Goal: Task Accomplishment & Management: Use online tool/utility

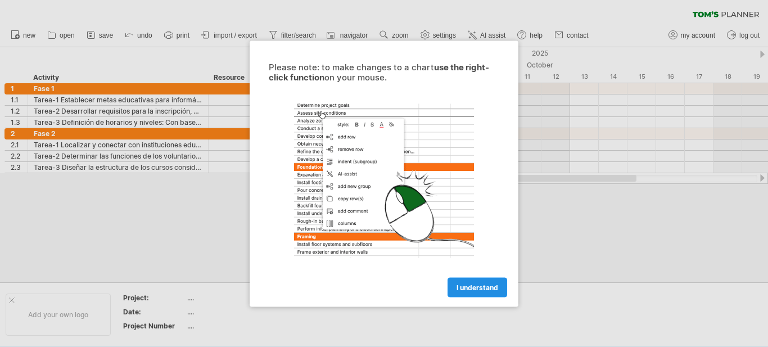
click at [478, 284] on span "I understand" at bounding box center [478, 287] width 42 height 8
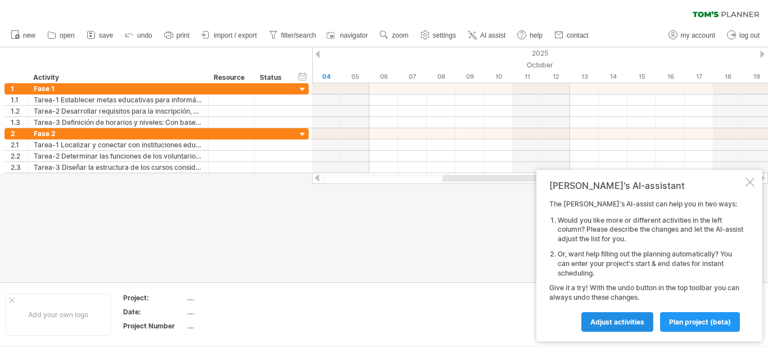
click at [616, 325] on span "Adjust activities" at bounding box center [617, 322] width 54 height 8
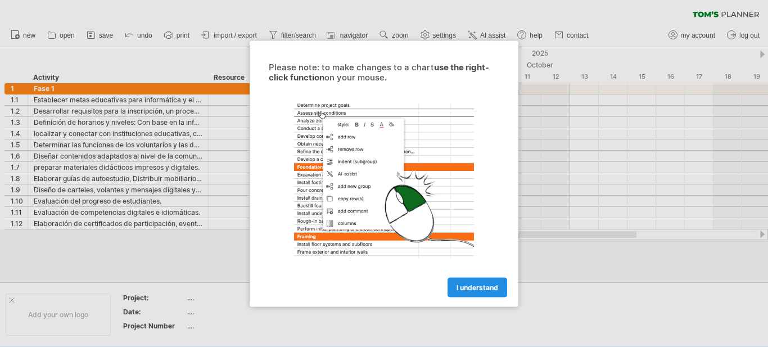
click at [453, 289] on link "I understand" at bounding box center [478, 287] width 60 height 20
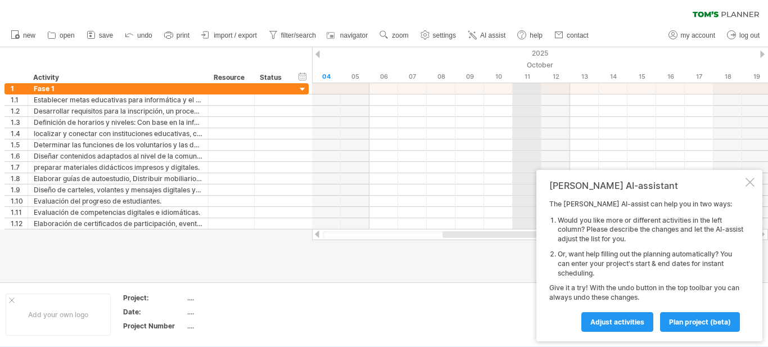
click at [527, 61] on div "October" at bounding box center [670, 65] width 889 height 12
click at [537, 62] on div "October" at bounding box center [670, 65] width 889 height 12
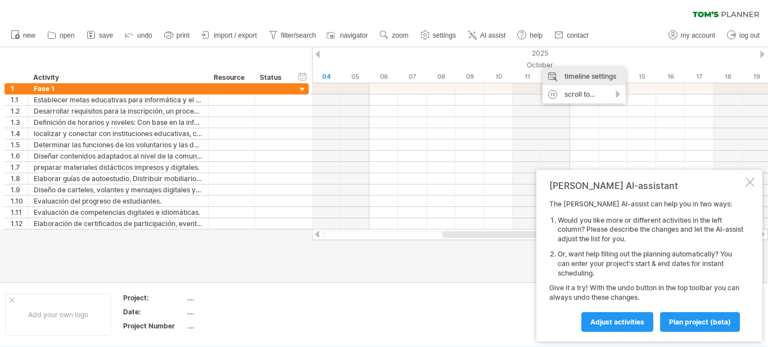
click at [555, 80] on div "timeline settings" at bounding box center [584, 76] width 83 height 18
select select "*"
select select "**"
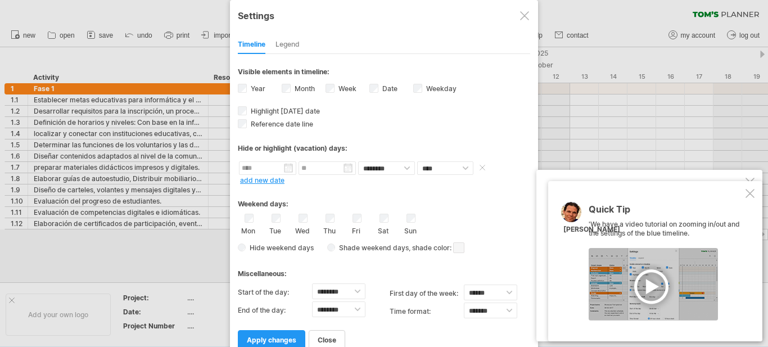
click at [286, 173] on body "progress(100%) Trying to reach [DOMAIN_NAME] Connected again... 0% clear filter…" at bounding box center [384, 174] width 768 height 349
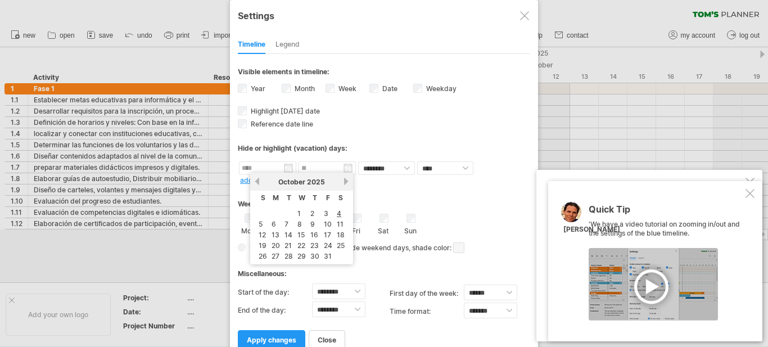
click at [341, 184] on div "[DATE]" at bounding box center [302, 182] width 82 height 8
click at [342, 182] on div "[DATE]" at bounding box center [302, 182] width 82 height 8
click at [343, 181] on link "next" at bounding box center [346, 181] width 8 height 8
click at [342, 178] on div "[DATE]" at bounding box center [302, 182] width 82 height 8
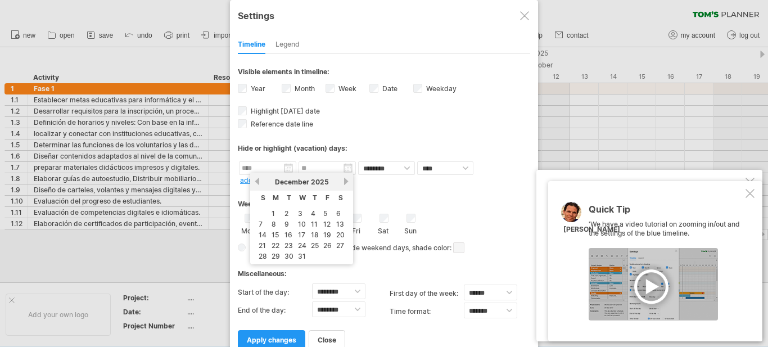
click at [343, 180] on link "next" at bounding box center [346, 181] width 8 height 8
click at [313, 213] on link "1" at bounding box center [312, 213] width 6 height 11
type input "********"
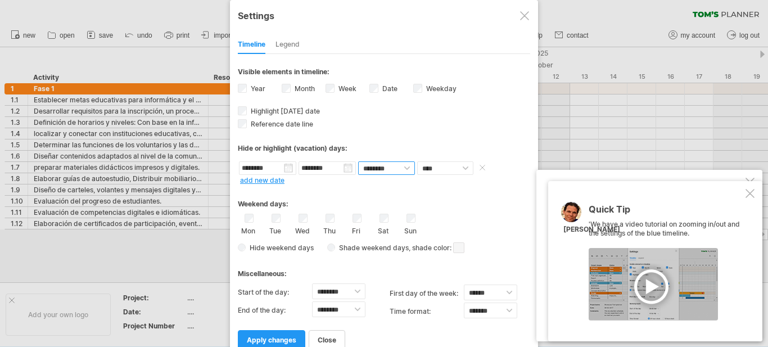
click at [403, 170] on select "******** ********" at bounding box center [386, 167] width 57 height 13
drag, startPoint x: 396, startPoint y: 129, endPoint x: 384, endPoint y: 136, distance: 14.4
click at [396, 129] on div "**********" at bounding box center [384, 201] width 292 height 295
click at [254, 340] on span "apply changes" at bounding box center [271, 340] width 49 height 8
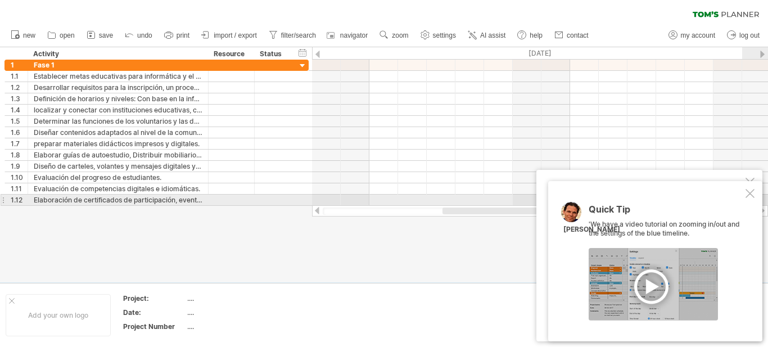
click at [749, 198] on div at bounding box center [749, 193] width 9 height 9
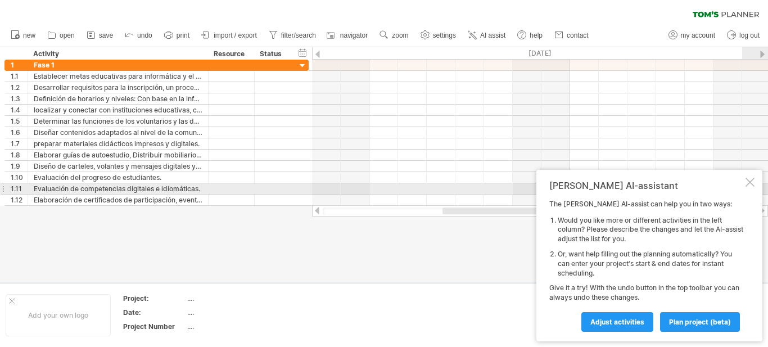
click at [749, 183] on div at bounding box center [749, 182] width 9 height 9
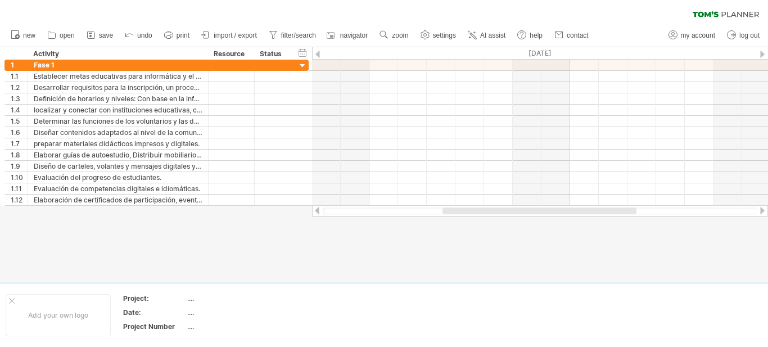
click at [758, 211] on div at bounding box center [762, 210] width 9 height 7
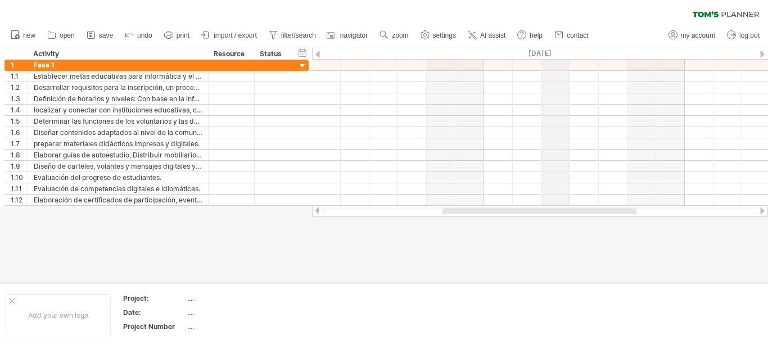
click at [564, 54] on div "[DATE]" at bounding box center [383, 53] width 889 height 12
click at [762, 54] on div at bounding box center [762, 54] width 4 height 7
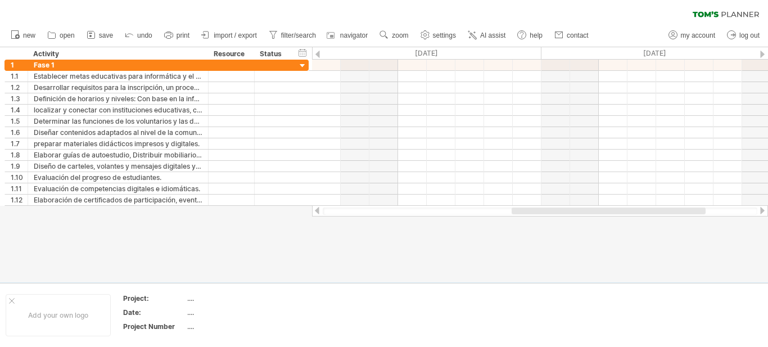
click at [762, 54] on div at bounding box center [762, 54] width 4 height 7
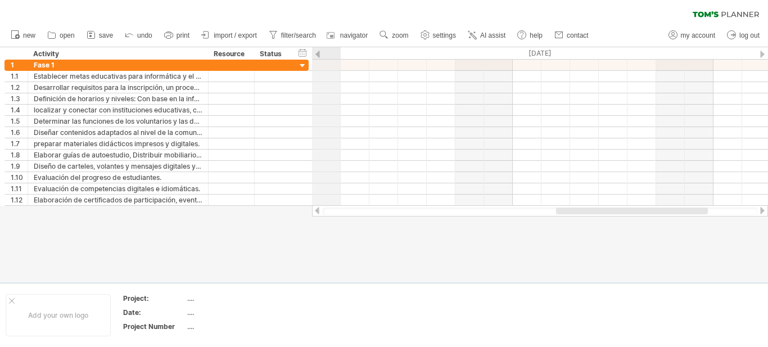
click at [338, 53] on div "[DATE]" at bounding box center [685, 53] width 860 height 12
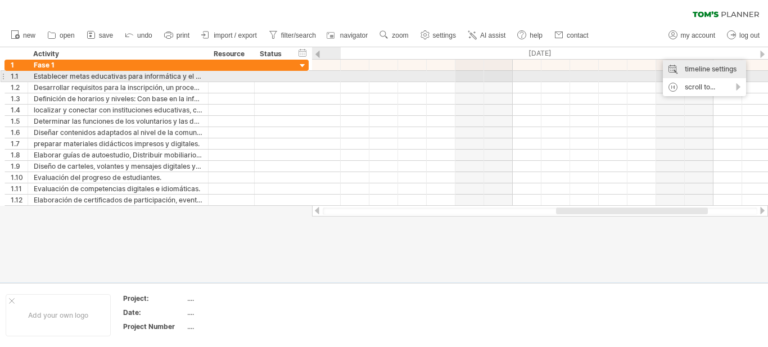
click at [684, 74] on div "timeline settings" at bounding box center [704, 69] width 83 height 18
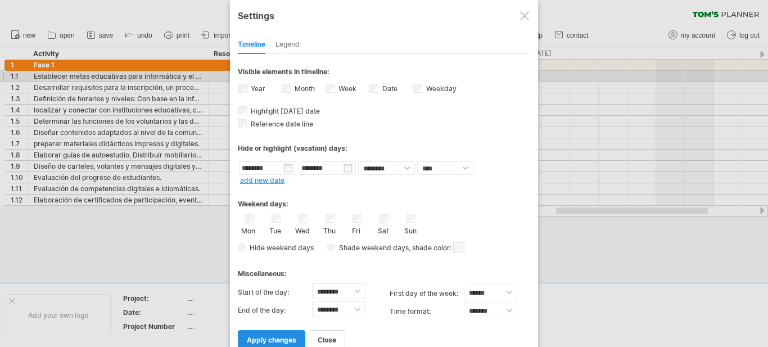
click at [264, 346] on link "apply changes" at bounding box center [271, 340] width 67 height 20
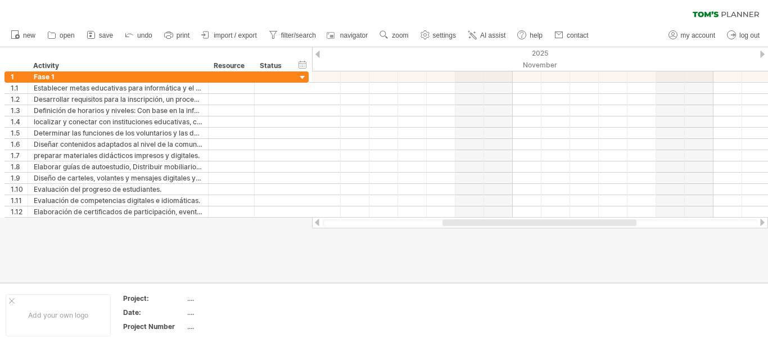
click at [319, 53] on div at bounding box center [317, 54] width 4 height 7
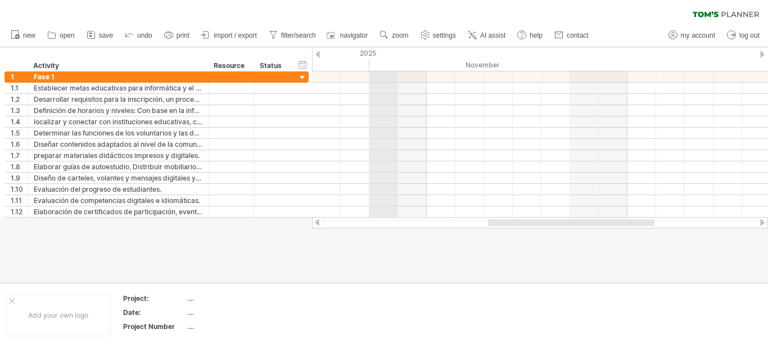
drag, startPoint x: 541, startPoint y: 64, endPoint x: 378, endPoint y: 68, distance: 162.5
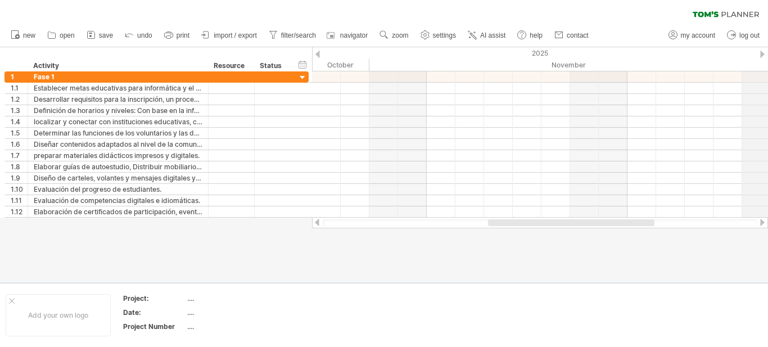
click at [761, 55] on div at bounding box center [762, 54] width 4 height 7
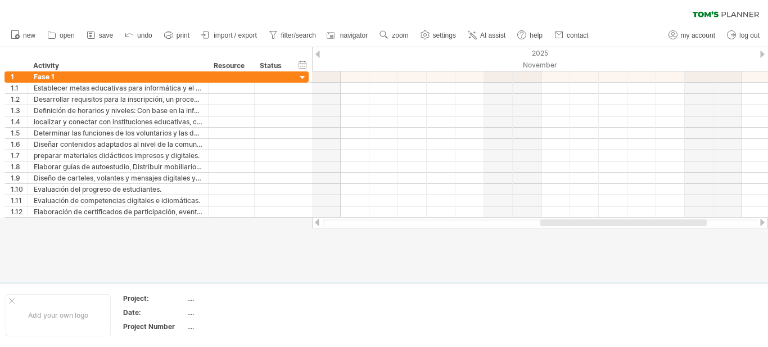
click at [761, 55] on div at bounding box center [762, 54] width 4 height 7
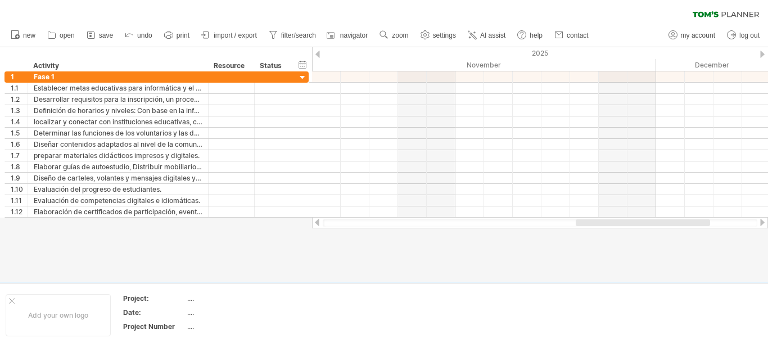
click at [761, 55] on div at bounding box center [762, 54] width 4 height 7
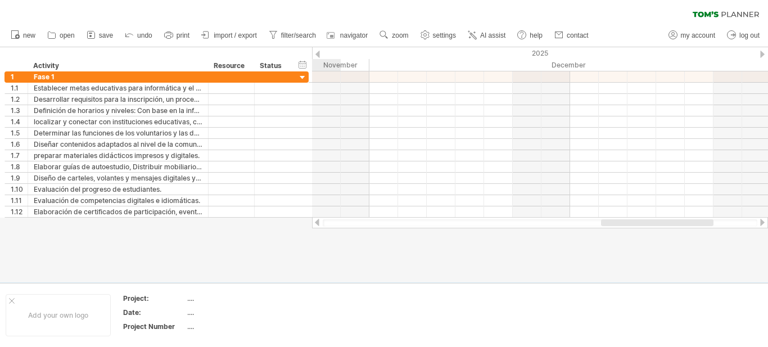
click at [761, 55] on div at bounding box center [762, 54] width 4 height 7
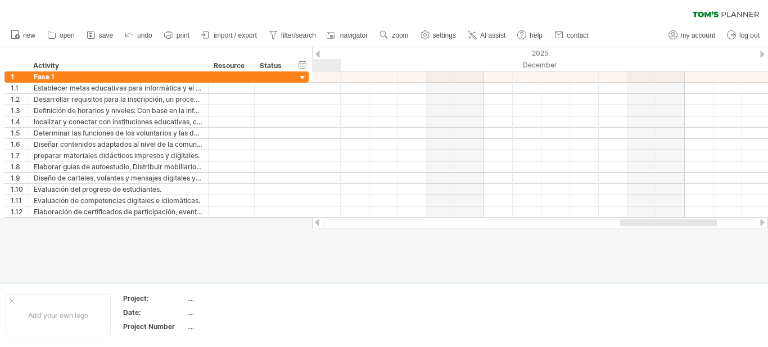
click at [761, 55] on div at bounding box center [762, 54] width 4 height 7
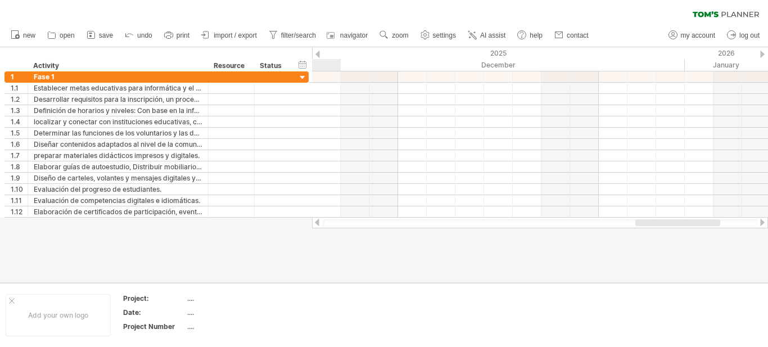
click at [761, 55] on div at bounding box center [762, 54] width 4 height 7
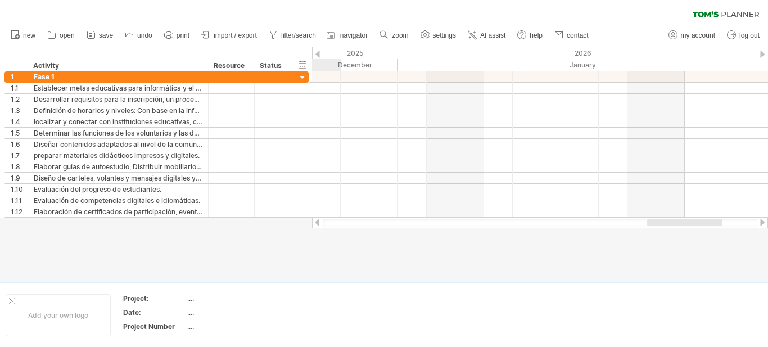
click at [761, 55] on div at bounding box center [762, 54] width 4 height 7
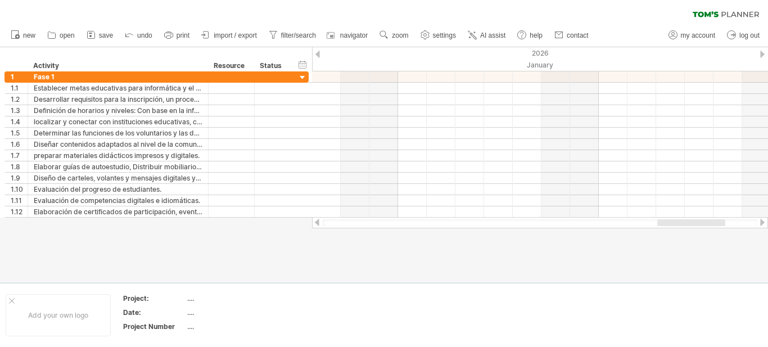
click at [760, 54] on div at bounding box center [762, 54] width 4 height 7
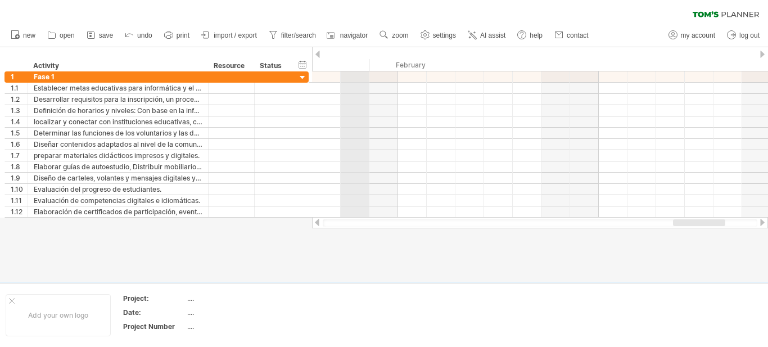
drag, startPoint x: 684, startPoint y: 65, endPoint x: 359, endPoint y: 71, distance: 325.6
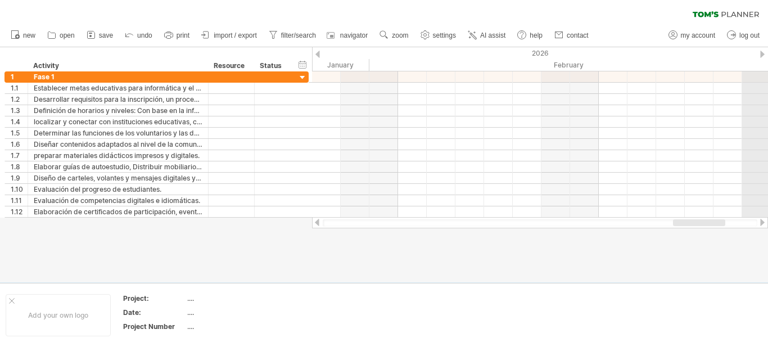
click at [765, 52] on div "2026" at bounding box center [713, 53] width 2351 height 12
click at [757, 55] on div "2026" at bounding box center [713, 53] width 2351 height 12
click at [764, 54] on div at bounding box center [762, 54] width 4 height 7
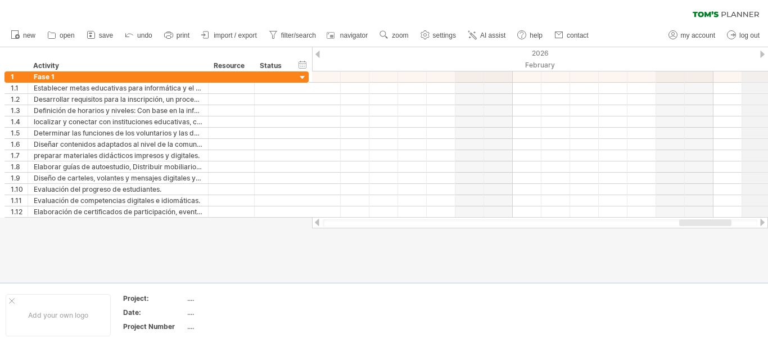
click at [758, 51] on div "2026" at bounding box center [426, 53] width 2351 height 12
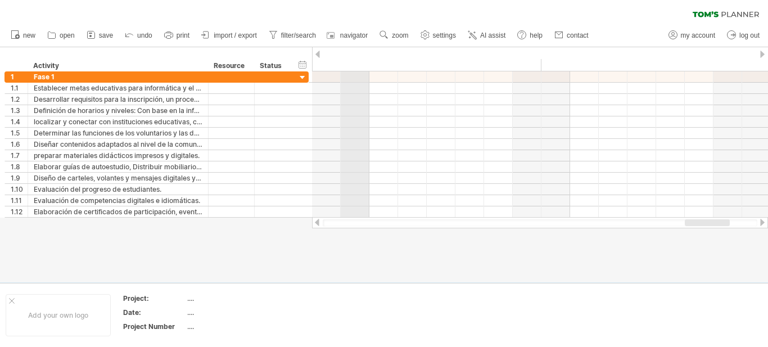
drag, startPoint x: 711, startPoint y: 61, endPoint x: 359, endPoint y: 60, distance: 351.4
click at [354, 62] on div "February" at bounding box center [140, 65] width 803 height 12
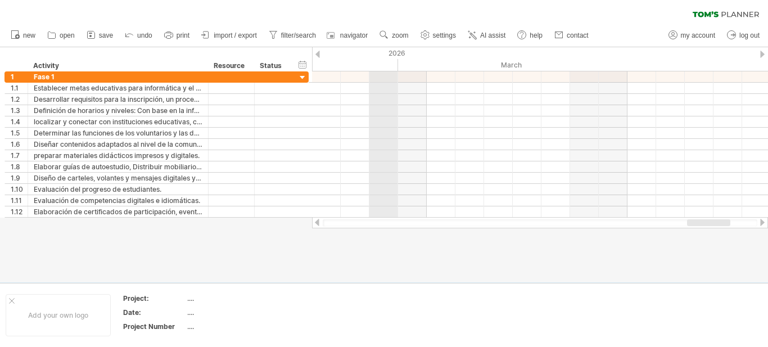
drag, startPoint x: 513, startPoint y: 63, endPoint x: 395, endPoint y: 65, distance: 118.6
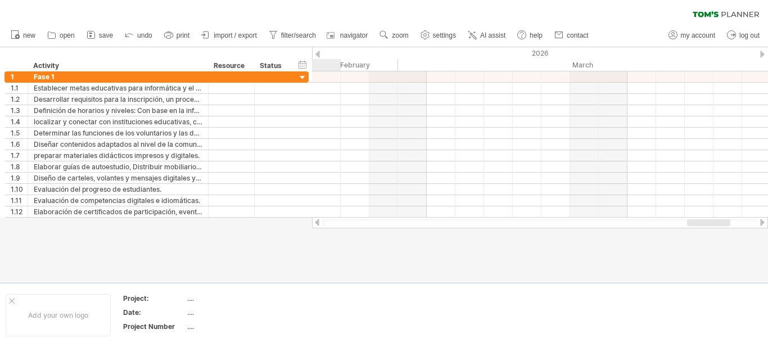
click at [761, 51] on div at bounding box center [762, 54] width 4 height 7
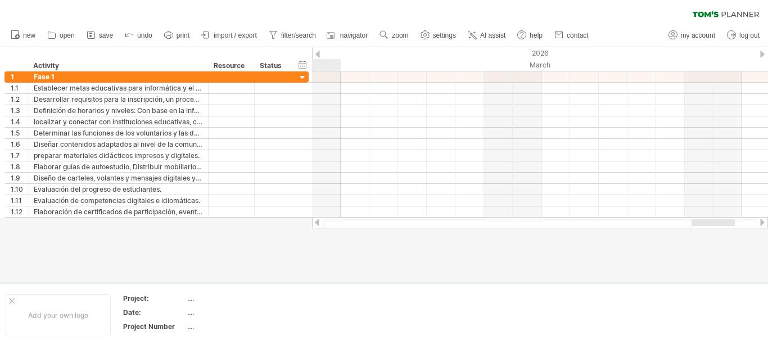
click at [763, 52] on div at bounding box center [762, 54] width 4 height 7
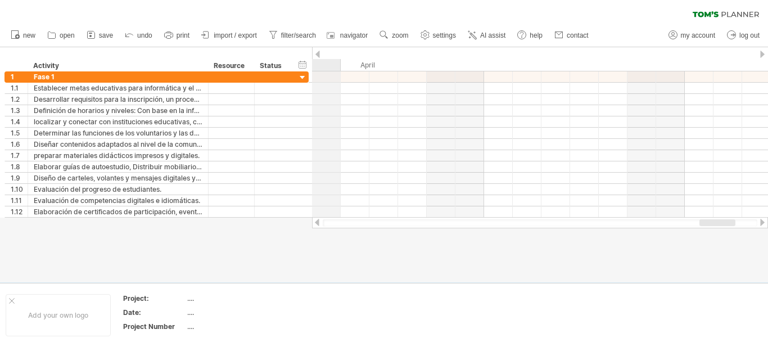
drag, startPoint x: 713, startPoint y: 63, endPoint x: 333, endPoint y: 51, distance: 380.2
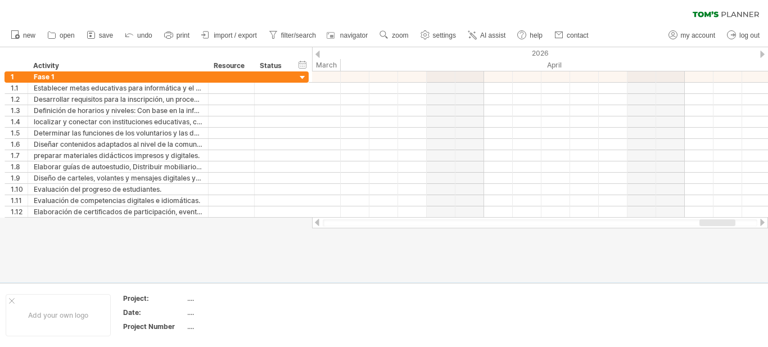
click at [762, 53] on div at bounding box center [762, 54] width 4 height 7
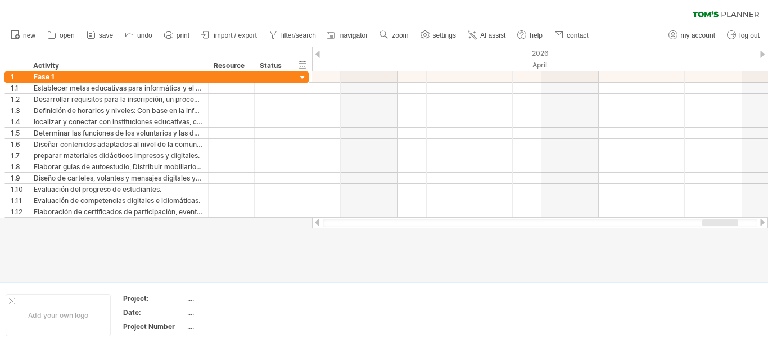
click at [762, 52] on div at bounding box center [762, 54] width 4 height 7
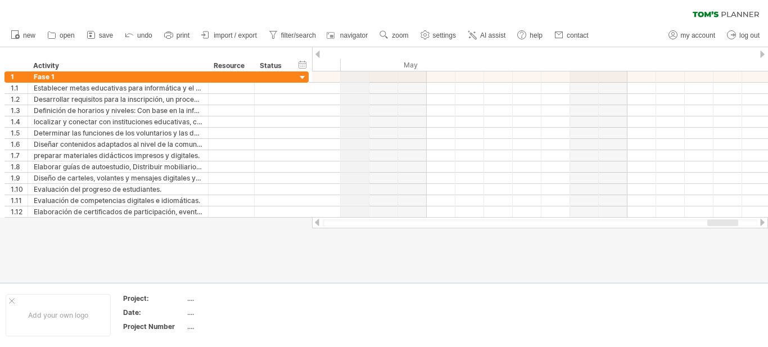
drag, startPoint x: 626, startPoint y: 64, endPoint x: 342, endPoint y: 56, distance: 284.0
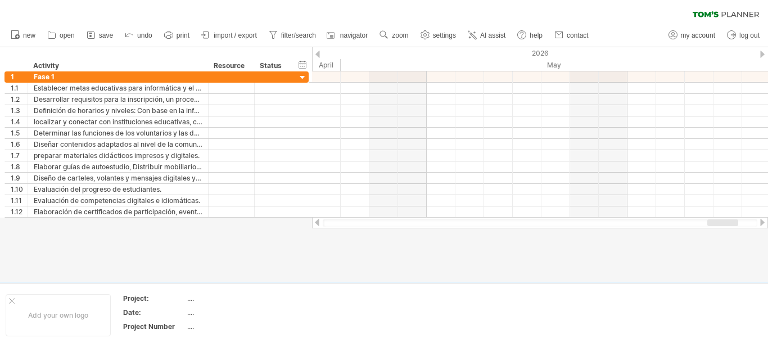
click at [762, 52] on div at bounding box center [762, 54] width 4 height 7
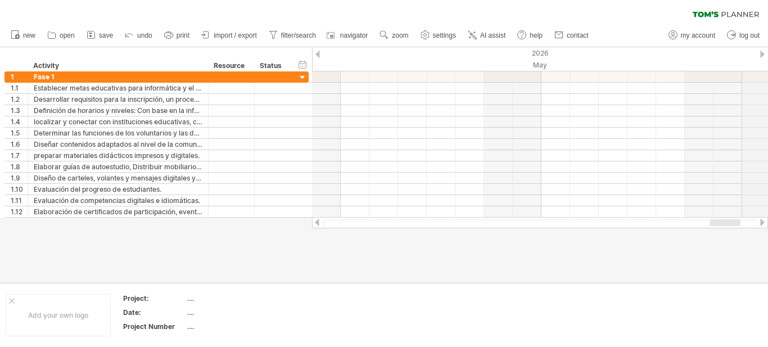
click at [767, 53] on div "2026" at bounding box center [426, 53] width 2351 height 12
click at [764, 53] on div at bounding box center [762, 54] width 4 height 7
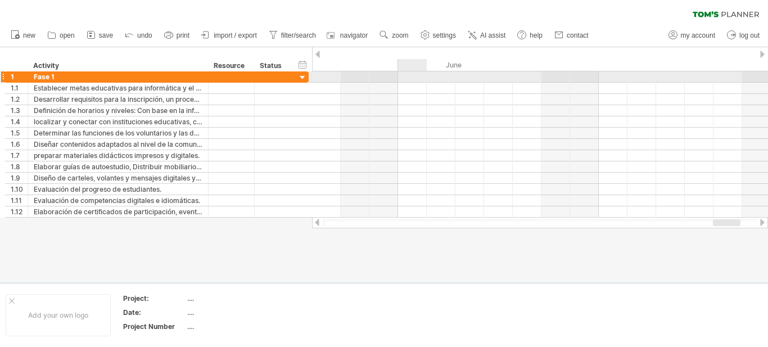
drag, startPoint x: 657, startPoint y: 61, endPoint x: 403, endPoint y: 83, distance: 255.1
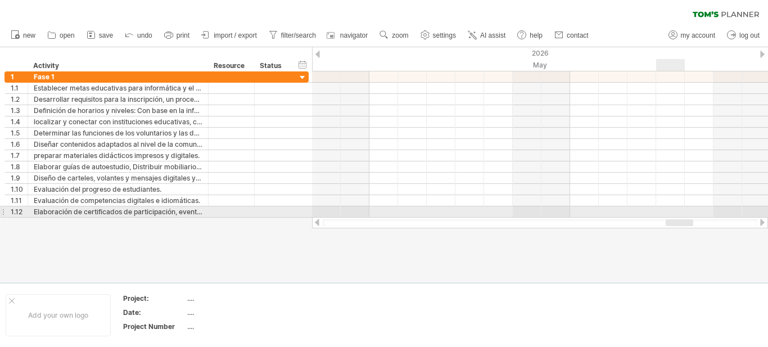
drag, startPoint x: 718, startPoint y: 222, endPoint x: 671, endPoint y: 215, distance: 47.7
click at [671, 215] on div "Trying to reach [DOMAIN_NAME] Connected again... 0% clear filter new 1" at bounding box center [384, 173] width 768 height 347
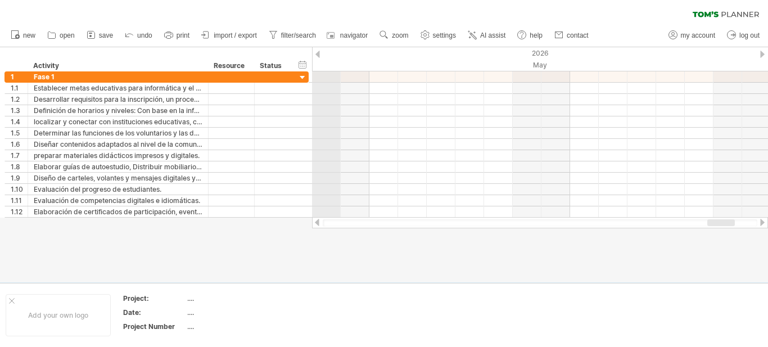
click at [322, 55] on div "2026" at bounding box center [770, 53] width 2351 height 12
click at [320, 55] on div "2026" at bounding box center [770, 53] width 2351 height 12
click at [319, 53] on div at bounding box center [317, 54] width 4 height 7
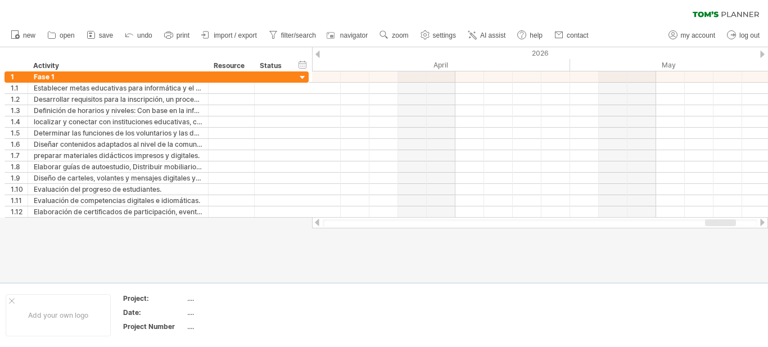
click at [314, 226] on div at bounding box center [540, 222] width 456 height 11
click at [317, 227] on div at bounding box center [540, 222] width 456 height 11
click at [317, 226] on div at bounding box center [540, 222] width 456 height 11
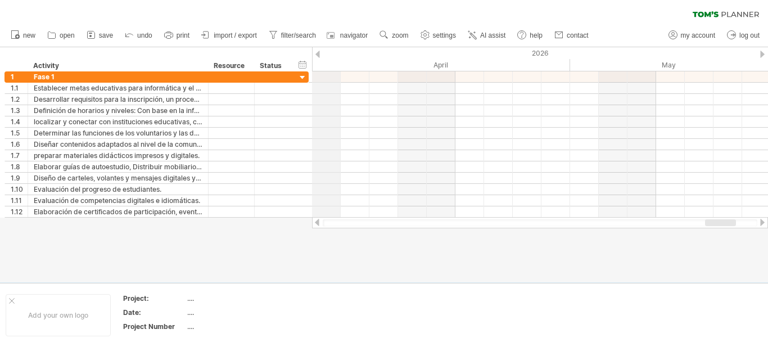
click at [319, 48] on div "2026" at bounding box center [713, 53] width 2351 height 12
click at [319, 49] on div "2026" at bounding box center [713, 53] width 2351 height 12
click at [319, 56] on div at bounding box center [317, 54] width 4 height 7
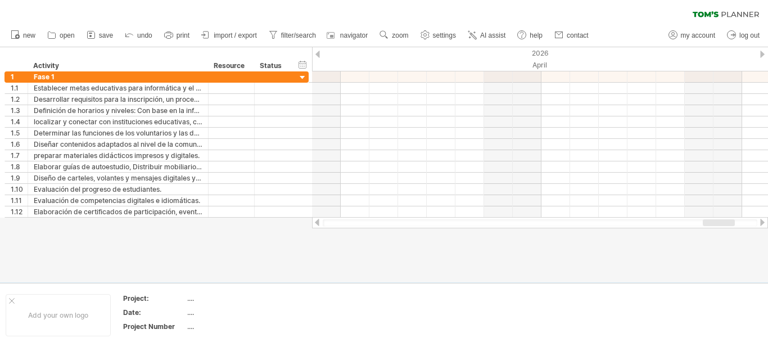
click at [319, 56] on div at bounding box center [317, 54] width 4 height 7
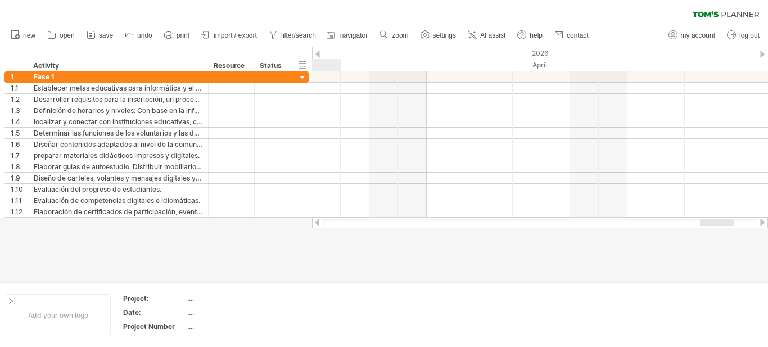
click at [319, 56] on div at bounding box center [317, 54] width 4 height 7
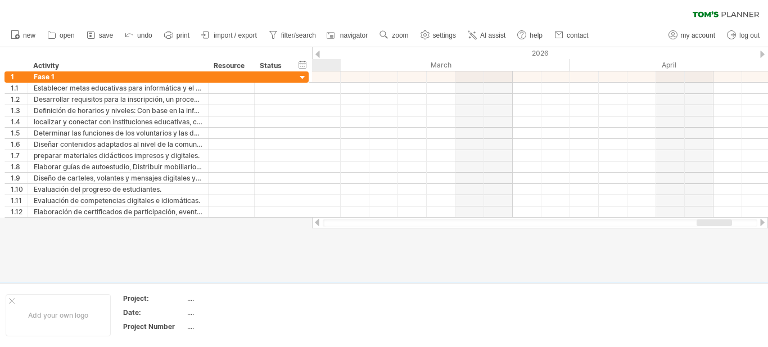
click at [319, 56] on div at bounding box center [317, 54] width 4 height 7
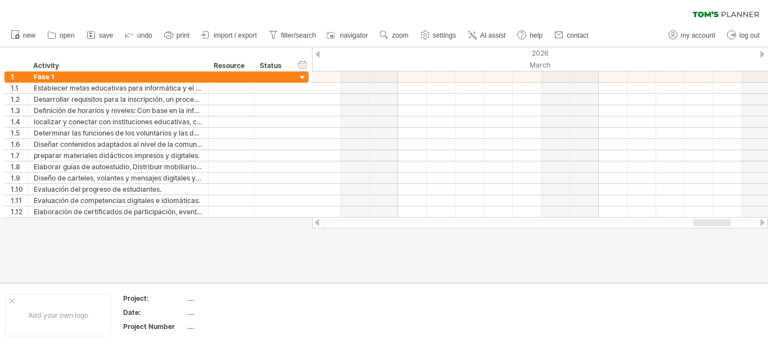
click at [316, 51] on div at bounding box center [317, 54] width 4 height 7
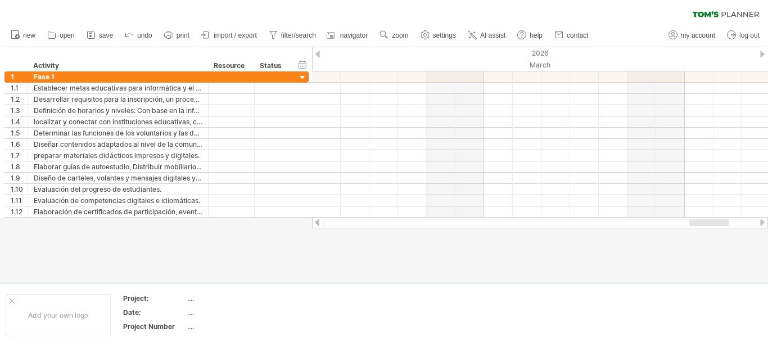
click at [316, 51] on div at bounding box center [317, 54] width 4 height 7
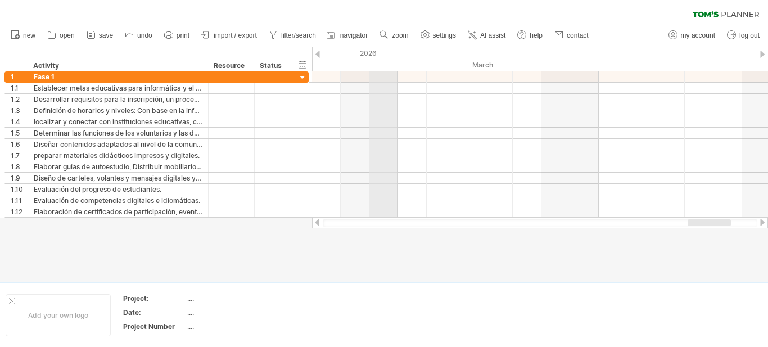
drag, startPoint x: 543, startPoint y: 63, endPoint x: 372, endPoint y: 65, distance: 170.4
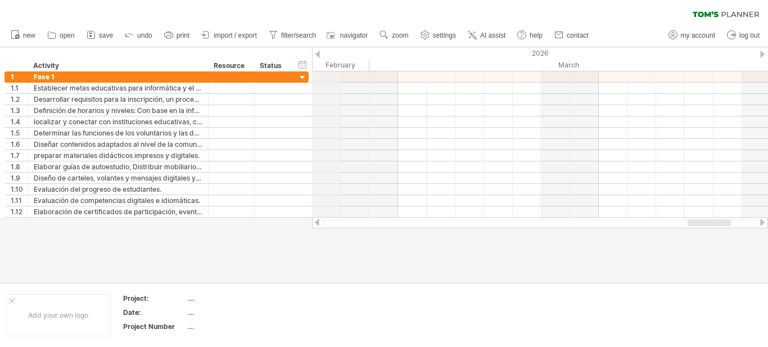
click at [321, 55] on div "2026" at bounding box center [541, 53] width 2351 height 12
click at [320, 55] on div "2026" at bounding box center [541, 53] width 2351 height 12
click at [316, 55] on div at bounding box center [317, 54] width 4 height 7
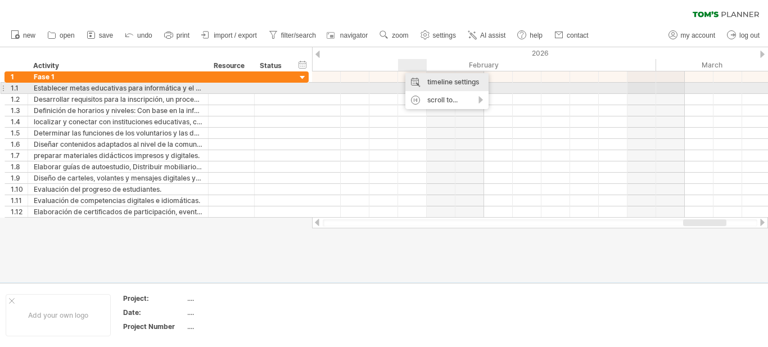
click at [422, 89] on div "timeline settings" at bounding box center [446, 82] width 83 height 18
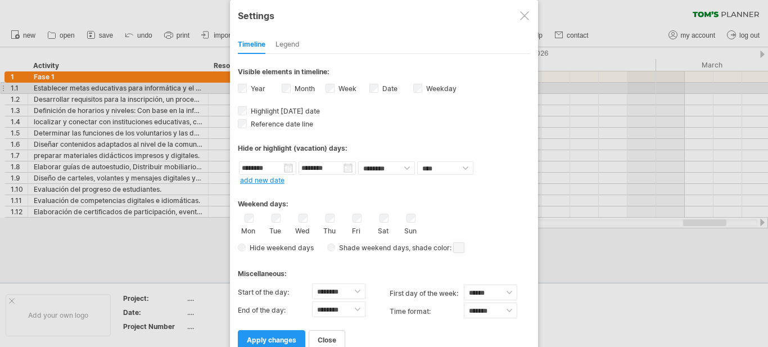
click at [243, 251] on div "Hide weekend days Shade weekend days , shade color: You can choose to shade the…" at bounding box center [384, 247] width 292 height 16
click at [251, 345] on link "apply changes" at bounding box center [271, 340] width 67 height 20
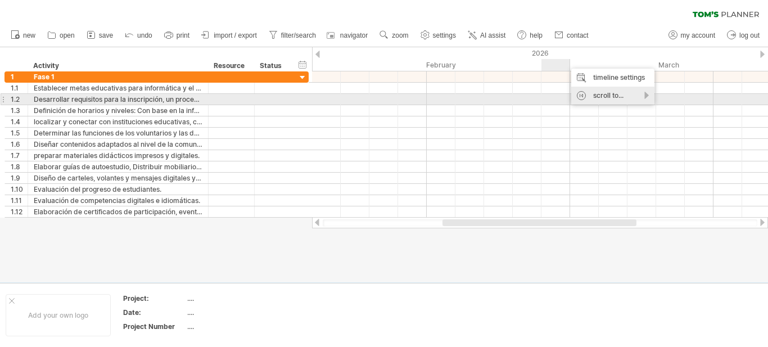
click at [581, 98] on div "scroll to..." at bounding box center [612, 96] width 83 height 18
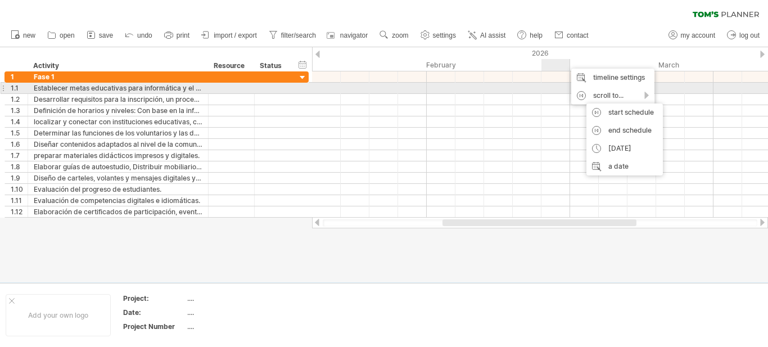
click at [548, 86] on div at bounding box center [540, 88] width 456 height 11
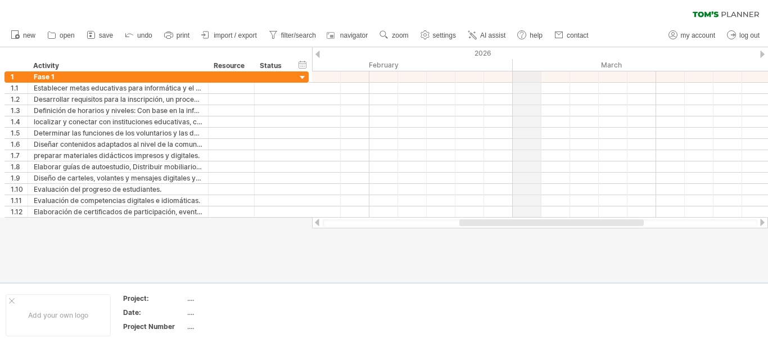
drag, startPoint x: 569, startPoint y: 65, endPoint x: 513, endPoint y: 66, distance: 55.7
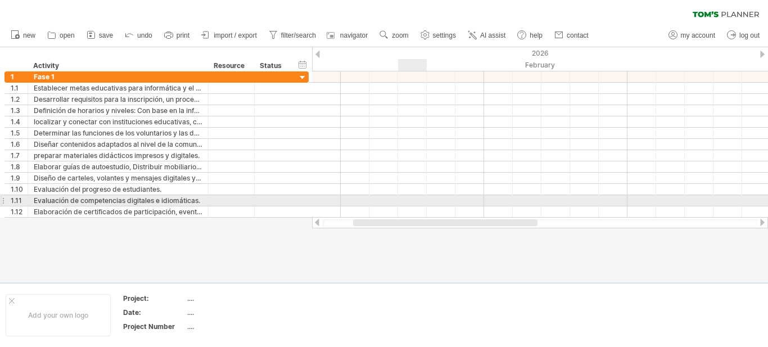
drag, startPoint x: 500, startPoint y: 220, endPoint x: 381, endPoint y: 190, distance: 123.4
click at [381, 191] on div "Trying to reach [DOMAIN_NAME] Connected again... 0% clear filter new 1" at bounding box center [384, 173] width 768 height 347
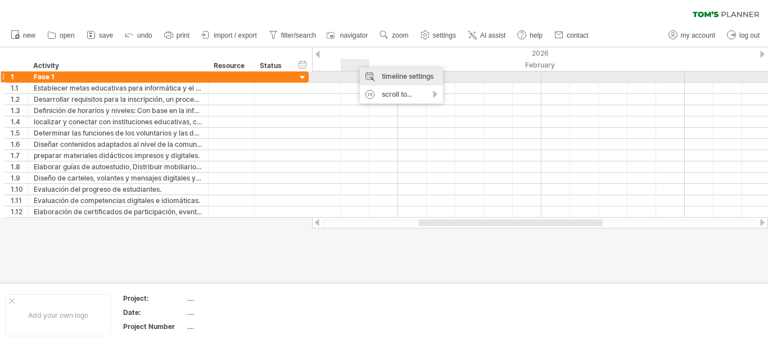
click at [369, 79] on div "timeline settings" at bounding box center [401, 76] width 83 height 18
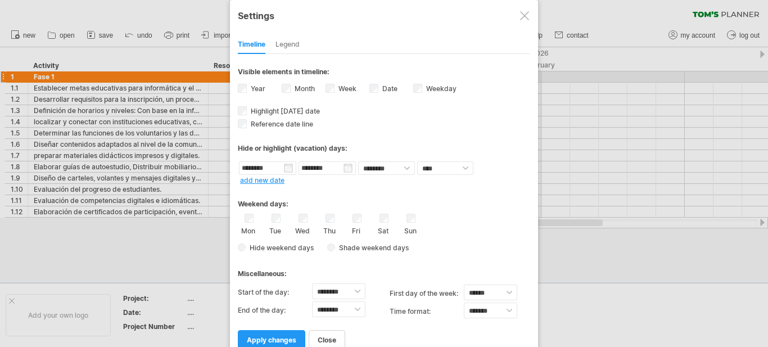
click at [344, 88] on label "Week visibility of weeknumbers Currently there is not enough space horizontally…" at bounding box center [346, 88] width 20 height 8
click at [281, 336] on span "apply changes" at bounding box center [271, 340] width 49 height 8
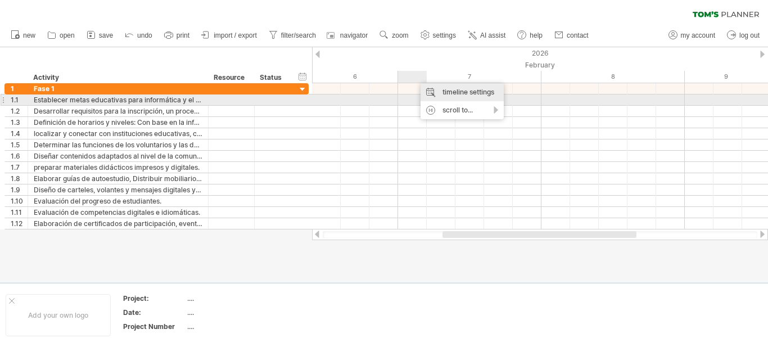
click at [449, 98] on div "timeline settings" at bounding box center [462, 92] width 83 height 18
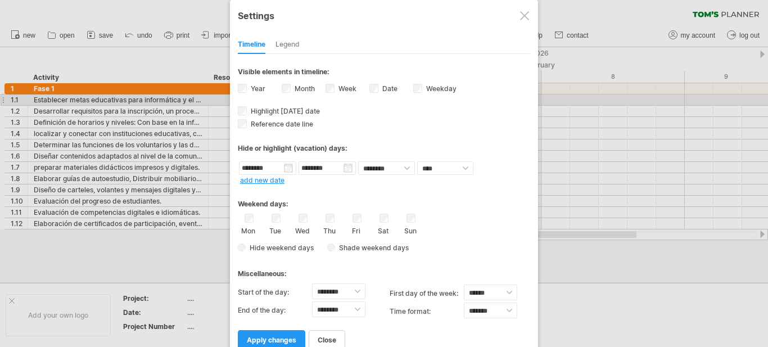
click at [379, 91] on div "Date visibility of date Currently there is not enough space horizontally to dis…" at bounding box center [391, 89] width 44 height 15
click at [274, 345] on link "apply changes" at bounding box center [271, 340] width 67 height 20
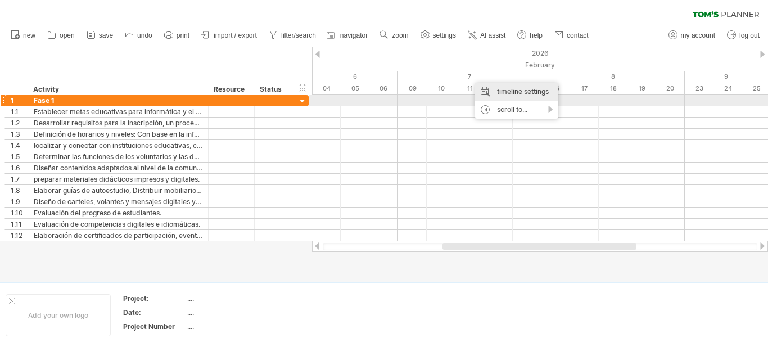
click at [492, 97] on div "timeline settings" at bounding box center [516, 92] width 83 height 18
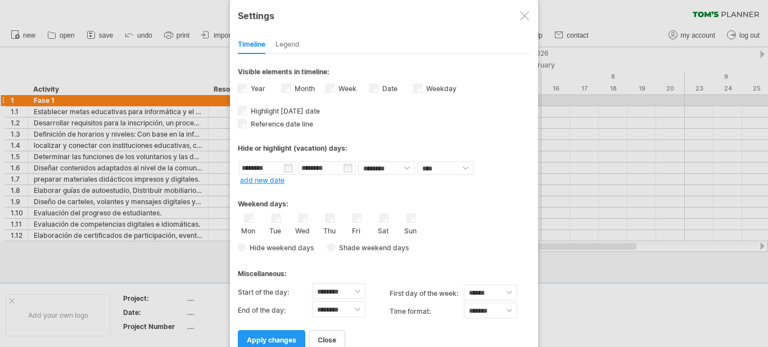
click at [339, 85] on label "Week visibility of weeknumbers Currently there is not enough space horizontally…" at bounding box center [346, 88] width 20 height 8
click at [337, 87] on label "Week visibility of weeknumbers Currently there is not enough space horizontally…" at bounding box center [346, 88] width 20 height 8
click at [387, 168] on select "******** ********" at bounding box center [386, 167] width 57 height 13
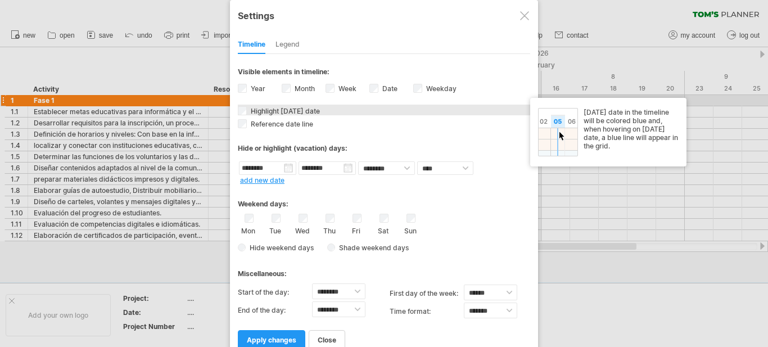
click at [284, 111] on span "Highlight [DATE] date" at bounding box center [283, 111] width 71 height 8
click at [280, 115] on span "Highlight [DATE] date" at bounding box center [283, 111] width 71 height 8
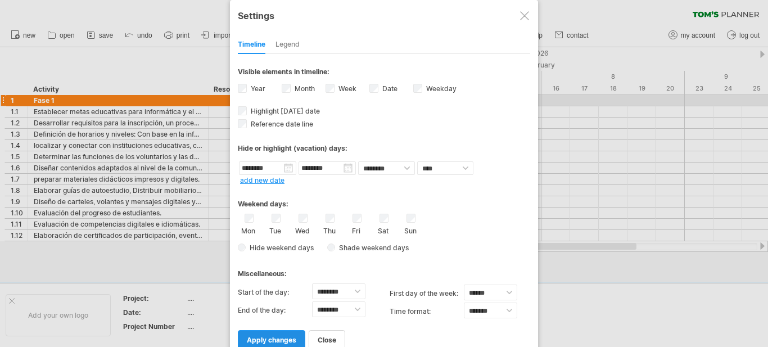
click at [274, 336] on span "apply changes" at bounding box center [271, 340] width 49 height 8
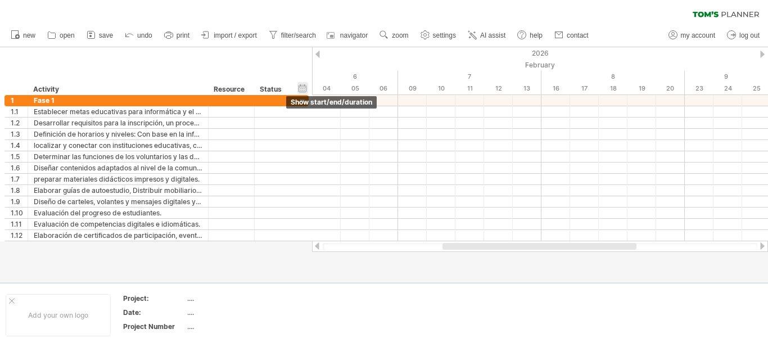
click at [304, 85] on div "hide start/end/duration show start/end/duration" at bounding box center [302, 88] width 11 height 12
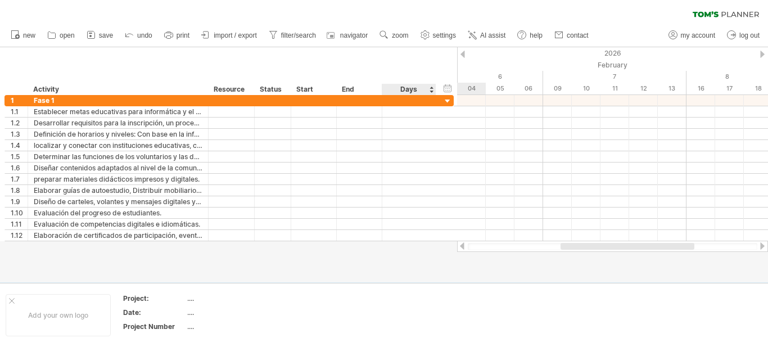
click at [454, 91] on div "hide start/end/duration show start/end/duration ******** Activity ******** Reso…" at bounding box center [228, 71] width 457 height 48
click at [448, 91] on div "hide start/end/duration show start/end/duration" at bounding box center [447, 88] width 11 height 12
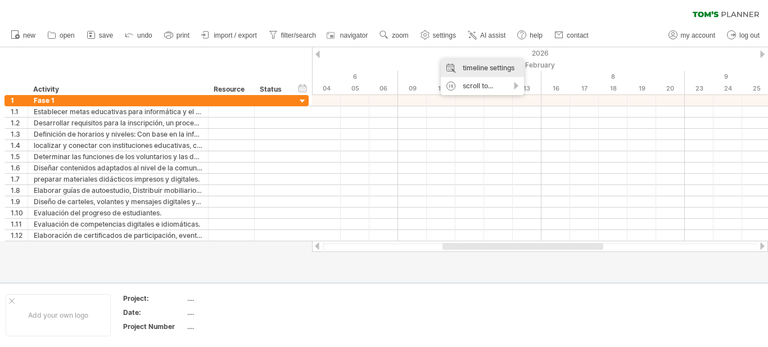
click at [486, 64] on div "timeline settings" at bounding box center [482, 68] width 83 height 18
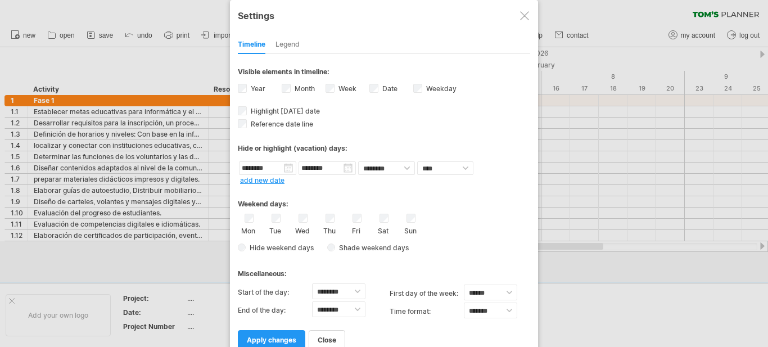
click at [287, 48] on div "Legend" at bounding box center [287, 45] width 24 height 18
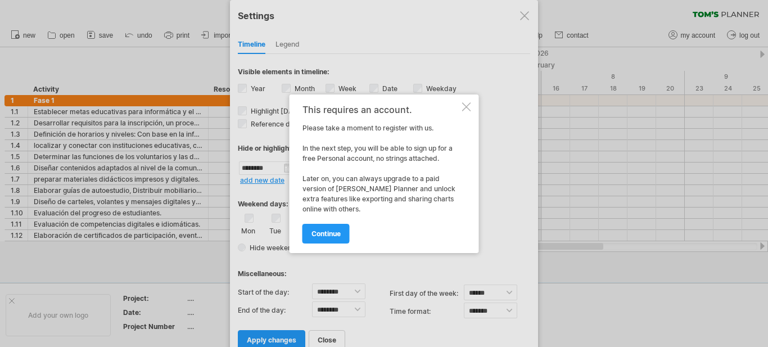
click at [459, 106] on div "This requires an account." at bounding box center [380, 110] width 157 height 10
click at [332, 232] on span "continue" at bounding box center [325, 233] width 29 height 8
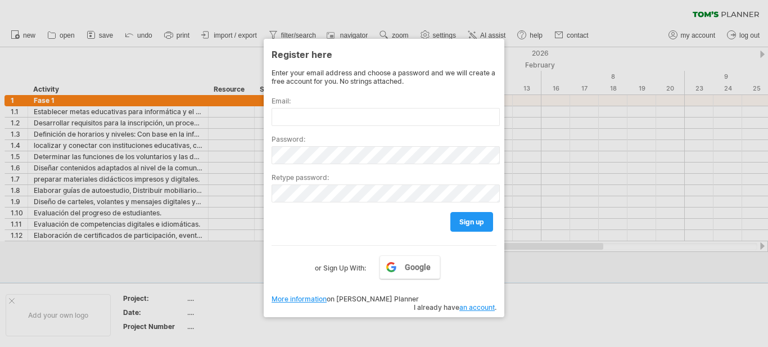
click at [557, 91] on div at bounding box center [384, 173] width 768 height 347
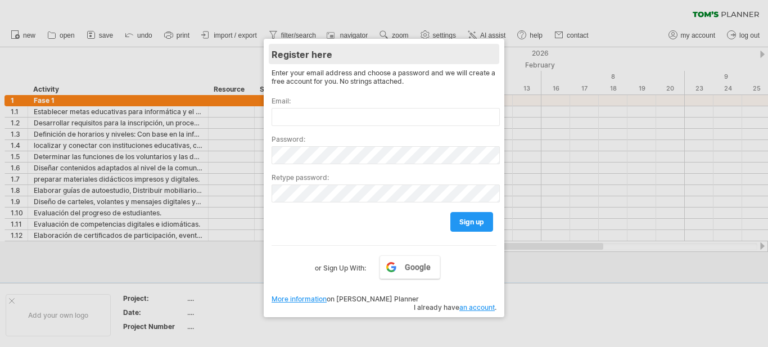
drag, startPoint x: 477, startPoint y: 52, endPoint x: 482, endPoint y: 51, distance: 5.7
click at [481, 51] on div "Register here" at bounding box center [384, 54] width 225 height 20
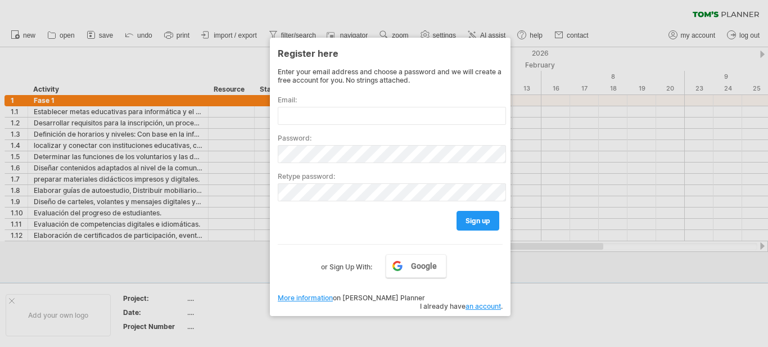
click at [340, 267] on label "or Sign Up With:" at bounding box center [346, 263] width 51 height 19
click at [340, 275] on div "Enter your email address and choose a password and we will create a free accoun…" at bounding box center [390, 182] width 225 height 230
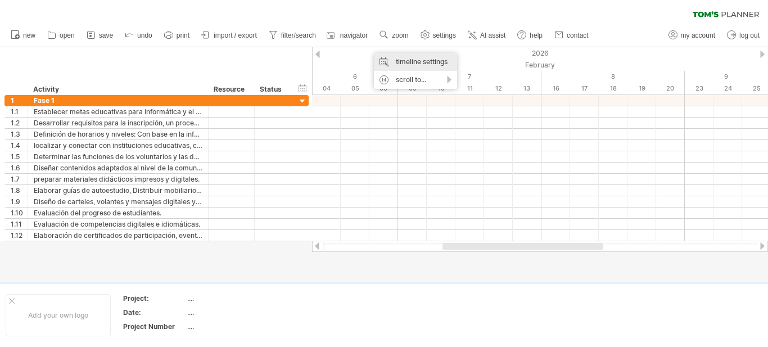
click at [380, 62] on div "timeline settings" at bounding box center [415, 62] width 83 height 18
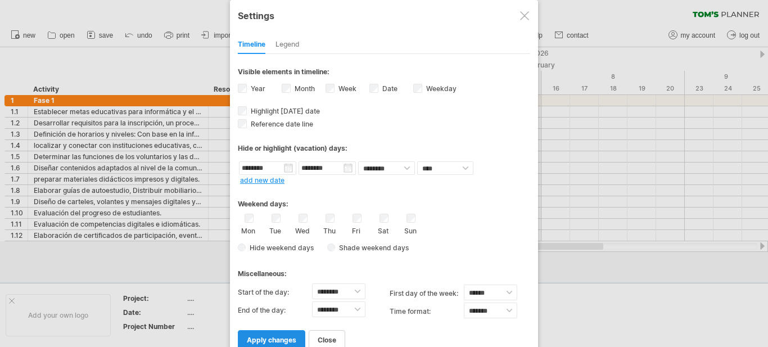
click at [277, 344] on span "apply changes" at bounding box center [271, 340] width 49 height 8
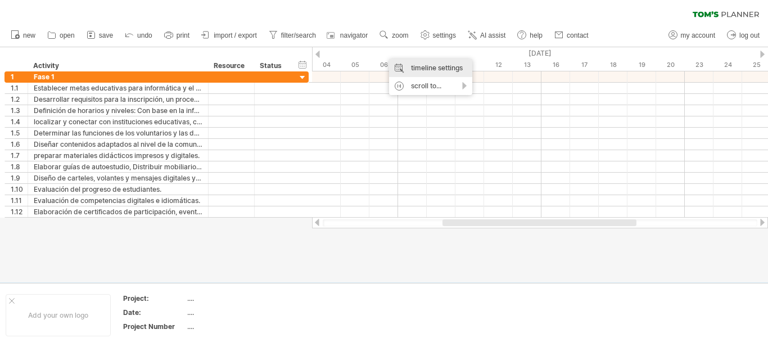
click at [392, 61] on div "timeline settings" at bounding box center [430, 68] width 83 height 18
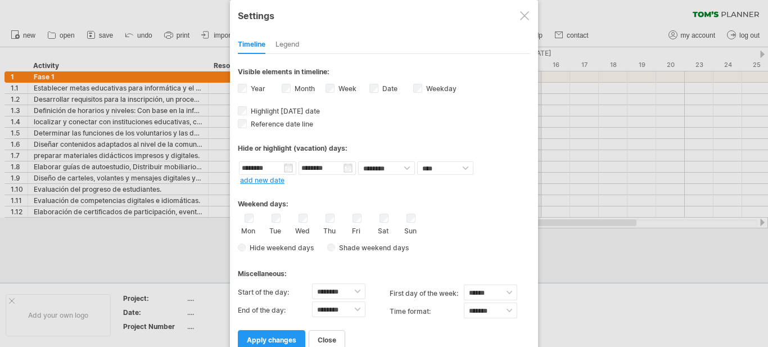
click at [382, 88] on label "Date visibility of date Currently there is not enough space horizontally to dis…" at bounding box center [388, 88] width 17 height 8
click at [340, 89] on label "Week visibility of weeknumbers Currently there is not enough space horizontally…" at bounding box center [346, 88] width 20 height 8
click at [281, 338] on span "apply changes" at bounding box center [271, 340] width 49 height 8
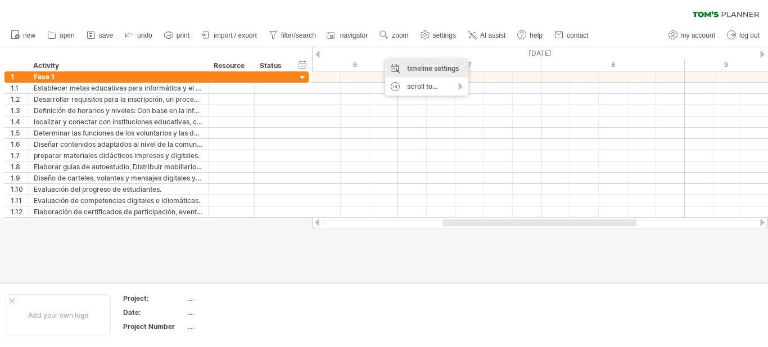
click at [405, 65] on div "timeline settings" at bounding box center [426, 69] width 83 height 18
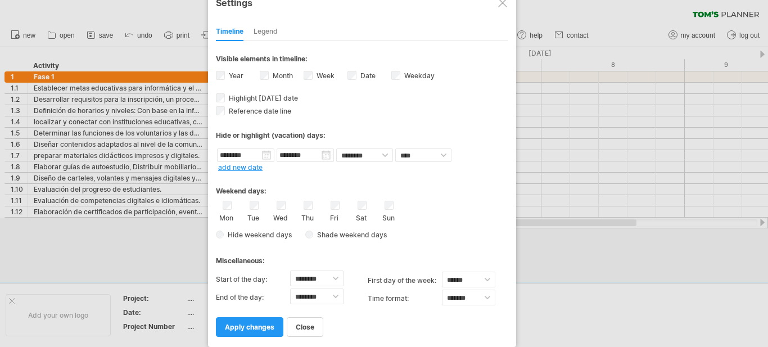
drag, startPoint x: 412, startPoint y: 15, endPoint x: 390, endPoint y: 35, distance: 29.8
click at [390, 35] on div "**********" at bounding box center [362, 167] width 308 height 360
click at [255, 326] on span "apply changes" at bounding box center [249, 327] width 49 height 8
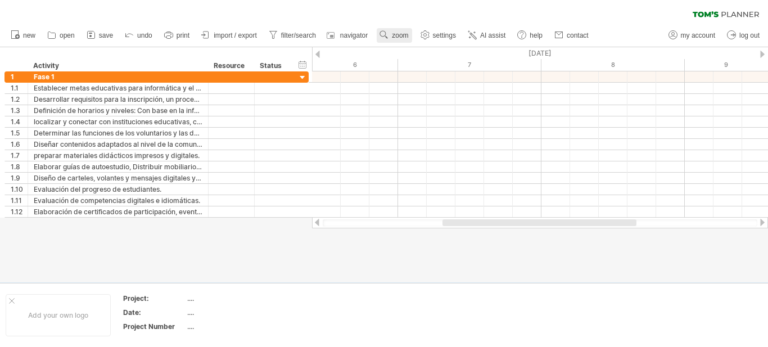
click at [390, 35] on use at bounding box center [383, 34] width 11 height 11
click at [410, 64] on div "Week" at bounding box center [431, 68] width 62 height 18
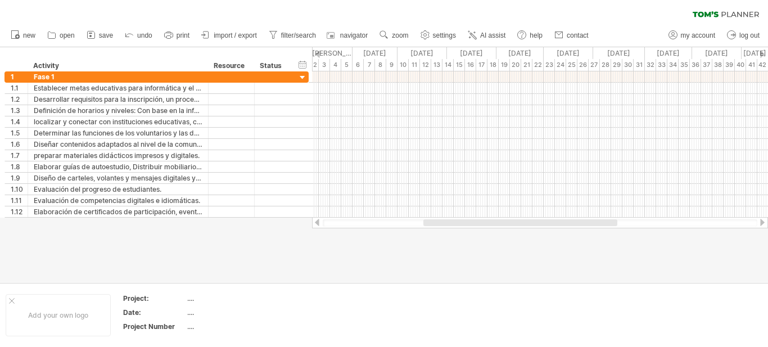
drag, startPoint x: 486, startPoint y: 222, endPoint x: 455, endPoint y: 221, distance: 30.9
click at [455, 221] on div at bounding box center [520, 222] width 194 height 7
drag, startPoint x: 313, startPoint y: 53, endPoint x: 340, endPoint y: 55, distance: 27.1
click at [340, 55] on div "[DATE]" at bounding box center [334, 53] width 52 height 12
click at [317, 55] on div at bounding box center [317, 54] width 4 height 7
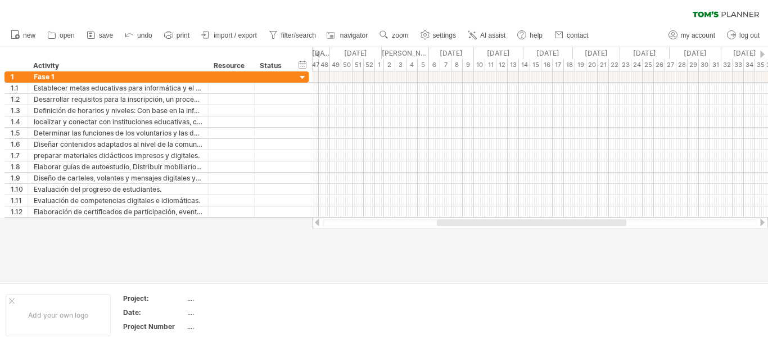
click at [316, 55] on div at bounding box center [317, 54] width 4 height 7
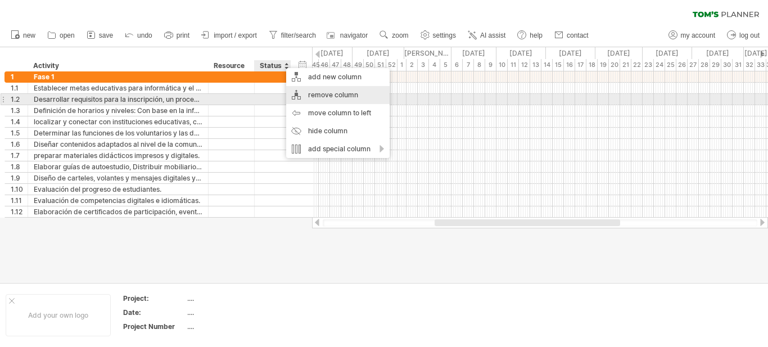
click at [303, 100] on div "remove column" at bounding box center [337, 95] width 103 height 18
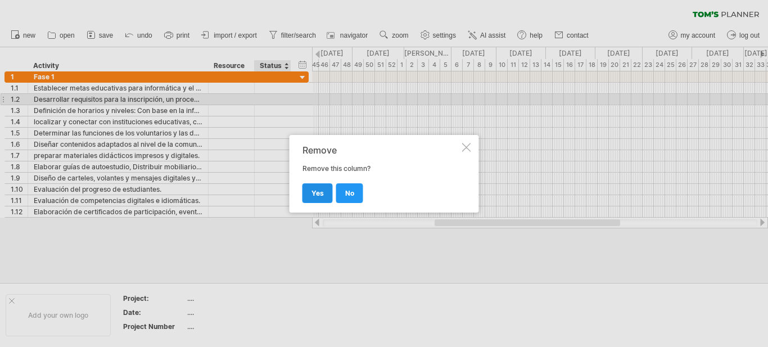
click at [317, 191] on span "yes" at bounding box center [317, 193] width 12 height 8
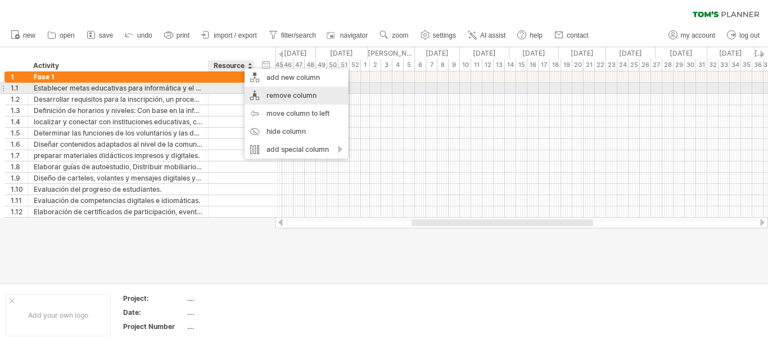
click at [246, 90] on div "remove column" at bounding box center [296, 96] width 103 height 18
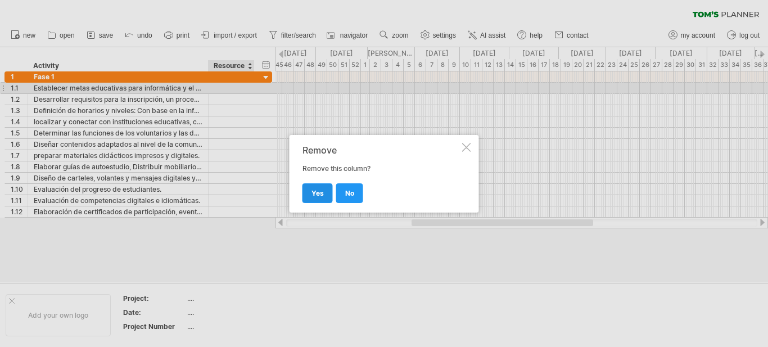
click at [311, 195] on span "yes" at bounding box center [317, 193] width 12 height 8
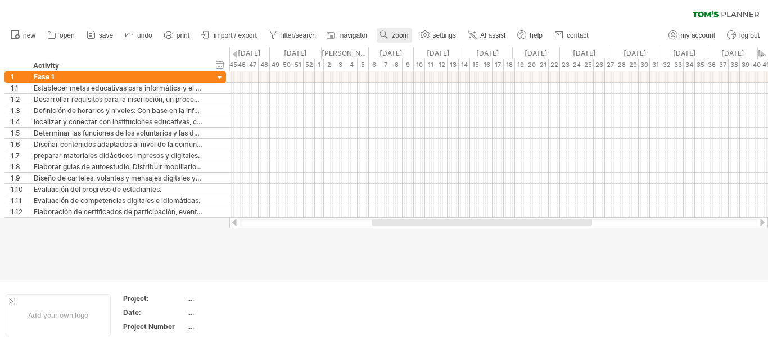
click at [397, 32] on span "zoom" at bounding box center [400, 35] width 16 height 8
click at [419, 44] on div "Month" at bounding box center [434, 47] width 62 height 18
click at [762, 56] on div at bounding box center [762, 54] width 4 height 7
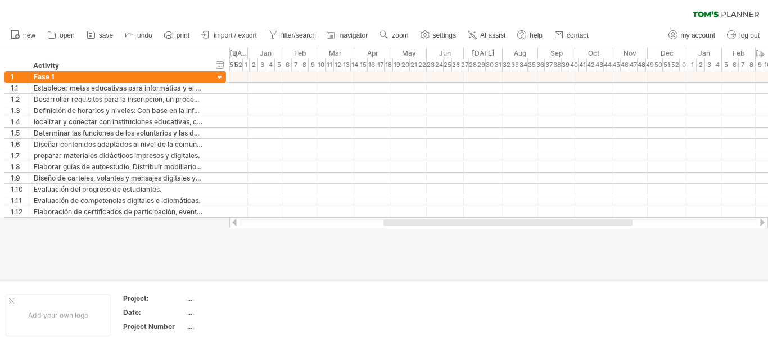
click at [762, 56] on div at bounding box center [762, 54] width 4 height 7
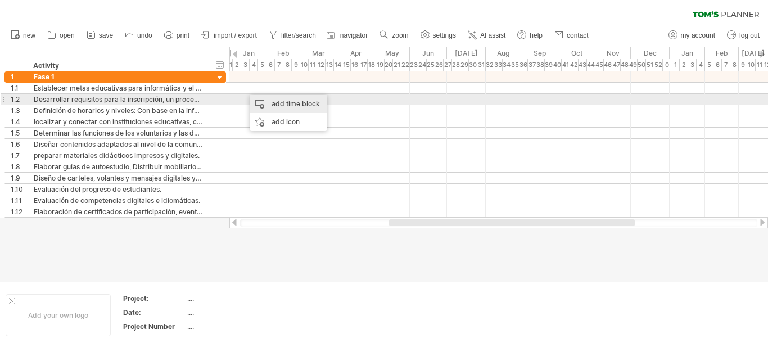
click at [265, 102] on div "add time block" at bounding box center [289, 104] width 78 height 18
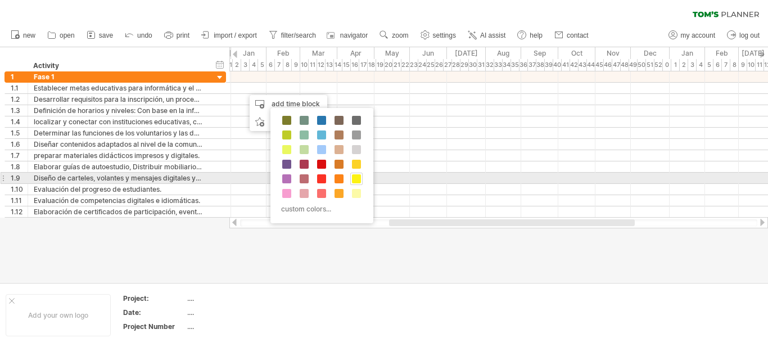
click at [351, 178] on div at bounding box center [356, 179] width 12 height 12
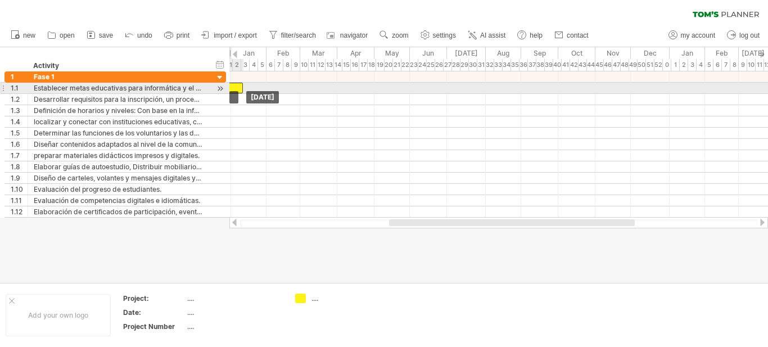
drag, startPoint x: 247, startPoint y: 88, endPoint x: 232, endPoint y: 88, distance: 15.7
click at [232, 88] on div at bounding box center [234, 88] width 17 height 11
drag, startPoint x: 238, startPoint y: 88, endPoint x: 245, endPoint y: 88, distance: 6.2
click at [245, 88] on div at bounding box center [242, 88] width 17 height 11
drag, startPoint x: 249, startPoint y: 88, endPoint x: 257, endPoint y: 90, distance: 8.0
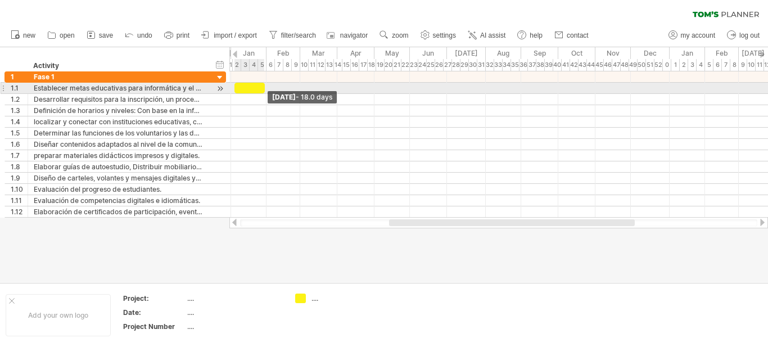
click at [263, 88] on span at bounding box center [265, 88] width 4 height 11
click at [250, 90] on div at bounding box center [247, 88] width 30 height 11
click at [265, 89] on span at bounding box center [266, 88] width 4 height 11
drag, startPoint x: 248, startPoint y: 88, endPoint x: 282, endPoint y: 89, distance: 33.8
click at [282, 89] on div at bounding box center [282, 88] width 35 height 11
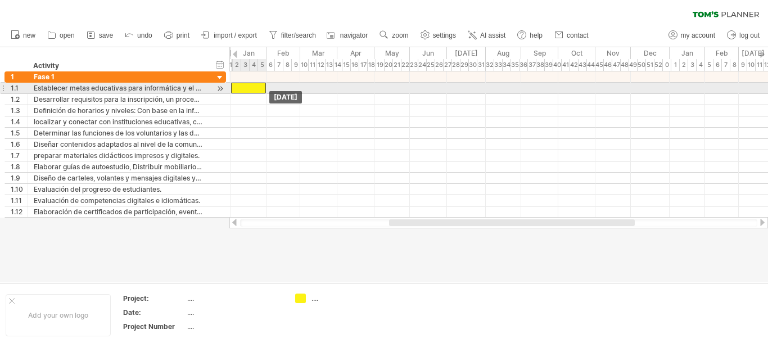
drag, startPoint x: 273, startPoint y: 91, endPoint x: 239, endPoint y: 89, distance: 34.4
click at [239, 89] on div at bounding box center [248, 88] width 35 height 11
drag, startPoint x: 250, startPoint y: 89, endPoint x: 266, endPoint y: 89, distance: 16.3
click at [266, 89] on div at bounding box center [264, 88] width 35 height 11
drag, startPoint x: 262, startPoint y: 88, endPoint x: 247, endPoint y: 88, distance: 14.6
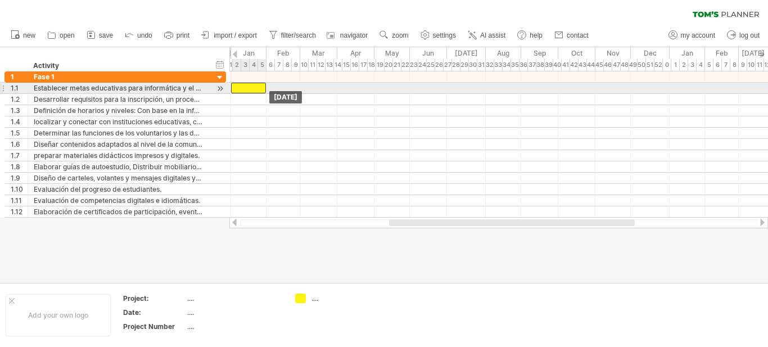
click at [247, 88] on div at bounding box center [248, 88] width 35 height 11
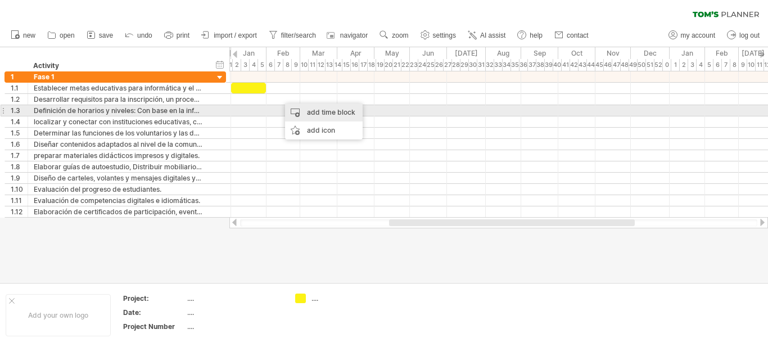
click at [302, 115] on div "add time block" at bounding box center [324, 112] width 78 height 18
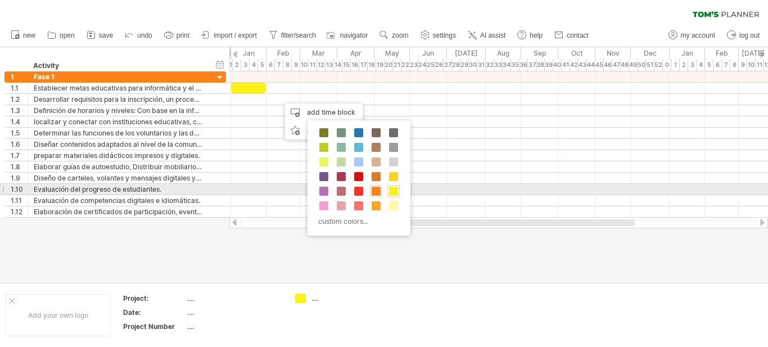
click at [376, 191] on span at bounding box center [376, 191] width 9 height 9
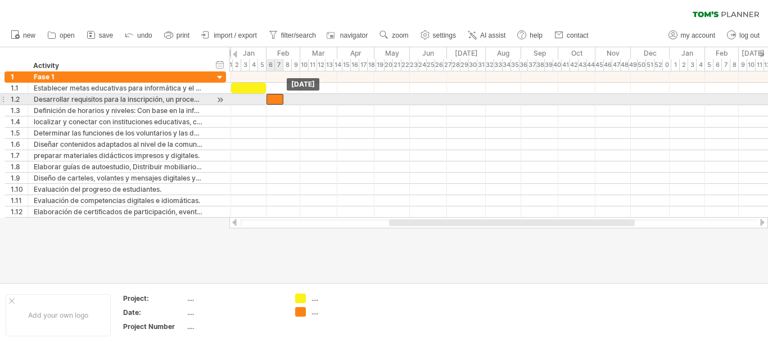
drag, startPoint x: 285, startPoint y: 98, endPoint x: 272, endPoint y: 97, distance: 12.9
click at [272, 97] on div at bounding box center [274, 99] width 17 height 11
drag, startPoint x: 282, startPoint y: 98, endPoint x: 297, endPoint y: 98, distance: 15.7
click at [297, 98] on span at bounding box center [299, 99] width 4 height 11
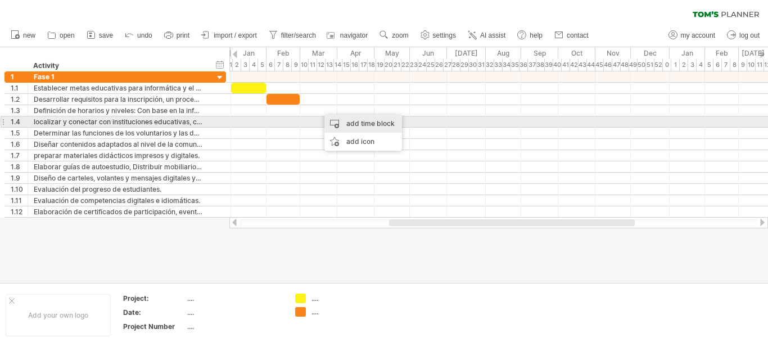
click at [342, 128] on div "add time block" at bounding box center [363, 124] width 78 height 18
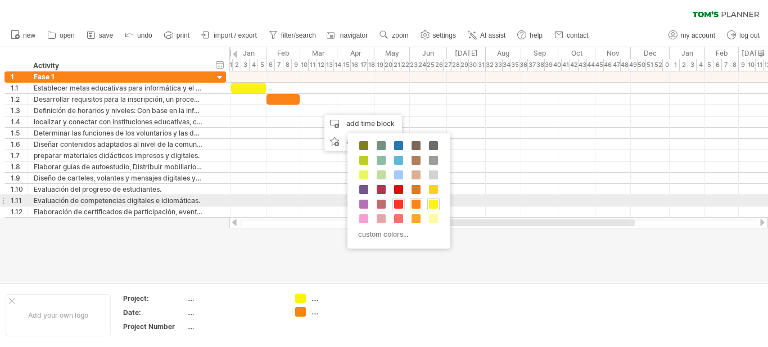
click at [400, 200] on span at bounding box center [398, 204] width 9 height 9
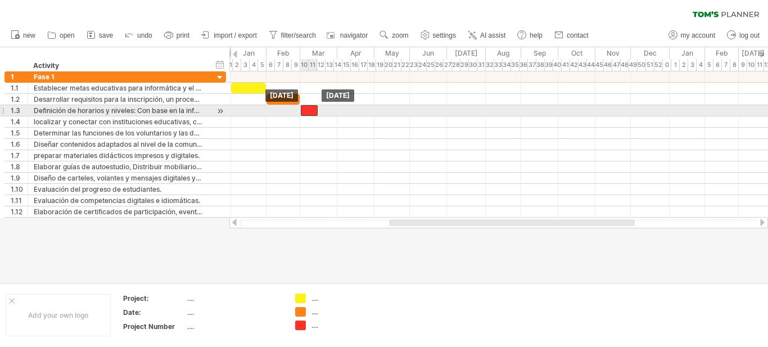
drag, startPoint x: 325, startPoint y: 111, endPoint x: 307, endPoint y: 111, distance: 18.0
click at [307, 111] on div at bounding box center [309, 110] width 17 height 11
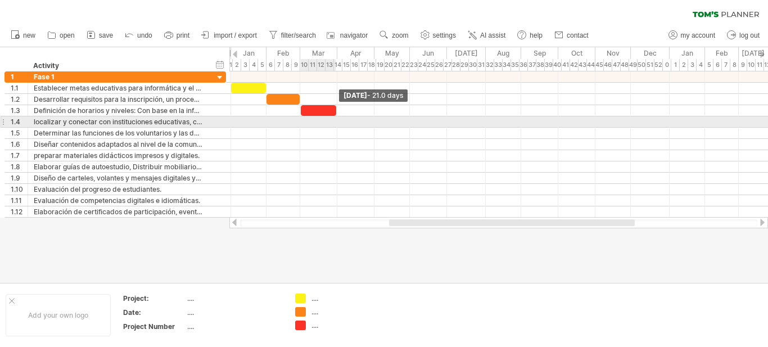
drag, startPoint x: 317, startPoint y: 111, endPoint x: 336, endPoint y: 117, distance: 19.7
click at [336, 117] on div "[DATE] - 21.0 days [DATE]" at bounding box center [498, 144] width 539 height 146
click at [345, 120] on div at bounding box center [498, 121] width 539 height 11
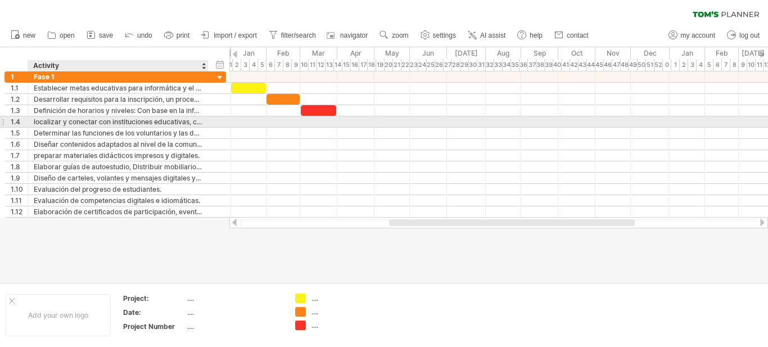
click at [36, 121] on div "localizar y conectar con instituciones educativas, centros de documentación, or…" at bounding box center [118, 121] width 169 height 11
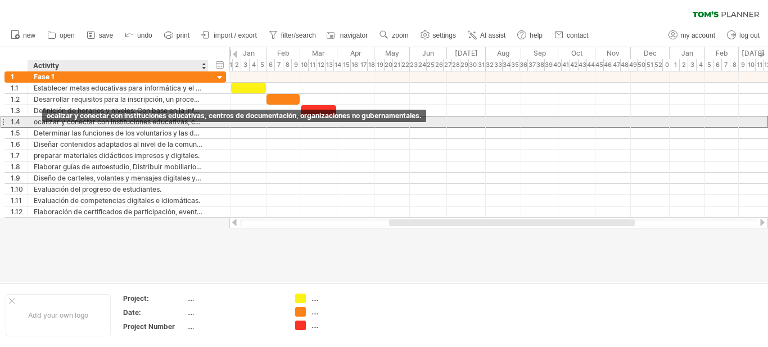
click at [35, 120] on div "ocalizar y conectar con instituciones educativas, centros de documentación, org…" at bounding box center [118, 121] width 169 height 11
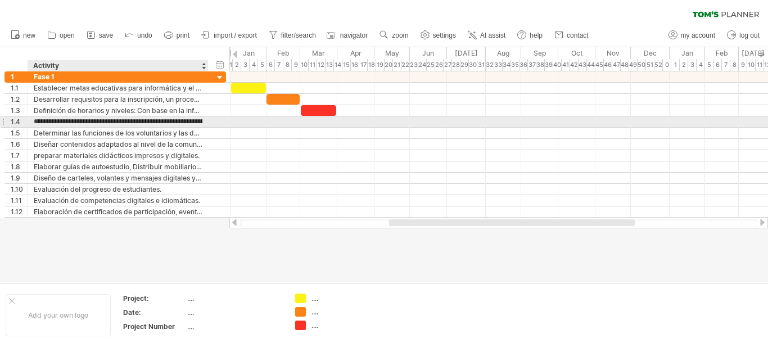
type input "**********"
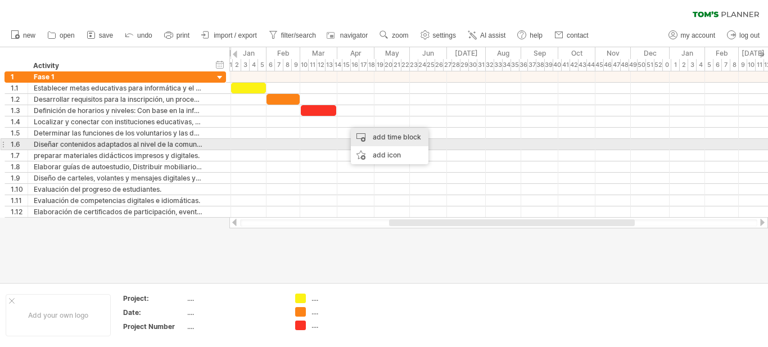
click at [365, 140] on div "add time block" at bounding box center [390, 137] width 78 height 18
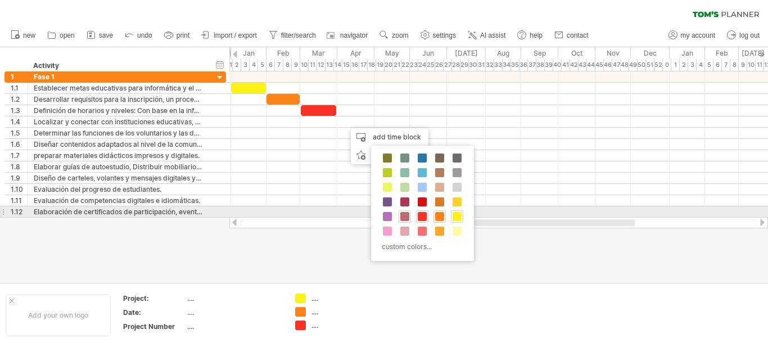
click at [399, 216] on div at bounding box center [405, 216] width 12 height 12
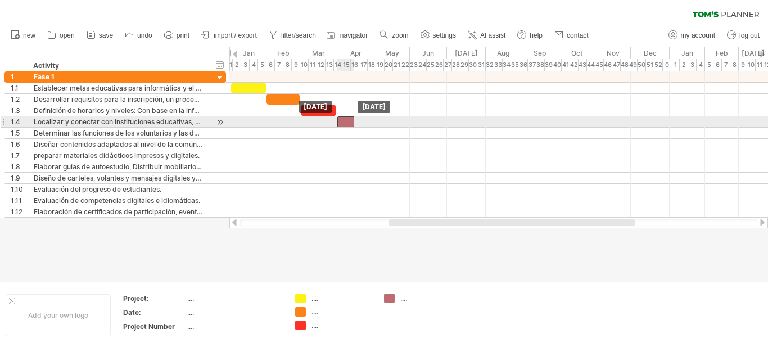
drag, startPoint x: 355, startPoint y: 124, endPoint x: 347, endPoint y: 123, distance: 7.9
click at [347, 123] on div at bounding box center [345, 121] width 17 height 11
drag, startPoint x: 352, startPoint y: 123, endPoint x: 371, endPoint y: 124, distance: 18.6
click at [371, 124] on span at bounding box center [372, 121] width 4 height 11
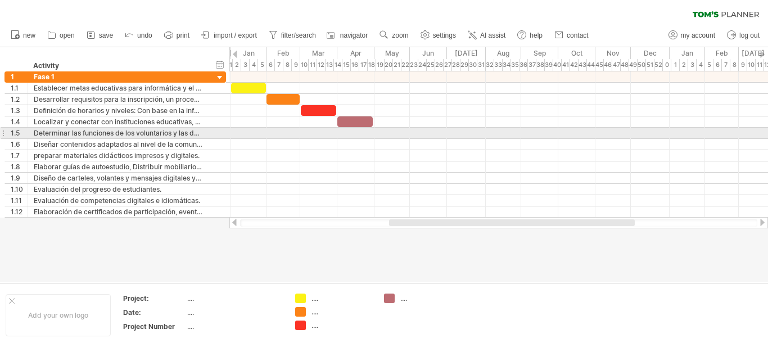
click at [391, 132] on div at bounding box center [498, 133] width 539 height 11
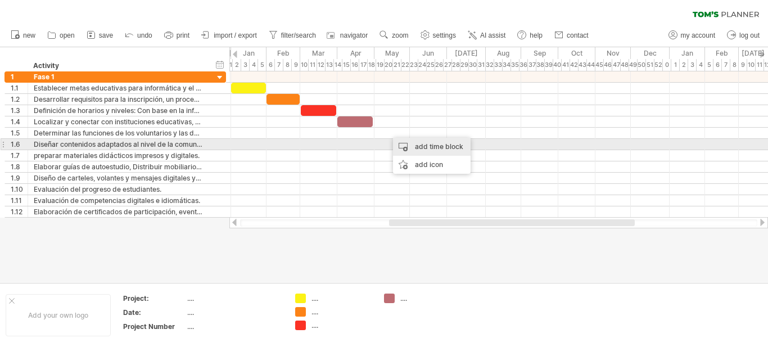
click at [401, 147] on div "add time block" at bounding box center [432, 147] width 78 height 18
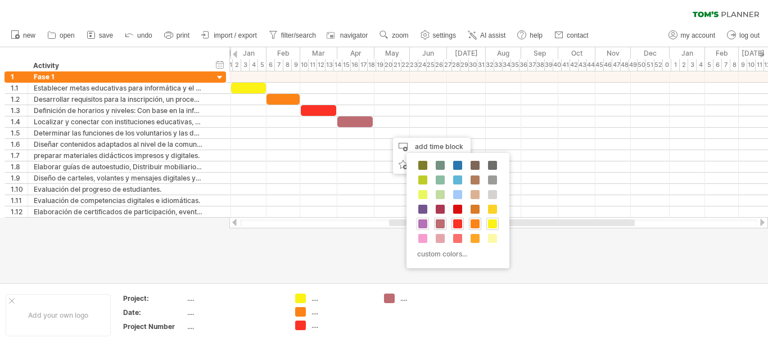
click at [418, 225] on span at bounding box center [422, 223] width 9 height 9
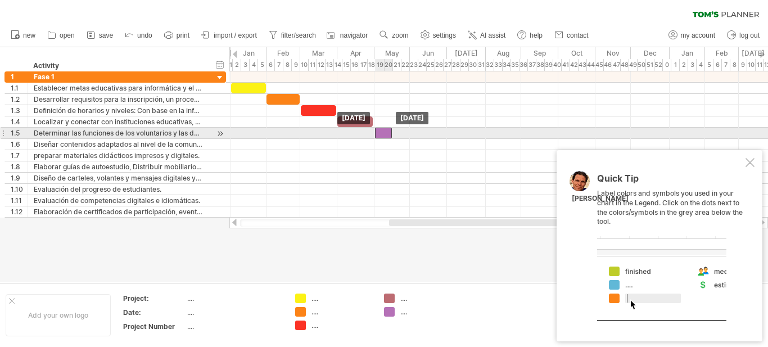
drag, startPoint x: 394, startPoint y: 132, endPoint x: 382, endPoint y: 132, distance: 11.8
click at [382, 132] on div at bounding box center [383, 133] width 17 height 11
drag, startPoint x: 391, startPoint y: 132, endPoint x: 408, endPoint y: 133, distance: 16.9
click at [408, 133] on span at bounding box center [408, 133] width 4 height 11
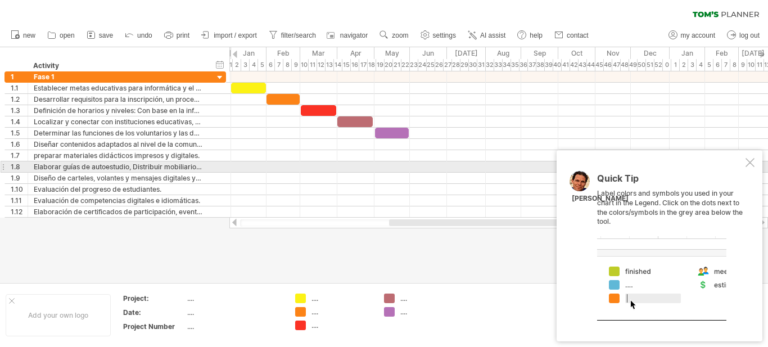
click at [753, 163] on div at bounding box center [749, 162] width 9 height 9
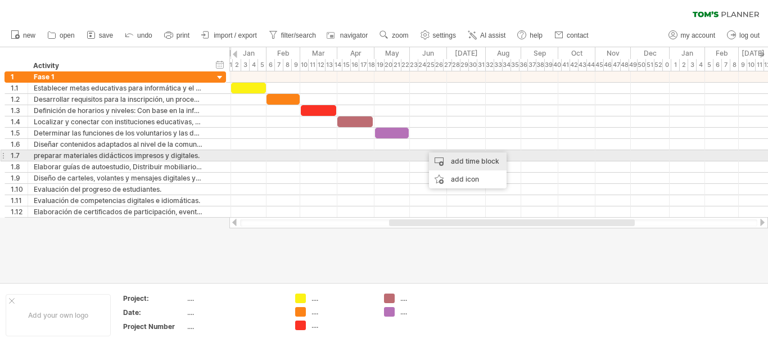
click at [473, 157] on div "add time block" at bounding box center [468, 161] width 78 height 18
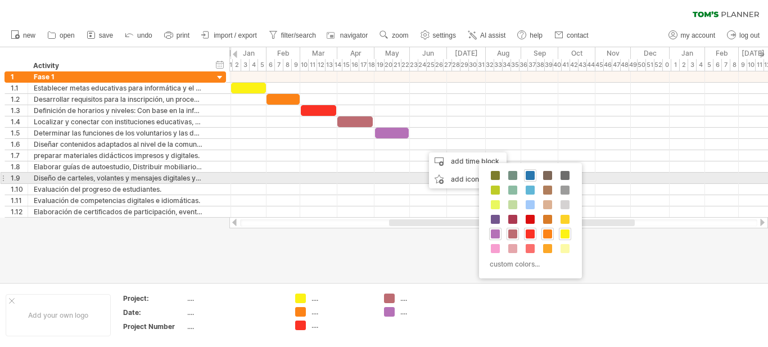
click at [528, 178] on span at bounding box center [530, 175] width 9 height 9
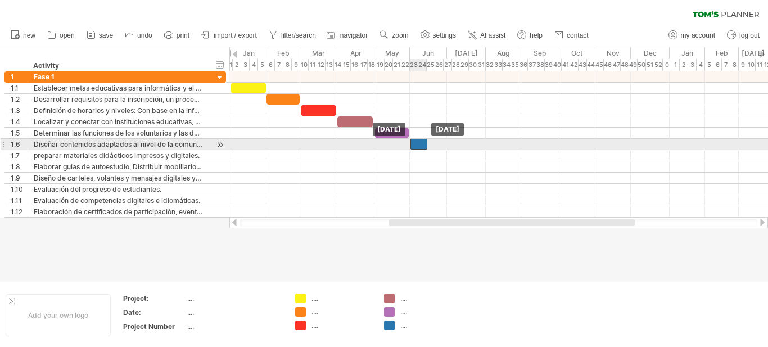
drag, startPoint x: 431, startPoint y: 147, endPoint x: 418, endPoint y: 147, distance: 12.9
click at [418, 147] on div at bounding box center [418, 144] width 17 height 11
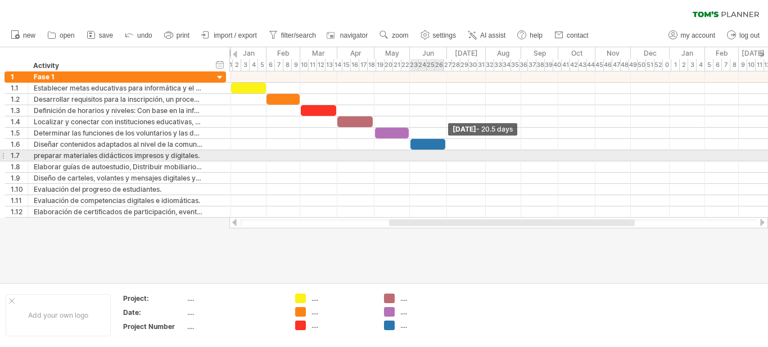
drag, startPoint x: 427, startPoint y: 148, endPoint x: 444, endPoint y: 152, distance: 17.5
click at [445, 152] on div "[DATE] - 20.5 days [DATE]" at bounding box center [498, 144] width 539 height 146
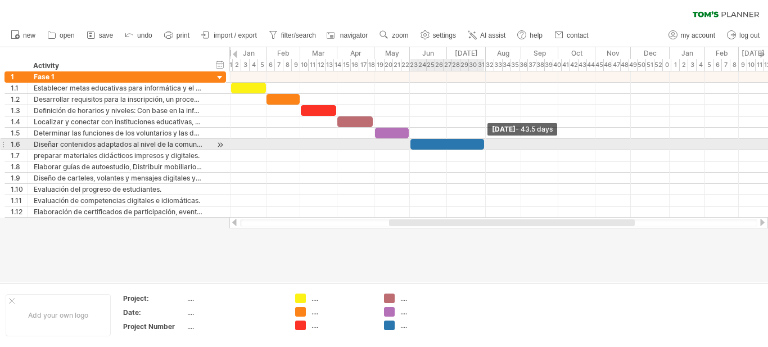
drag, startPoint x: 444, startPoint y: 147, endPoint x: 482, endPoint y: 147, distance: 38.8
click at [482, 147] on span at bounding box center [484, 144] width 4 height 11
click at [477, 145] on div at bounding box center [447, 144] width 74 height 11
drag, startPoint x: 484, startPoint y: 145, endPoint x: 447, endPoint y: 147, distance: 37.1
click at [447, 147] on span at bounding box center [447, 144] width 4 height 11
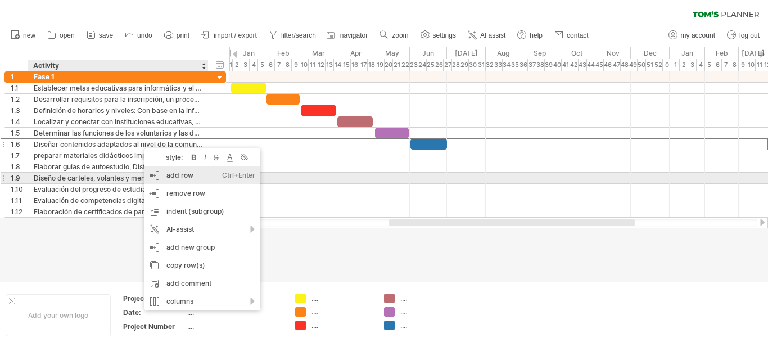
click at [207, 180] on div "add row Ctrl+Enter Cmd+Enter" at bounding box center [202, 175] width 116 height 18
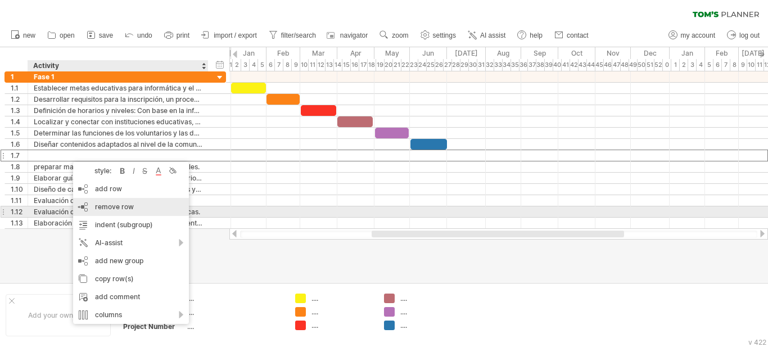
click at [119, 211] on div "remove row remove selected rows" at bounding box center [131, 207] width 116 height 18
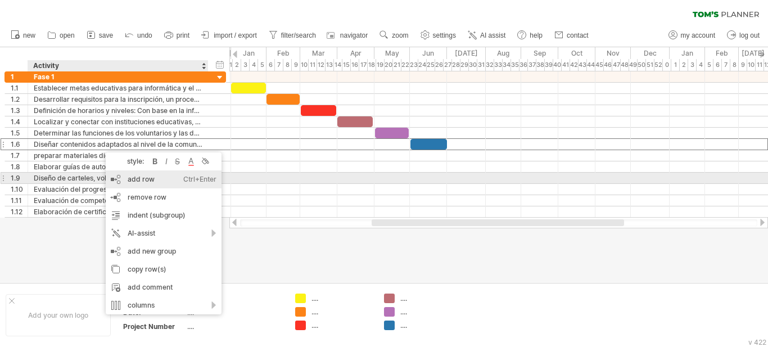
click at [161, 179] on div "add row Ctrl+Enter Cmd+Enter" at bounding box center [164, 179] width 116 height 18
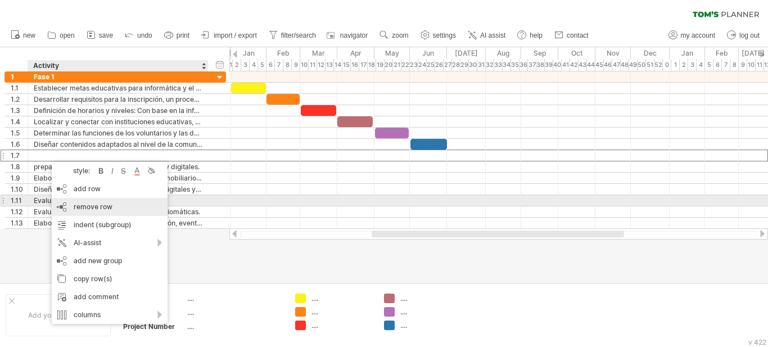
click at [109, 204] on span "remove row" at bounding box center [93, 206] width 39 height 8
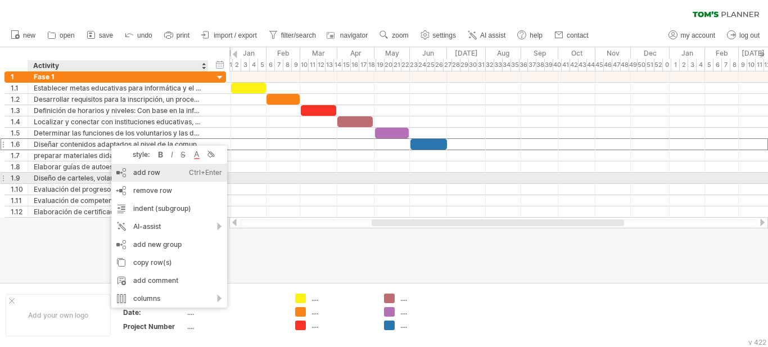
click at [165, 174] on div "add row Ctrl+Enter Cmd+Enter" at bounding box center [169, 173] width 116 height 18
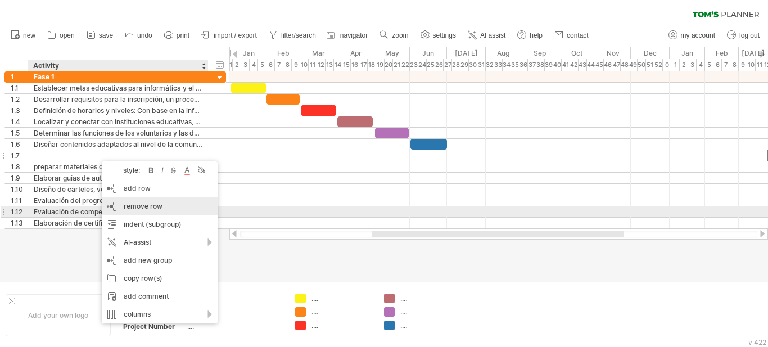
click at [145, 206] on span "remove row" at bounding box center [143, 206] width 39 height 8
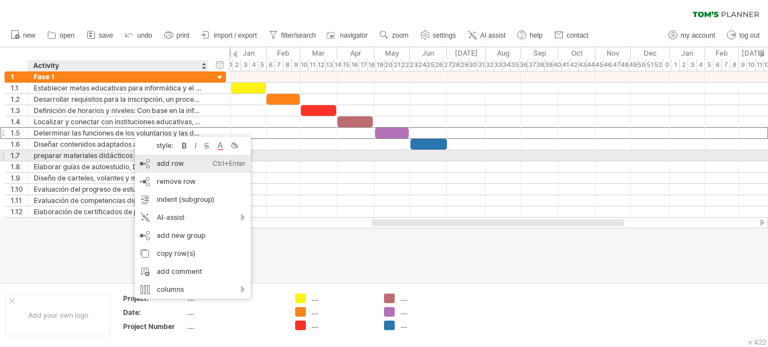
click at [153, 161] on div "add row Ctrl+Enter Cmd+Enter" at bounding box center [193, 164] width 116 height 18
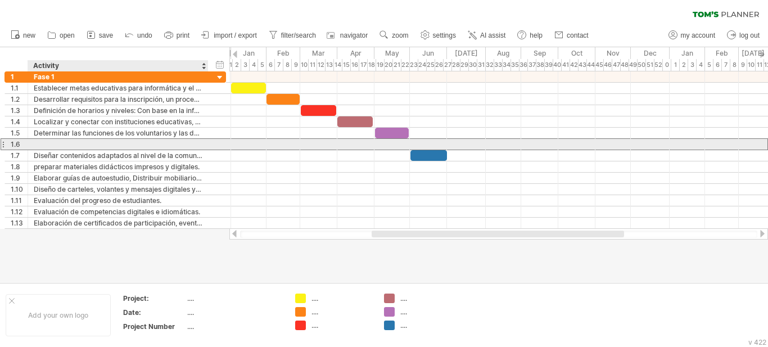
click at [102, 147] on div at bounding box center [118, 144] width 169 height 11
click at [131, 142] on div at bounding box center [118, 144] width 169 height 11
click at [0, 0] on input "text" at bounding box center [0, 0] width 0 height 0
paste input "**********"
type input "**********"
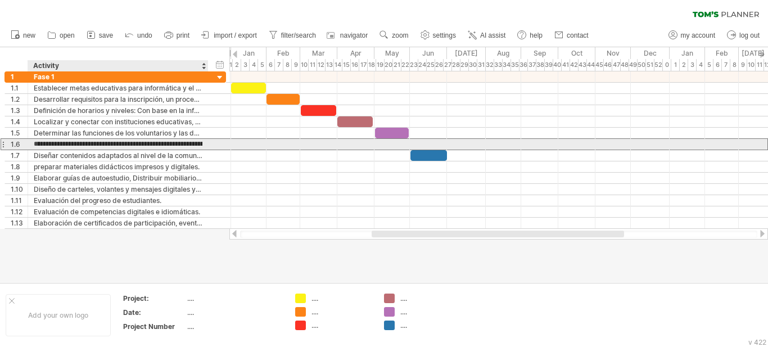
scroll to position [0, 133]
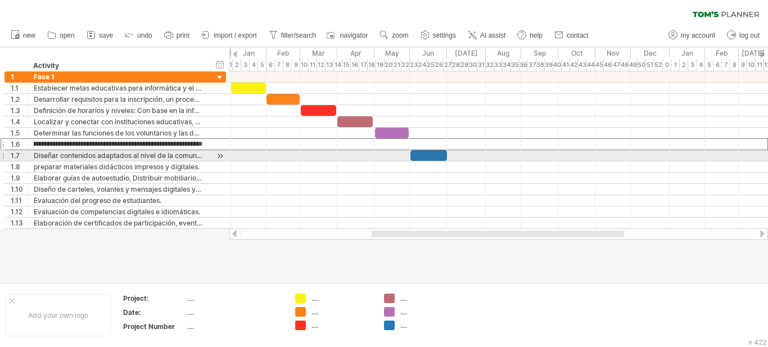
click at [260, 151] on div at bounding box center [498, 155] width 539 height 11
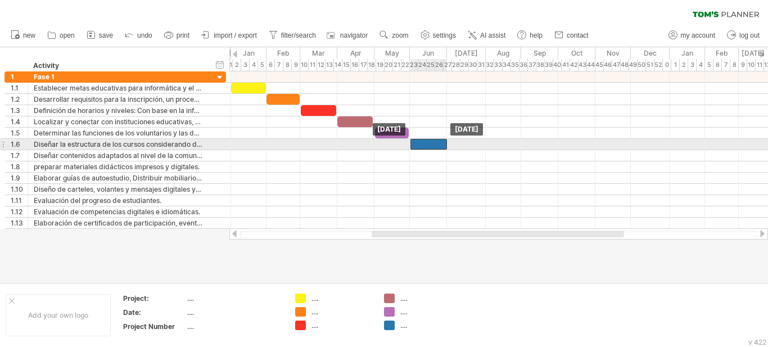
drag, startPoint x: 426, startPoint y: 160, endPoint x: 426, endPoint y: 147, distance: 12.9
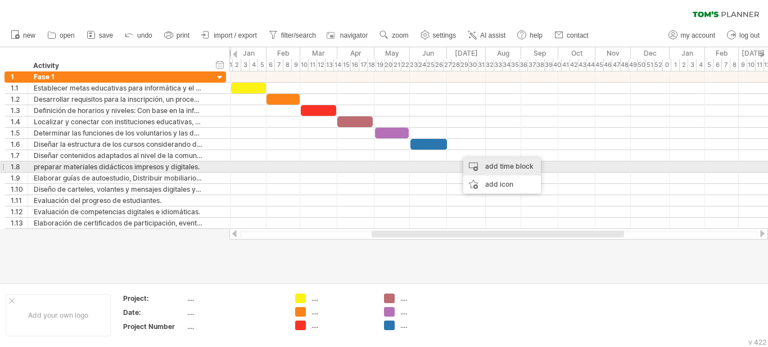
click at [491, 164] on div "add time block" at bounding box center [502, 166] width 78 height 18
click at [494, 170] on div "add time block" at bounding box center [498, 173] width 78 height 18
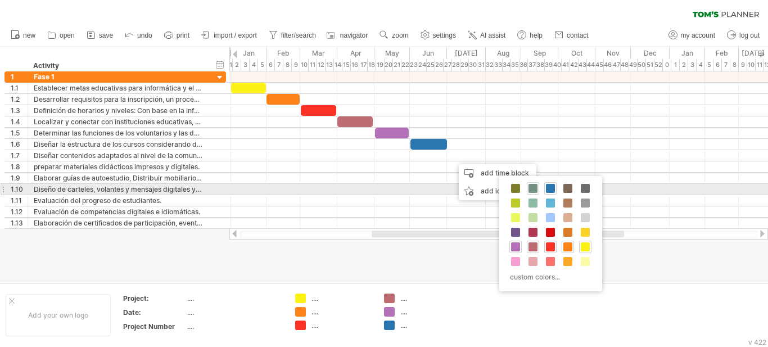
click at [534, 189] on span at bounding box center [532, 188] width 9 height 9
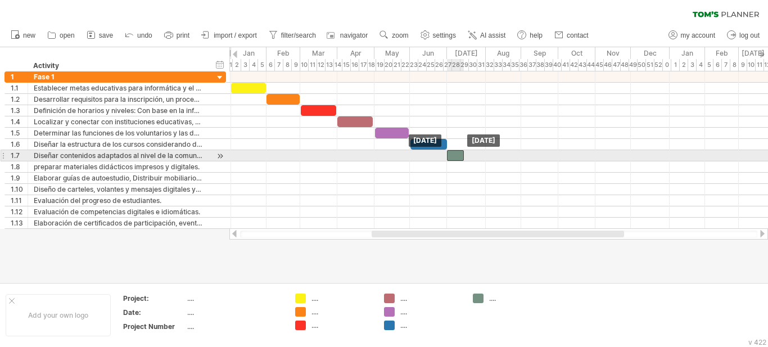
drag, startPoint x: 464, startPoint y: 158, endPoint x: 458, endPoint y: 159, distance: 6.2
click at [458, 159] on div at bounding box center [455, 155] width 17 height 11
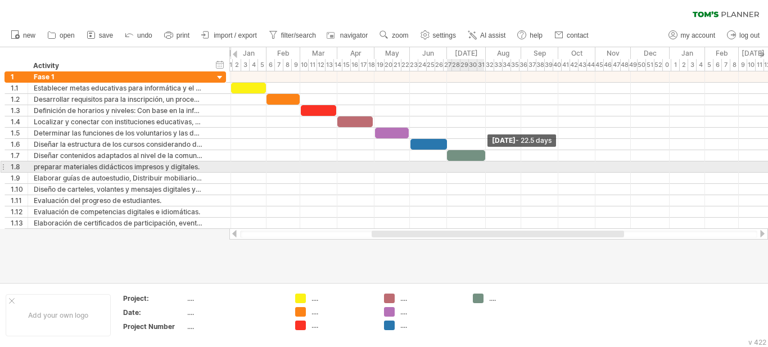
drag, startPoint x: 464, startPoint y: 154, endPoint x: 482, endPoint y: 171, distance: 25.1
click at [484, 171] on div "[DATE] - 22.5 days [DATE]" at bounding box center [498, 149] width 539 height 157
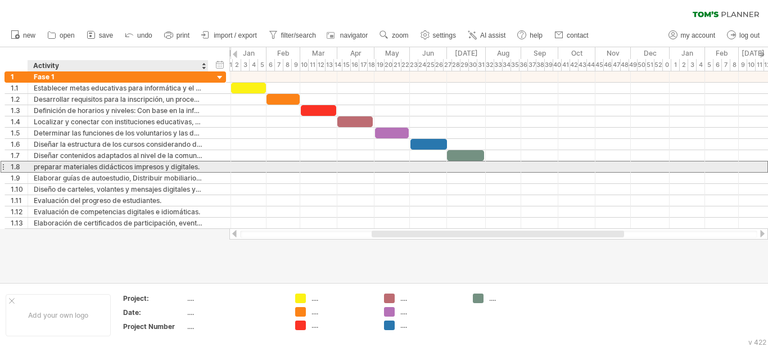
click at [37, 168] on div "preparar materiales didácticos impresos y digitales." at bounding box center [118, 166] width 169 height 11
type input "**********"
click at [135, 163] on div "Preparar materiales didácticos impresos y digitales." at bounding box center [118, 166] width 169 height 11
click at [188, 167] on input "**********" at bounding box center [118, 166] width 169 height 11
drag, startPoint x: 202, startPoint y: 168, endPoint x: 37, endPoint y: 168, distance: 164.7
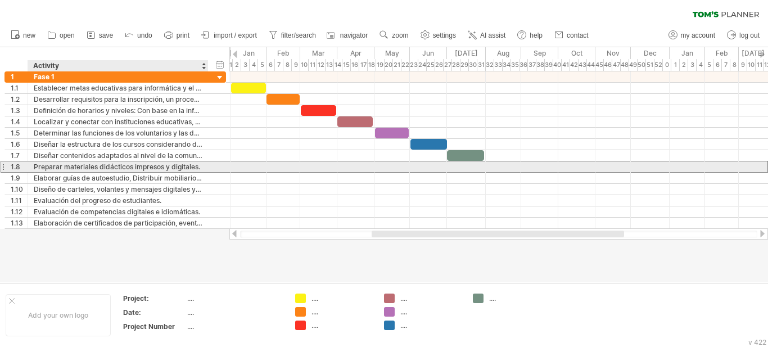
click at [37, 168] on div "**********" at bounding box center [118, 166] width 180 height 11
drag, startPoint x: 34, startPoint y: 167, endPoint x: 201, endPoint y: 170, distance: 167.0
click at [201, 170] on input "**********" at bounding box center [118, 166] width 169 height 11
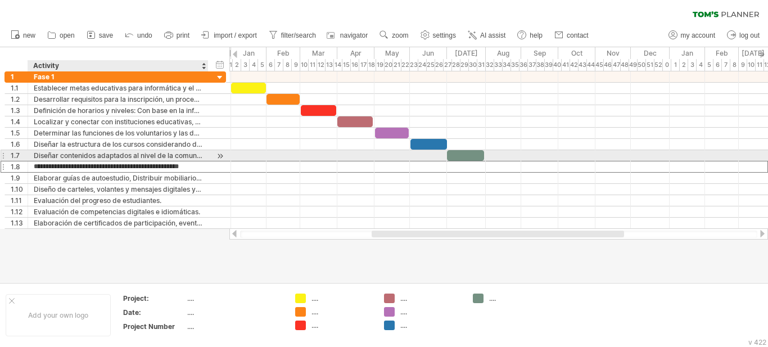
click at [124, 159] on div "Diseñar contenidos adaptados al nivel de la comunidad." at bounding box center [118, 155] width 169 height 11
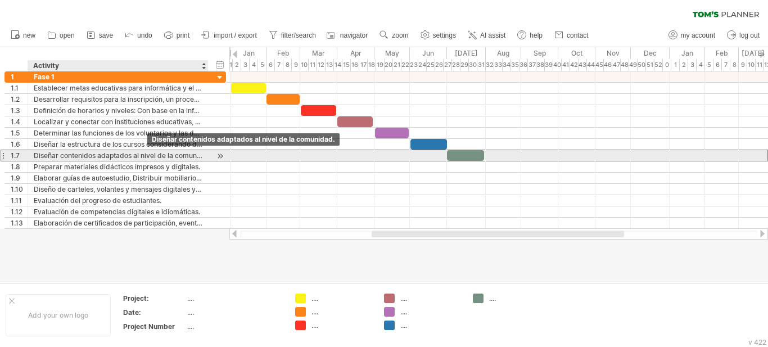
click at [176, 158] on div "Diseñar contenidos adaptados al nivel de la comunidad." at bounding box center [118, 155] width 169 height 11
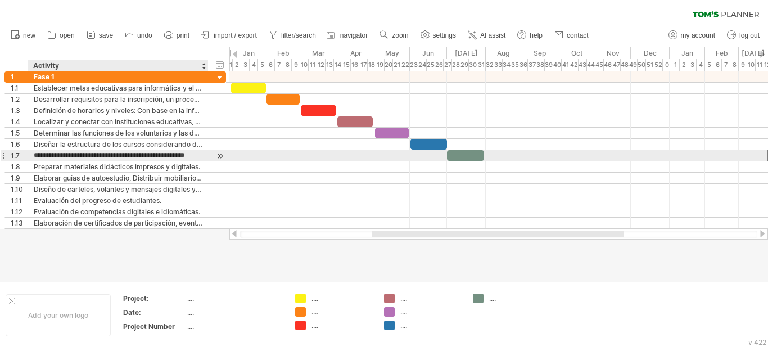
scroll to position [0, 11]
drag, startPoint x: 33, startPoint y: 155, endPoint x: 206, endPoint y: 152, distance: 172.6
click at [206, 152] on div "**********" at bounding box center [118, 155] width 180 height 11
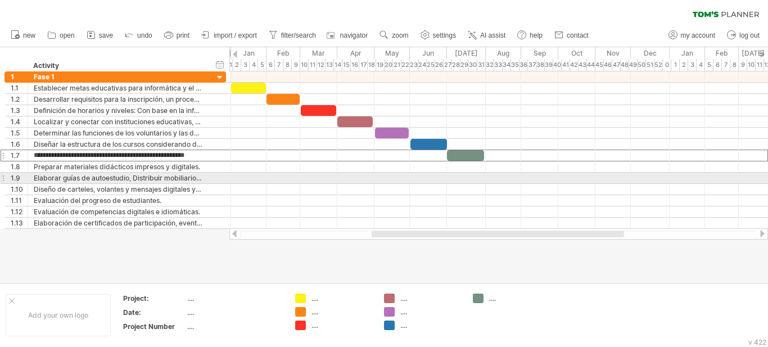
paste input "text"
type input "**********"
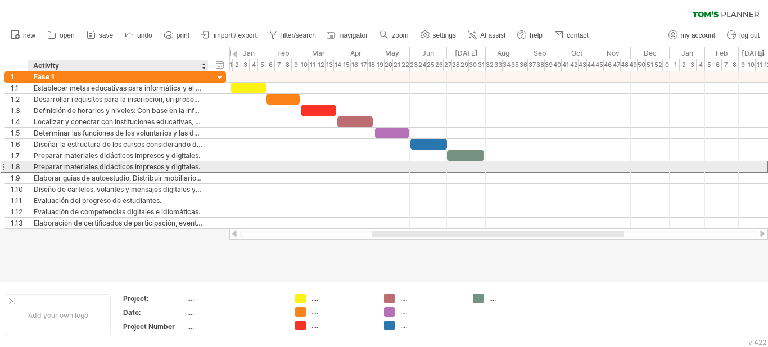
click at [195, 168] on div "Preparar materiales didácticos impresos y digitales." at bounding box center [118, 166] width 169 height 11
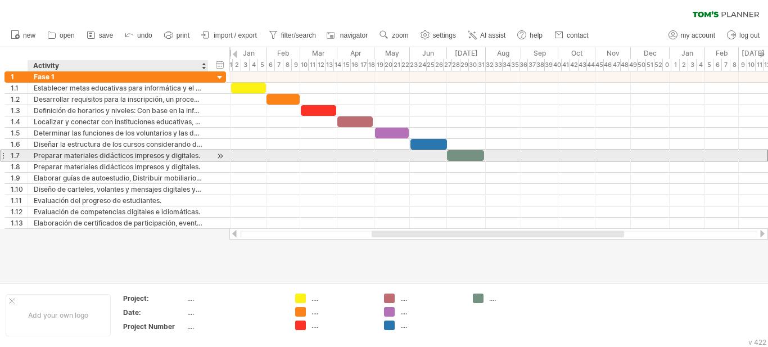
click at [181, 157] on div "Preparar materiales didácticos impresos y digitales." at bounding box center [118, 155] width 169 height 11
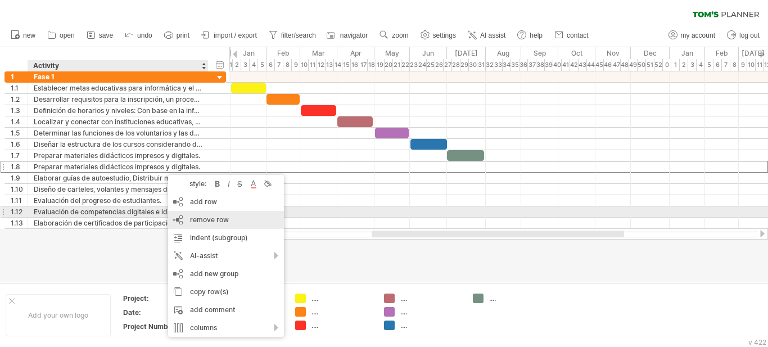
click at [195, 215] on span "remove row" at bounding box center [209, 219] width 39 height 8
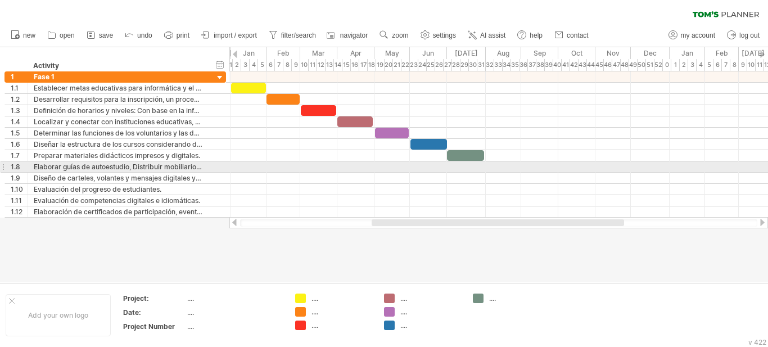
click at [504, 169] on div at bounding box center [498, 166] width 539 height 11
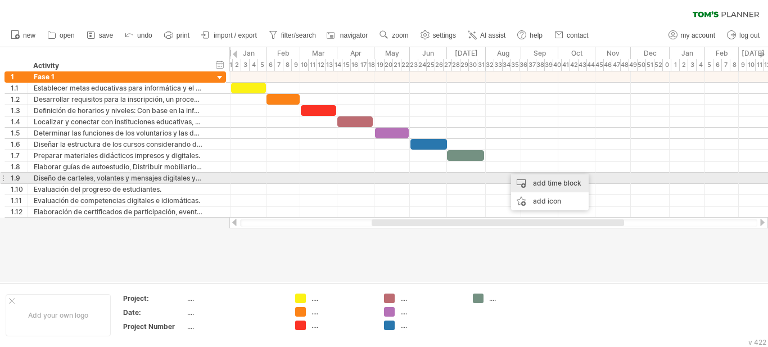
click at [531, 178] on div "add time block" at bounding box center [550, 183] width 78 height 18
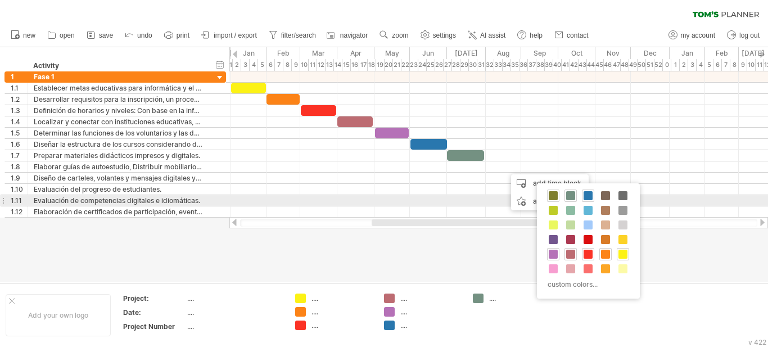
click at [554, 197] on span at bounding box center [553, 195] width 9 height 9
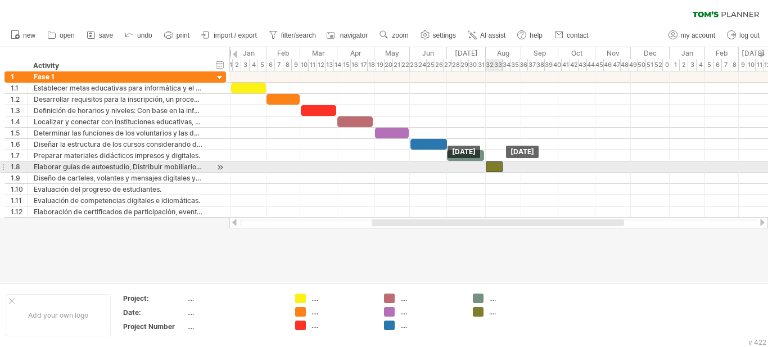
drag, startPoint x: 509, startPoint y: 169, endPoint x: 490, endPoint y: 168, distance: 19.1
click at [490, 168] on div at bounding box center [494, 166] width 17 height 11
drag, startPoint x: 503, startPoint y: 166, endPoint x: 521, endPoint y: 166, distance: 18.6
click at [521, 166] on span at bounding box center [521, 166] width 4 height 11
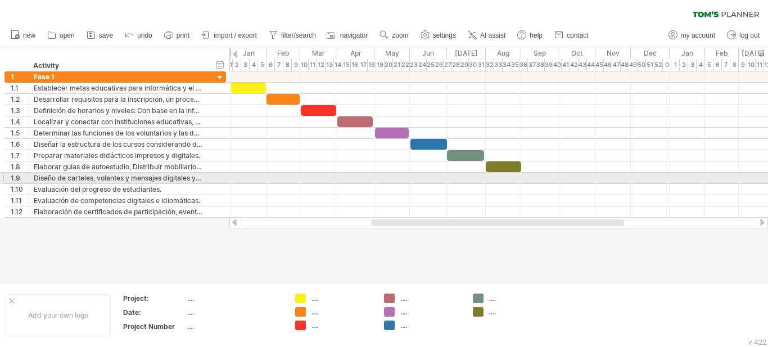
click at [534, 179] on div at bounding box center [498, 178] width 539 height 11
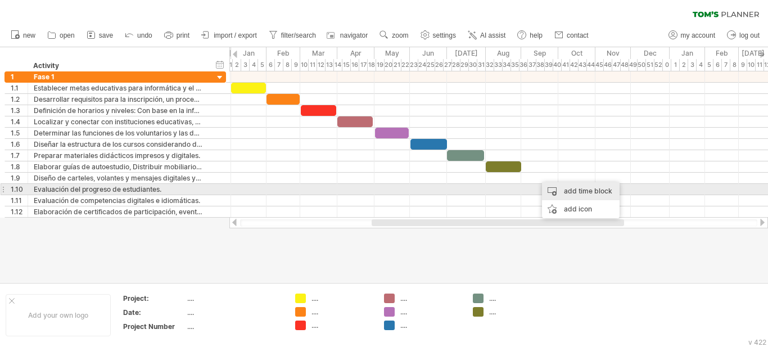
click at [571, 186] on div "add time block" at bounding box center [581, 191] width 78 height 18
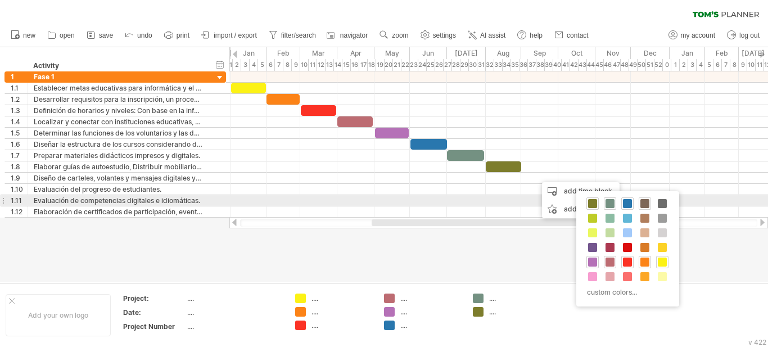
click at [647, 205] on span at bounding box center [644, 203] width 9 height 9
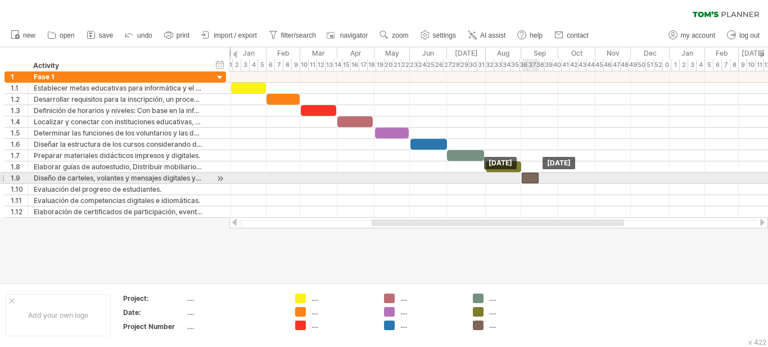
drag, startPoint x: 540, startPoint y: 177, endPoint x: 526, endPoint y: 177, distance: 14.6
click at [526, 177] on div at bounding box center [530, 178] width 17 height 11
drag, startPoint x: 538, startPoint y: 177, endPoint x: 557, endPoint y: 179, distance: 18.7
click at [557, 179] on span at bounding box center [557, 178] width 4 height 11
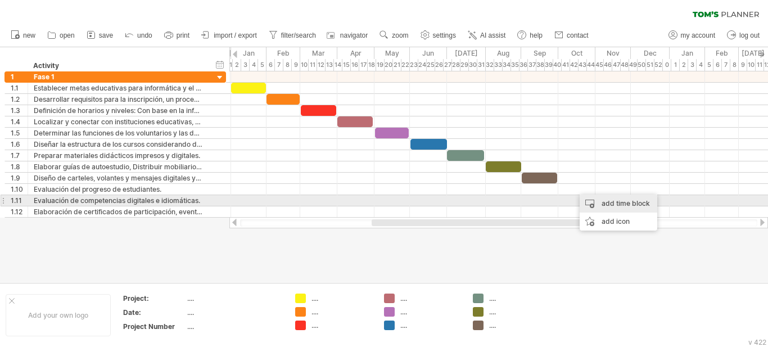
click at [604, 198] on div "add time block" at bounding box center [619, 204] width 78 height 18
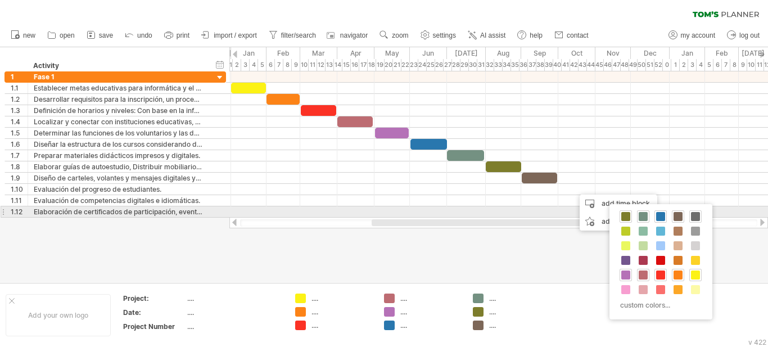
click at [693, 216] on span at bounding box center [695, 216] width 9 height 9
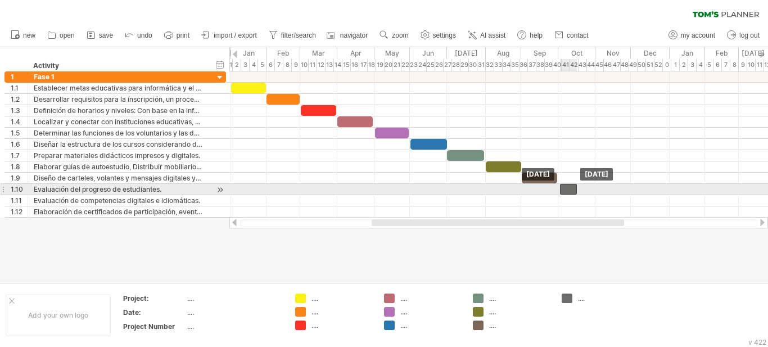
drag, startPoint x: 582, startPoint y: 192, endPoint x: 568, endPoint y: 192, distance: 14.1
click at [568, 192] on div at bounding box center [568, 189] width 17 height 11
drag, startPoint x: 578, startPoint y: 189, endPoint x: 596, endPoint y: 189, distance: 18.6
click at [596, 189] on span at bounding box center [595, 189] width 4 height 11
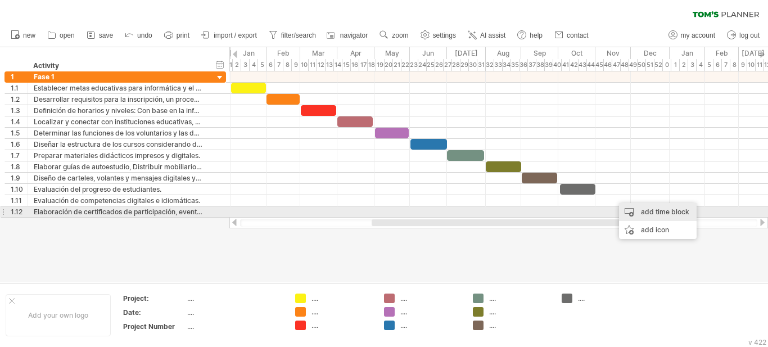
click at [641, 211] on div "add time block" at bounding box center [658, 212] width 78 height 18
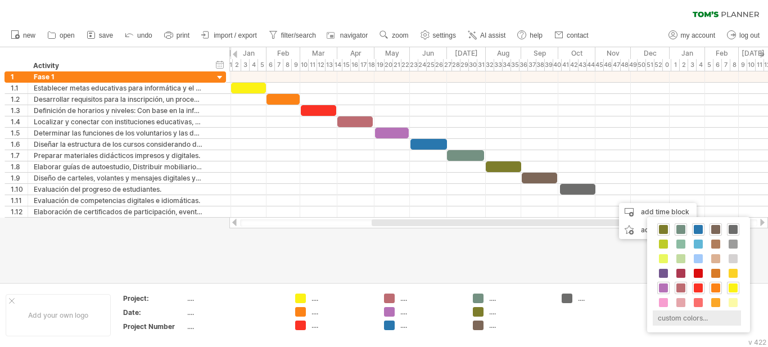
click at [691, 319] on div "custom colors..." at bounding box center [697, 317] width 88 height 15
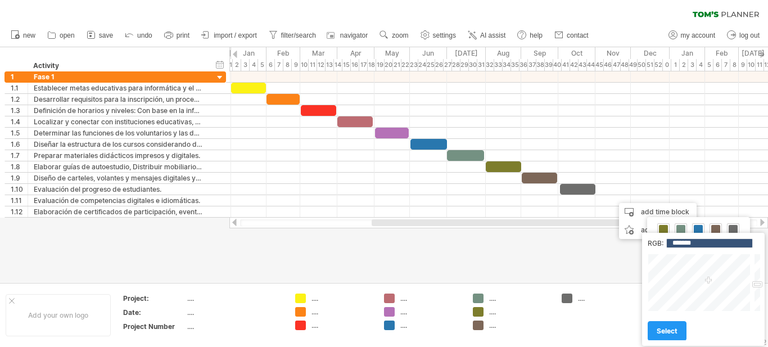
type input "*******"
drag, startPoint x: 758, startPoint y: 273, endPoint x: 758, endPoint y: 286, distance: 12.9
click at [758, 286] on div at bounding box center [756, 283] width 8 height 58
click at [662, 335] on span "select" at bounding box center [667, 331] width 21 height 8
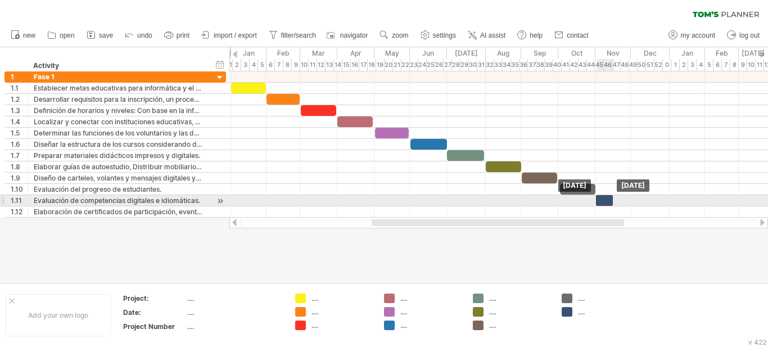
drag, startPoint x: 623, startPoint y: 203, endPoint x: 607, endPoint y: 205, distance: 16.9
click at [607, 205] on div at bounding box center [604, 200] width 17 height 11
drag, startPoint x: 614, startPoint y: 200, endPoint x: 629, endPoint y: 201, distance: 14.1
click at [629, 201] on span at bounding box center [629, 200] width 4 height 11
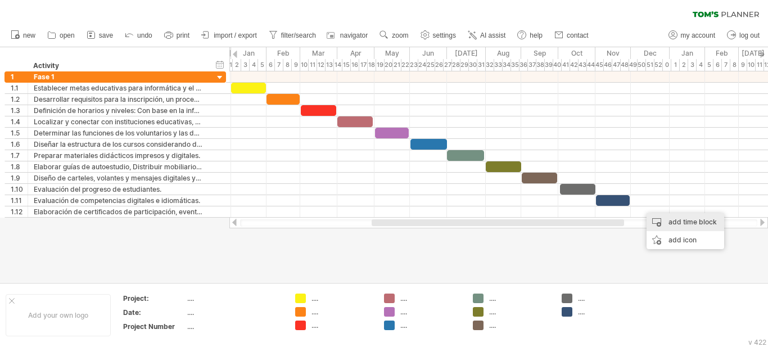
click at [683, 219] on div "add time block" at bounding box center [686, 222] width 78 height 18
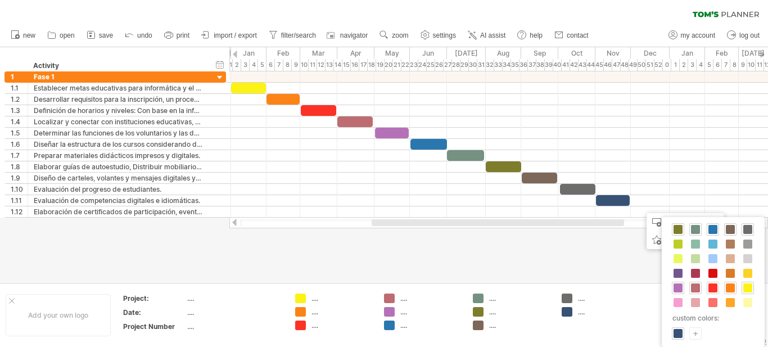
click at [693, 331] on div "+" at bounding box center [695, 333] width 11 height 11
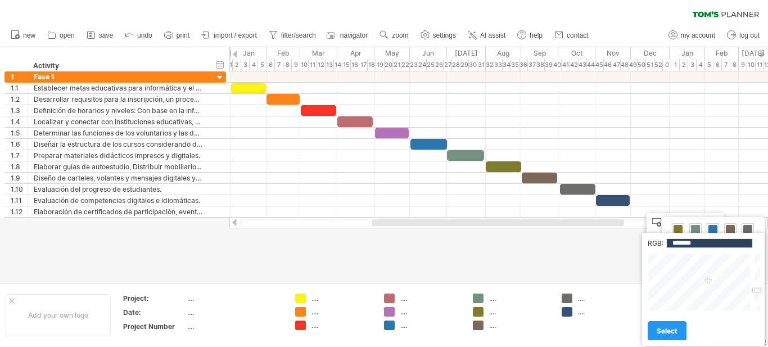
drag, startPoint x: 758, startPoint y: 273, endPoint x: 756, endPoint y: 291, distance: 18.2
click at [756, 291] on div at bounding box center [756, 283] width 8 height 58
type input "*******"
drag, startPoint x: 707, startPoint y: 282, endPoint x: 719, endPoint y: 286, distance: 12.4
click at [719, 286] on div at bounding box center [700, 283] width 105 height 58
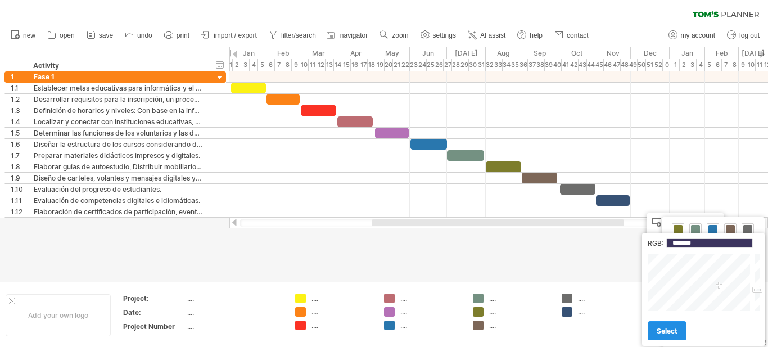
click at [670, 330] on span "select" at bounding box center [667, 331] width 21 height 8
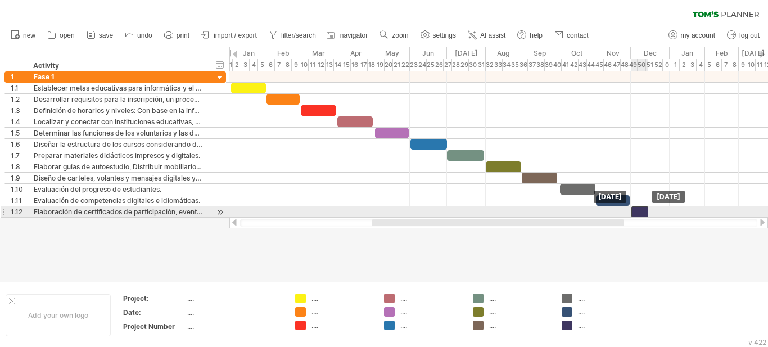
drag, startPoint x: 649, startPoint y: 211, endPoint x: 640, endPoint y: 211, distance: 9.0
click at [640, 211] on div at bounding box center [639, 211] width 17 height 11
drag, startPoint x: 647, startPoint y: 210, endPoint x: 668, endPoint y: 213, distance: 20.9
click at [668, 213] on span at bounding box center [669, 211] width 4 height 11
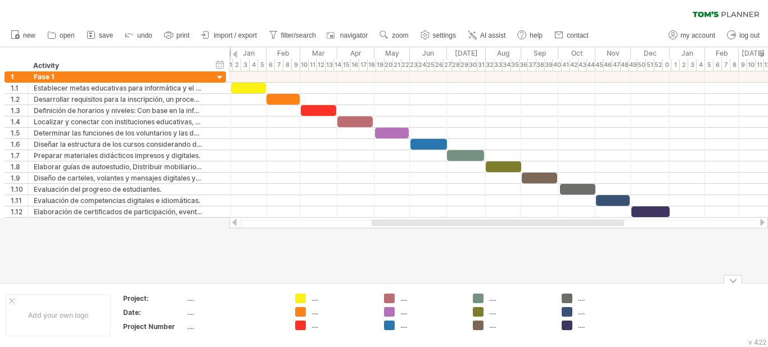
click at [658, 314] on td at bounding box center [689, 314] width 89 height 43
click at [473, 225] on div at bounding box center [496, 222] width 252 height 7
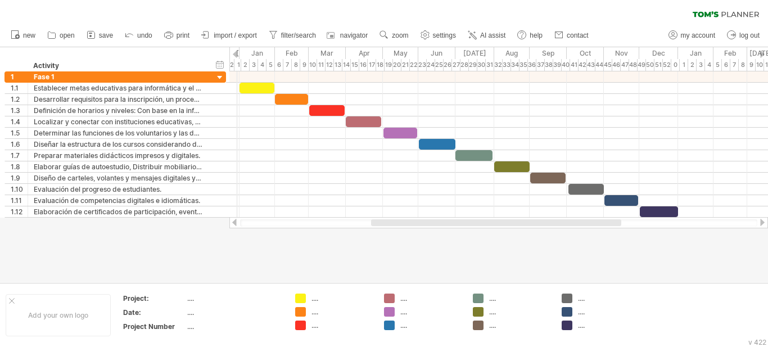
drag, startPoint x: 230, startPoint y: 56, endPoint x: 237, endPoint y: 56, distance: 7.3
click at [237, 56] on div "[DATE]" at bounding box center [220, 53] width 39 height 12
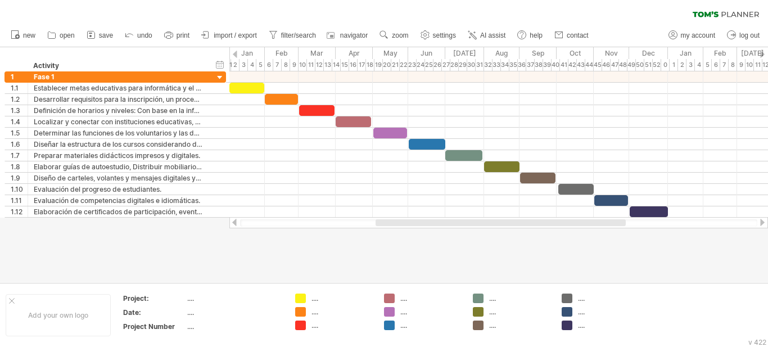
click at [382, 219] on div at bounding box center [501, 222] width 250 height 7
click at [396, 238] on div at bounding box center [384, 164] width 768 height 235
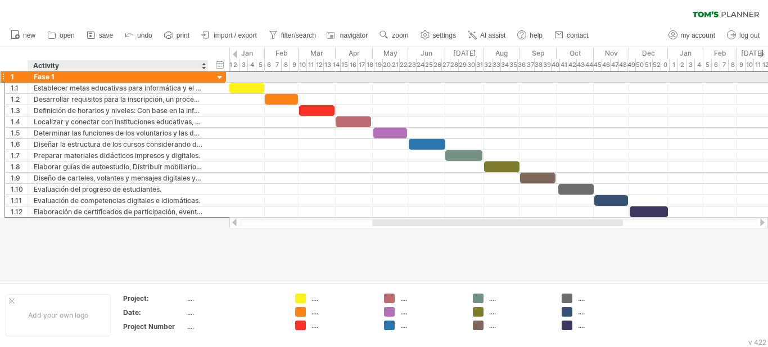
click at [46, 78] on div "Fase 1" at bounding box center [118, 76] width 169 height 11
drag, startPoint x: 56, startPoint y: 78, endPoint x: 38, endPoint y: 71, distance: 19.7
click at [38, 71] on input "******" at bounding box center [118, 76] width 169 height 11
type input "******"
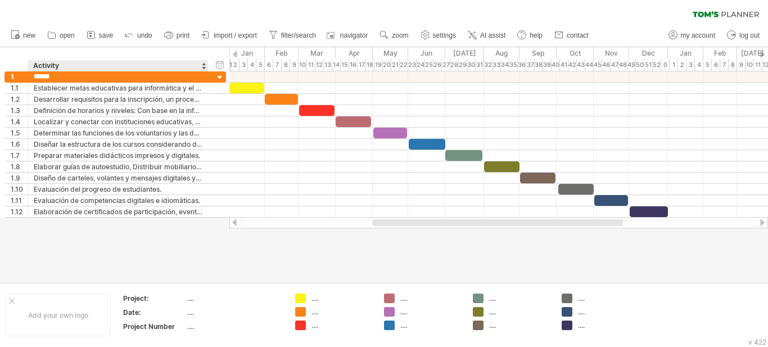
click at [174, 233] on div at bounding box center [384, 164] width 768 height 235
click at [387, 32] on use at bounding box center [383, 34] width 11 height 11
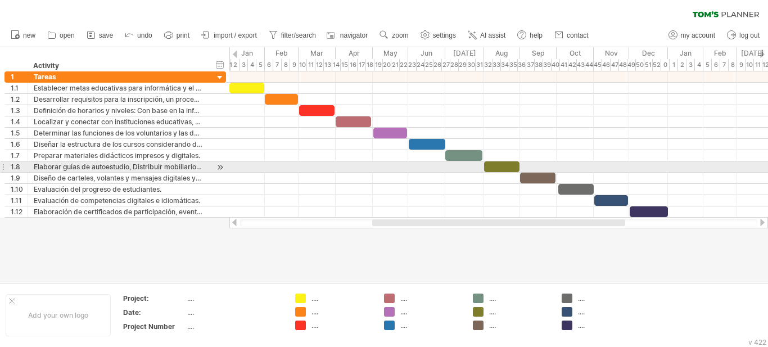
click at [322, 166] on div at bounding box center [498, 166] width 539 height 11
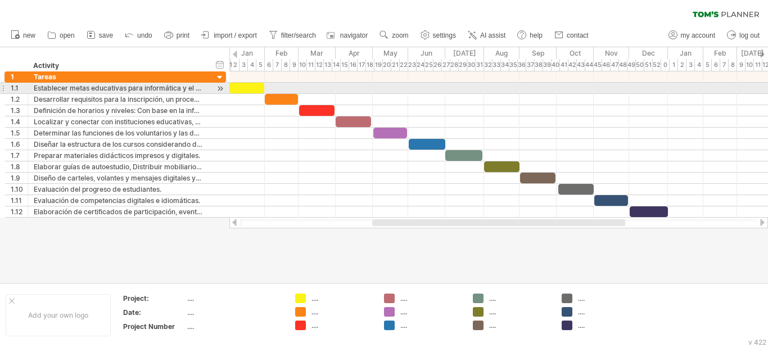
click at [248, 91] on div at bounding box center [246, 88] width 35 height 11
click at [268, 87] on span at bounding box center [269, 88] width 4 height 11
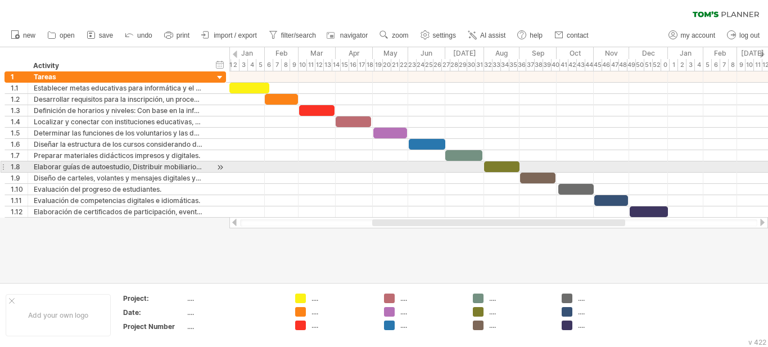
click at [264, 163] on div at bounding box center [498, 166] width 539 height 11
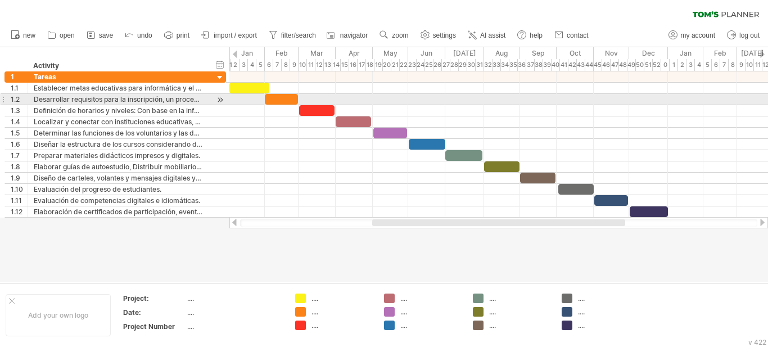
click at [296, 97] on span at bounding box center [298, 99] width 4 height 11
click at [302, 97] on span at bounding box center [302, 99] width 4 height 11
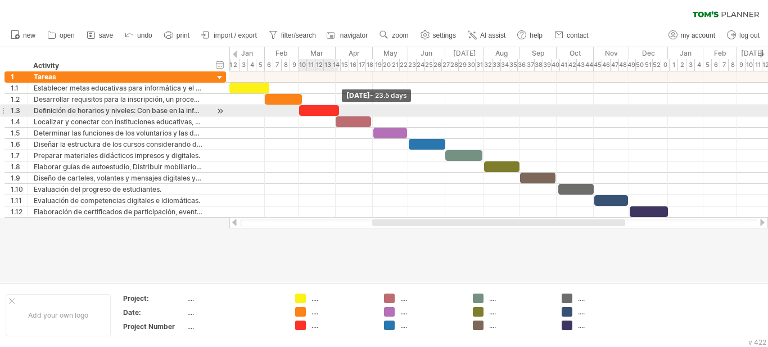
click at [337, 109] on span at bounding box center [339, 110] width 4 height 11
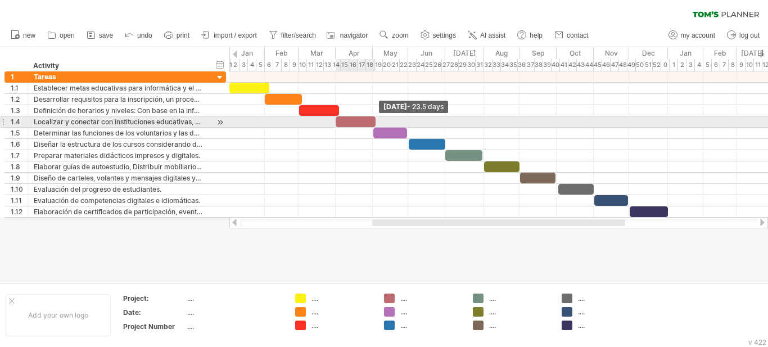
click at [374, 121] on span at bounding box center [375, 121] width 4 height 11
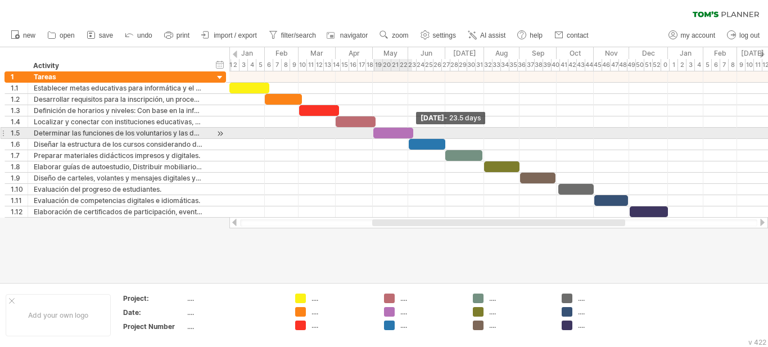
click at [411, 133] on span at bounding box center [413, 133] width 4 height 11
click at [409, 133] on span at bounding box center [411, 133] width 4 height 11
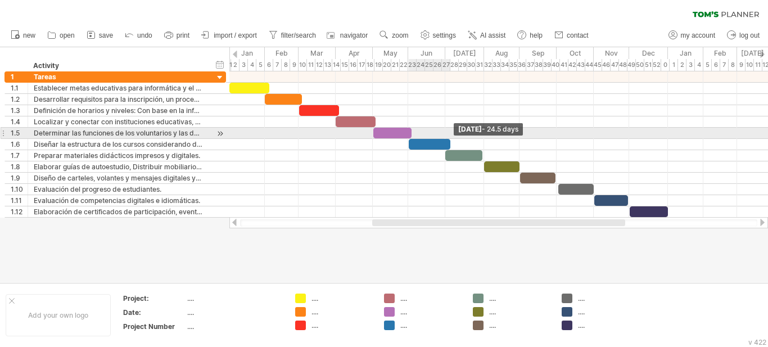
click at [448, 139] on span at bounding box center [450, 144] width 4 height 11
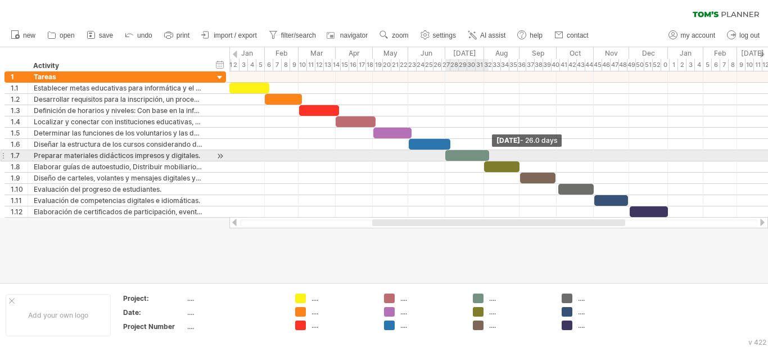
drag, startPoint x: 481, startPoint y: 152, endPoint x: 487, endPoint y: 152, distance: 6.7
click at [487, 152] on span at bounding box center [489, 155] width 4 height 11
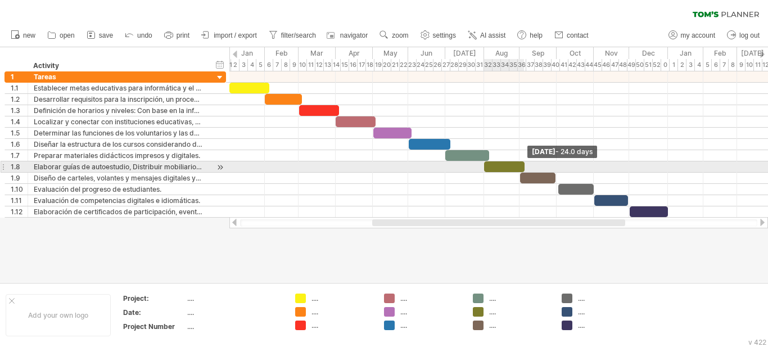
click at [525, 162] on span at bounding box center [524, 166] width 4 height 11
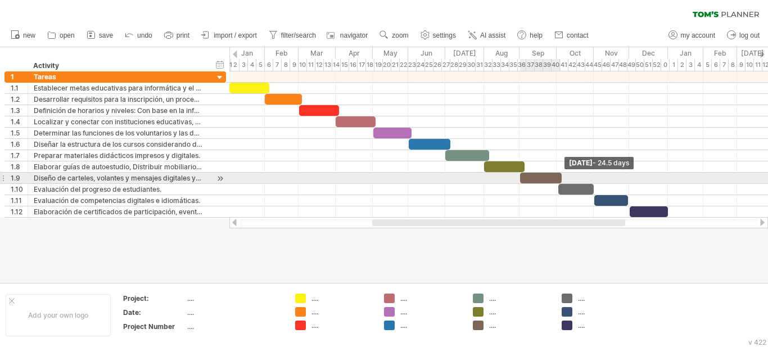
drag, startPoint x: 554, startPoint y: 177, endPoint x: 560, endPoint y: 178, distance: 5.6
click at [560, 178] on span at bounding box center [561, 178] width 4 height 11
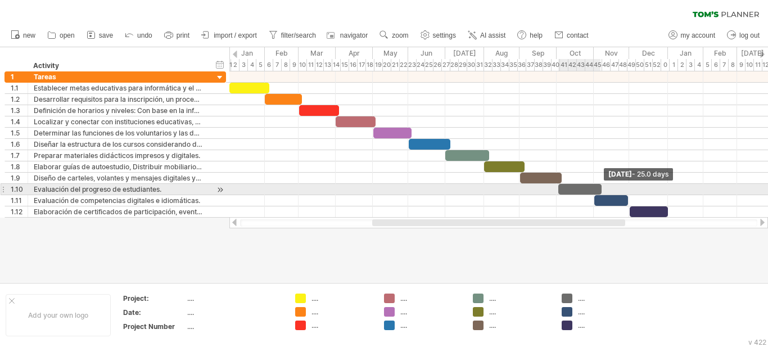
drag, startPoint x: 594, startPoint y: 186, endPoint x: 603, endPoint y: 186, distance: 8.4
click at [603, 186] on span at bounding box center [601, 189] width 4 height 11
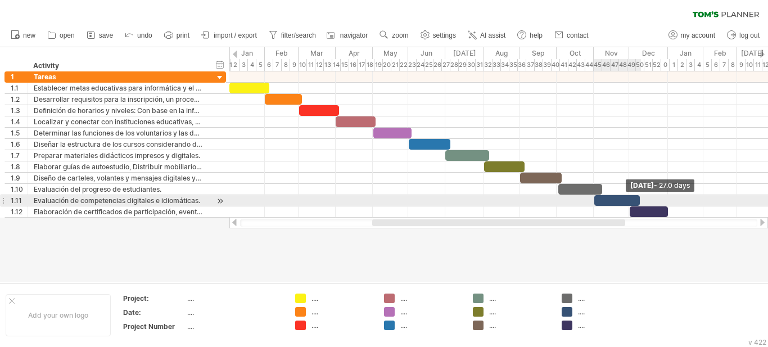
drag, startPoint x: 627, startPoint y: 197, endPoint x: 639, endPoint y: 198, distance: 11.9
click at [639, 198] on span at bounding box center [640, 200] width 4 height 11
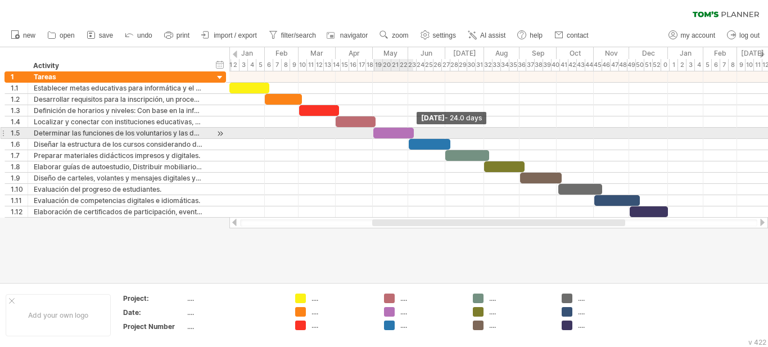
click at [414, 132] on span at bounding box center [414, 133] width 4 height 11
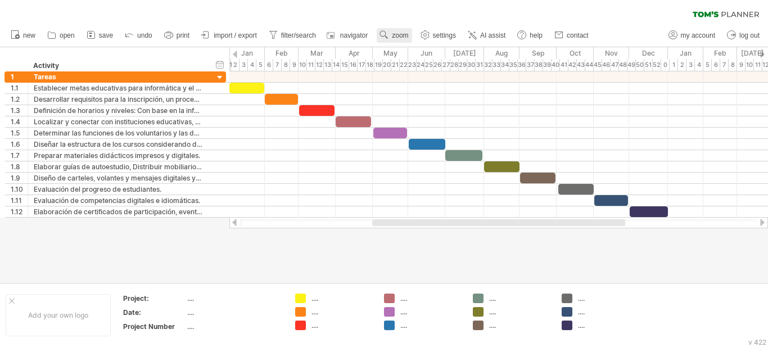
click at [403, 38] on span "zoom" at bounding box center [400, 35] width 16 height 8
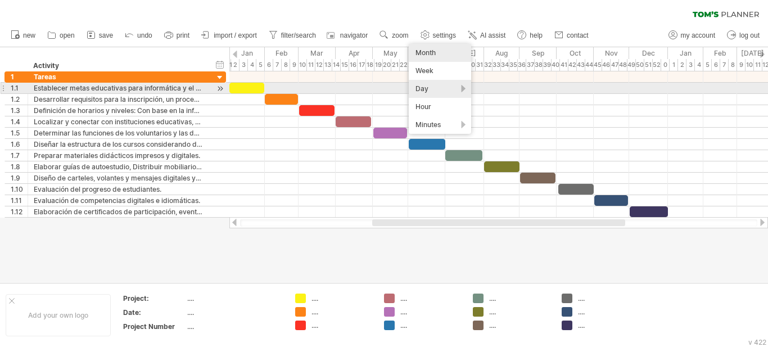
click at [448, 87] on div "Day" at bounding box center [440, 89] width 62 height 18
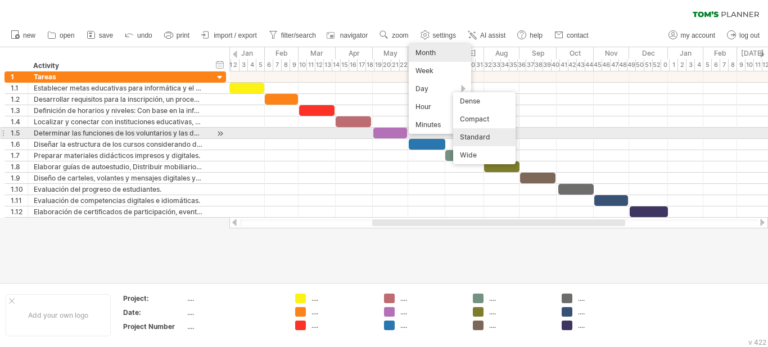
click at [482, 139] on div "Standard" at bounding box center [484, 137] width 62 height 18
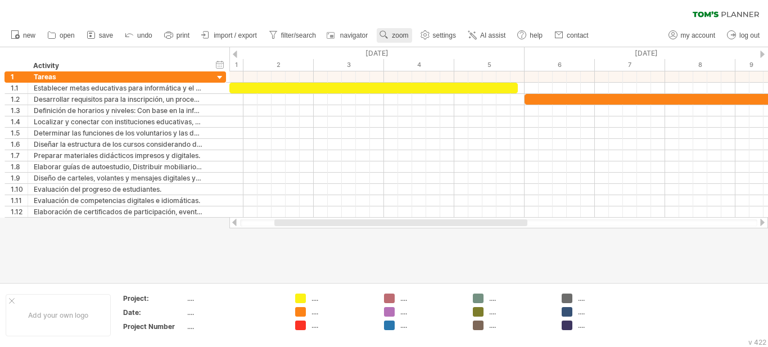
click at [390, 33] on use at bounding box center [383, 34] width 11 height 11
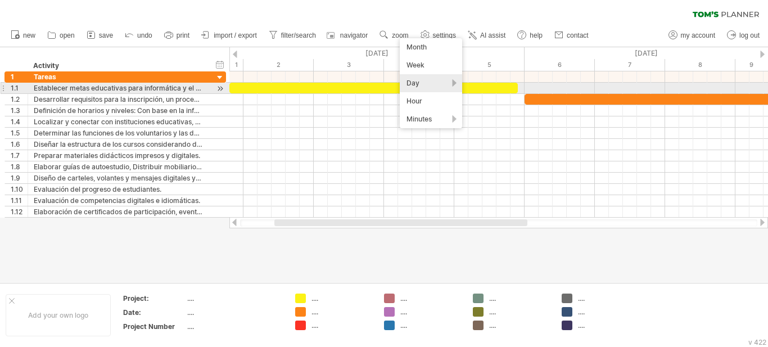
click at [428, 84] on div "Day" at bounding box center [431, 83] width 62 height 18
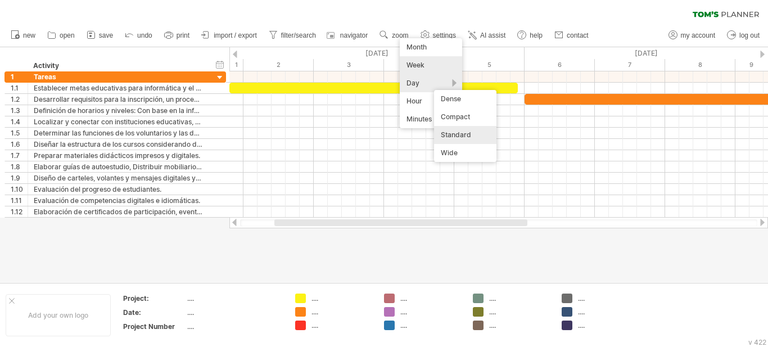
click at [427, 65] on div "Week" at bounding box center [431, 65] width 62 height 18
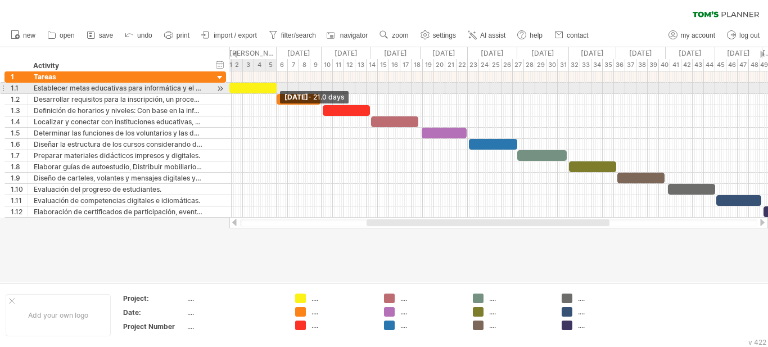
click at [275, 91] on span at bounding box center [276, 88] width 4 height 11
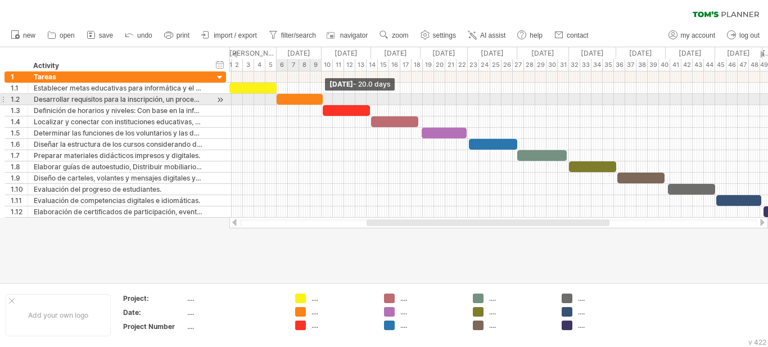
click at [323, 100] on span at bounding box center [322, 99] width 4 height 11
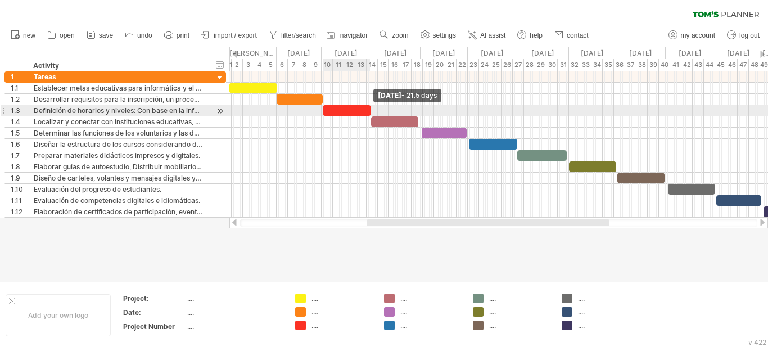
click at [369, 111] on span at bounding box center [371, 110] width 4 height 11
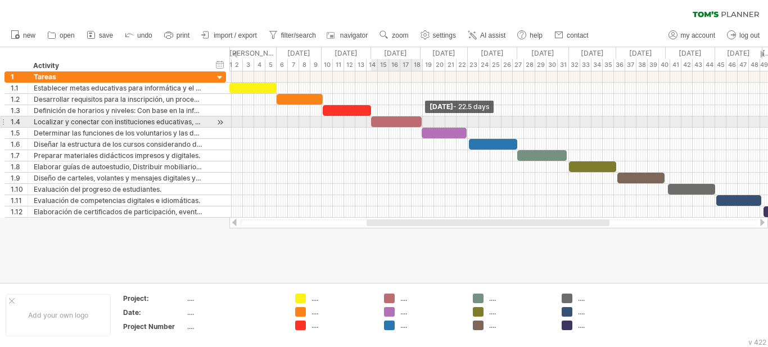
click at [421, 120] on span at bounding box center [421, 121] width 4 height 11
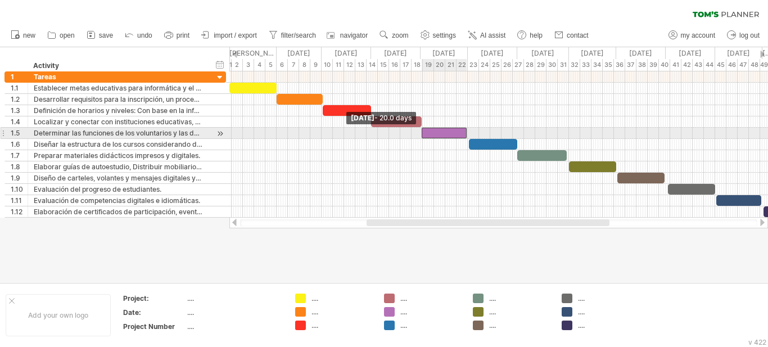
click at [422, 133] on span at bounding box center [421, 133] width 4 height 11
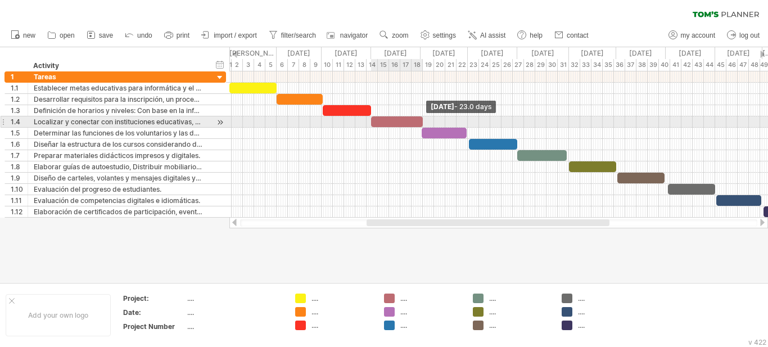
click at [423, 125] on span at bounding box center [423, 121] width 4 height 11
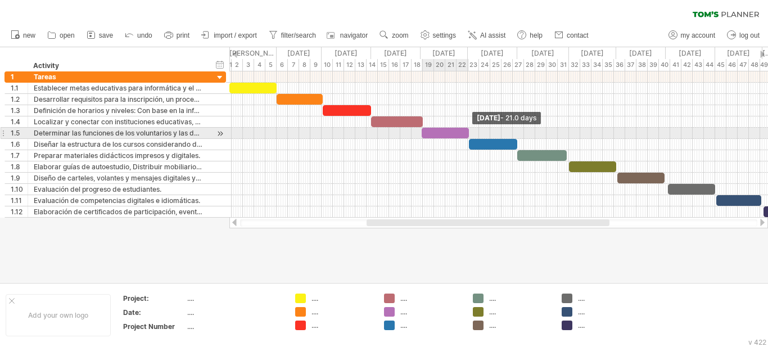
click at [470, 136] on span at bounding box center [469, 133] width 4 height 11
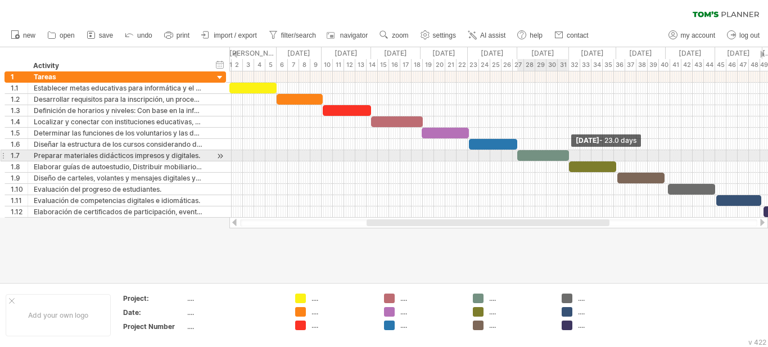
click at [570, 155] on span at bounding box center [569, 155] width 4 height 11
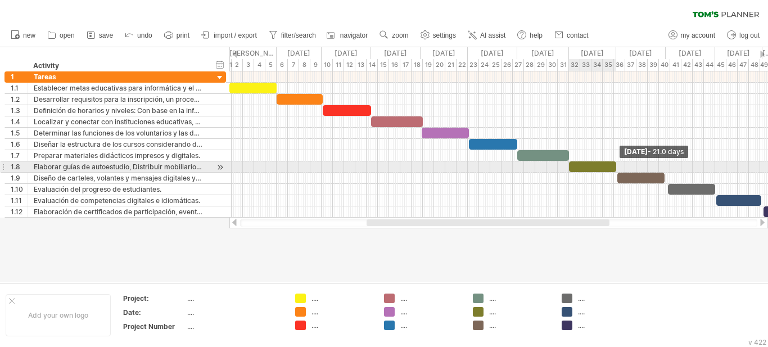
click at [615, 166] on span at bounding box center [616, 166] width 4 height 11
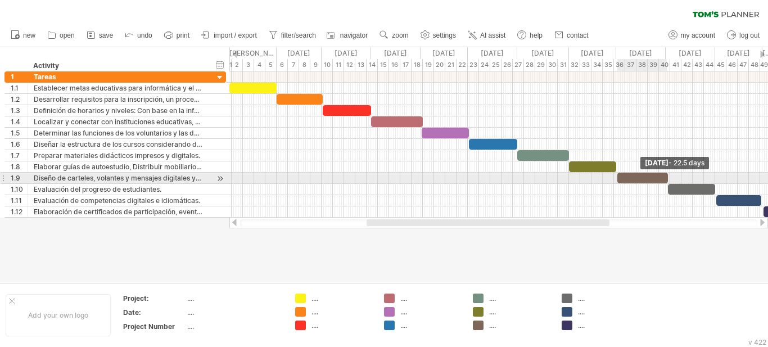
click at [668, 176] on span at bounding box center [668, 178] width 4 height 11
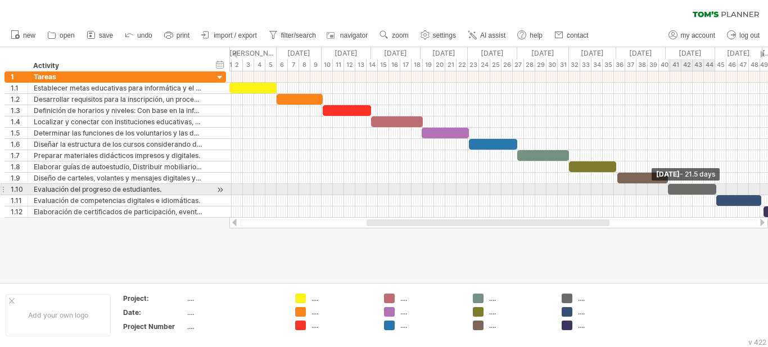
click at [717, 189] on span at bounding box center [716, 189] width 4 height 11
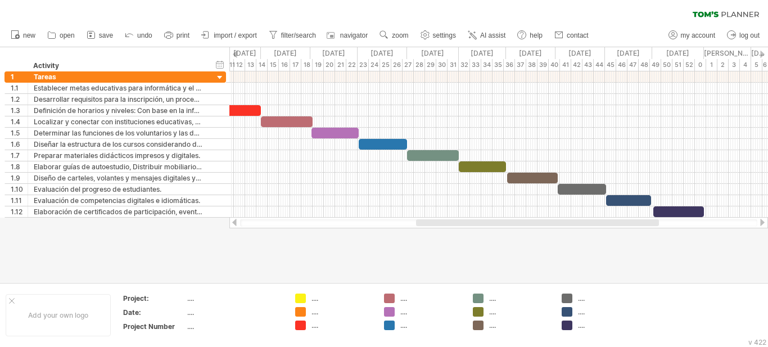
drag, startPoint x: 600, startPoint y: 223, endPoint x: 650, endPoint y: 220, distance: 49.6
click at [650, 220] on div at bounding box center [537, 222] width 243 height 7
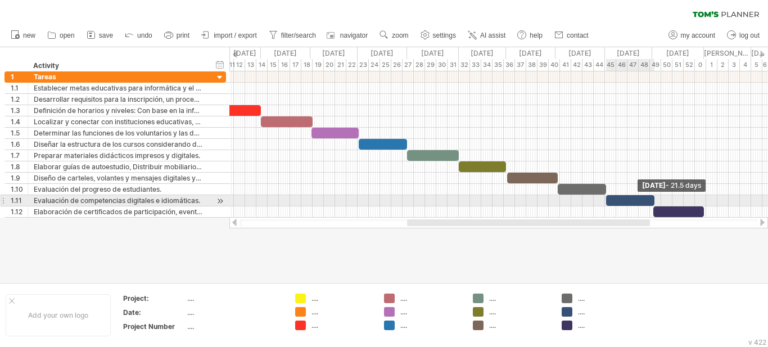
click at [654, 202] on span at bounding box center [654, 200] width 4 height 11
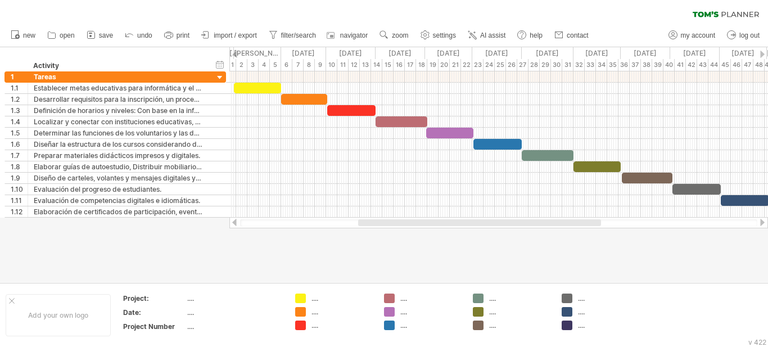
drag, startPoint x: 639, startPoint y: 222, endPoint x: 590, endPoint y: 228, distance: 49.2
click at [590, 228] on div at bounding box center [498, 222] width 539 height 11
click at [399, 34] on span "zoom" at bounding box center [400, 35] width 16 height 8
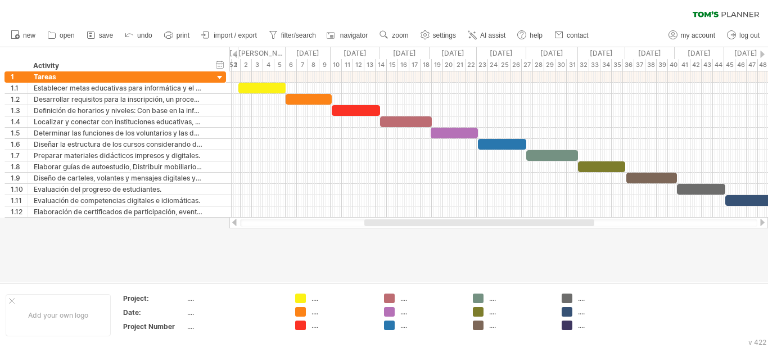
click at [396, 222] on div at bounding box center [479, 222] width 230 height 7
click at [396, 37] on link "zoom" at bounding box center [394, 35] width 35 height 15
click at [431, 71] on div "Week" at bounding box center [433, 69] width 62 height 18
click at [401, 33] on span "zoom" at bounding box center [400, 35] width 16 height 8
click at [427, 53] on div "Month" at bounding box center [437, 48] width 62 height 18
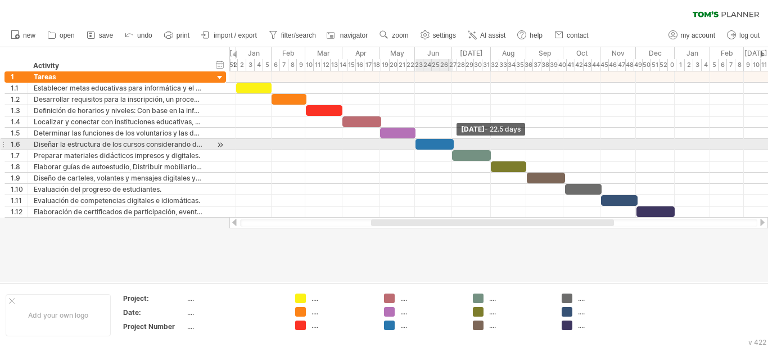
click at [453, 142] on span at bounding box center [453, 144] width 4 height 11
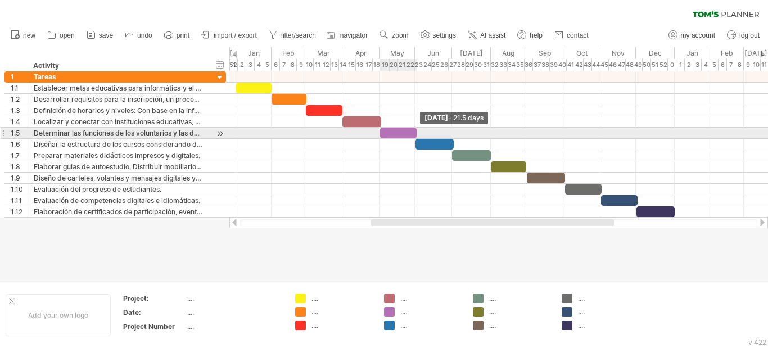
click at [416, 132] on span at bounding box center [416, 133] width 4 height 11
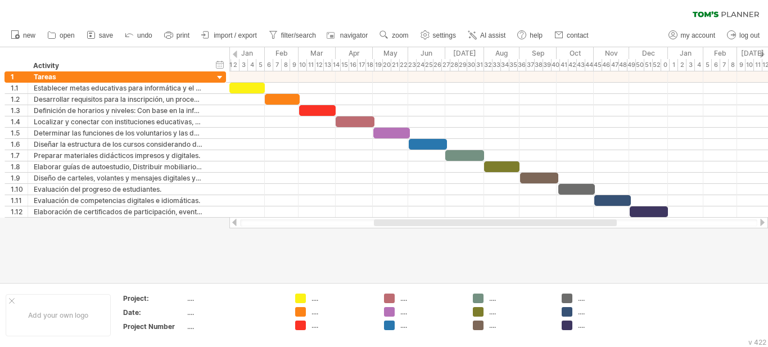
click at [379, 222] on div at bounding box center [495, 222] width 243 height 7
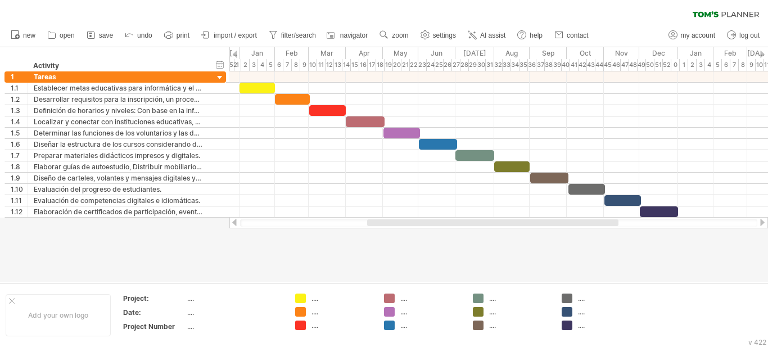
drag, startPoint x: 379, startPoint y: 222, endPoint x: 373, endPoint y: 218, distance: 6.6
click at [373, 218] on div at bounding box center [498, 222] width 539 height 11
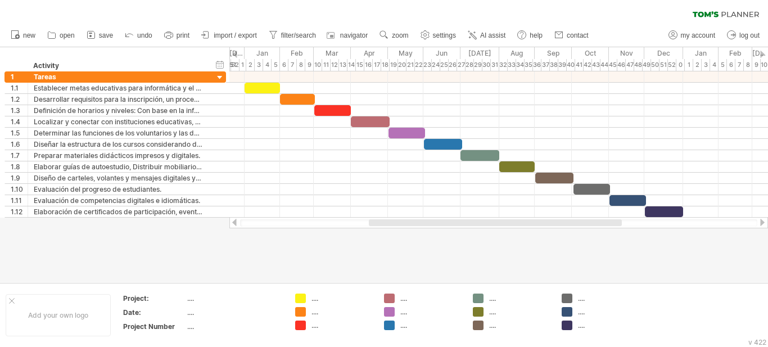
drag, startPoint x: 372, startPoint y: 222, endPoint x: 334, endPoint y: 153, distance: 77.8
click at [365, 213] on div "Trying to reach [DOMAIN_NAME] Connected again... 0% clear filter new 1" at bounding box center [384, 173] width 768 height 347
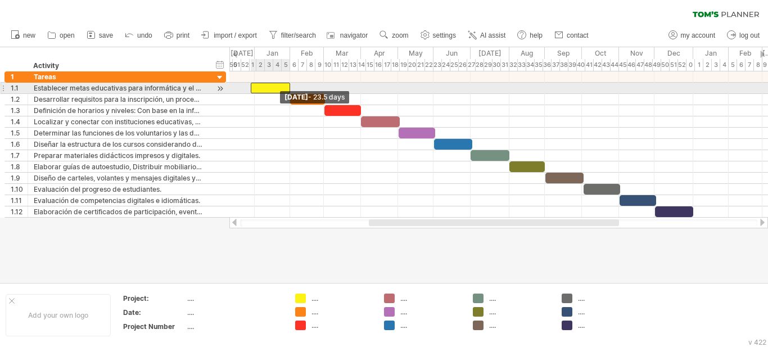
click at [252, 87] on span at bounding box center [250, 88] width 4 height 11
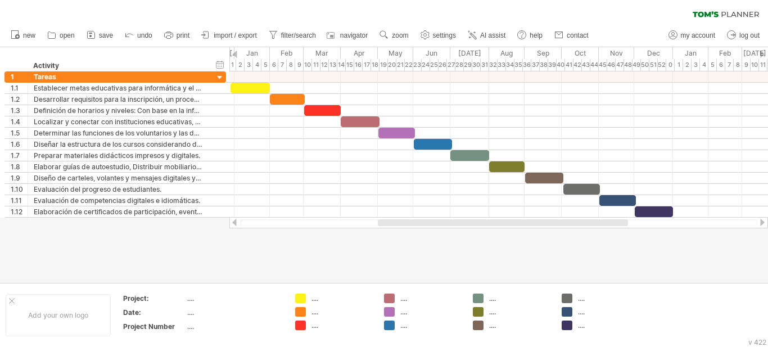
drag, startPoint x: 401, startPoint y: 224, endPoint x: 410, endPoint y: 231, distance: 11.6
click at [410, 231] on div "Trying to reach [DOMAIN_NAME] Connected again... 0% clear filter new 1" at bounding box center [384, 173] width 768 height 347
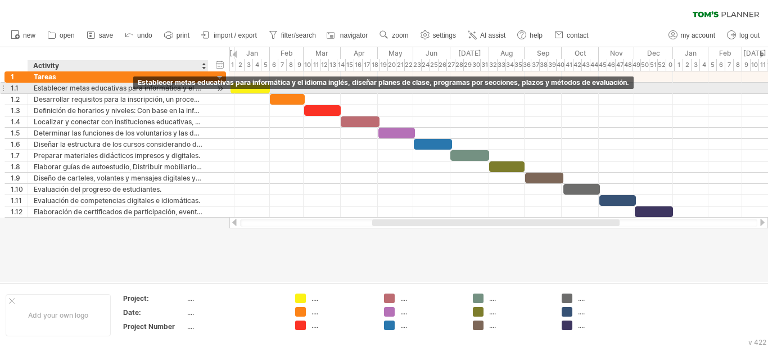
click at [132, 90] on div "Establecer metas educativas para informática y el idioma inglés, diseñar planes…" at bounding box center [118, 88] width 169 height 11
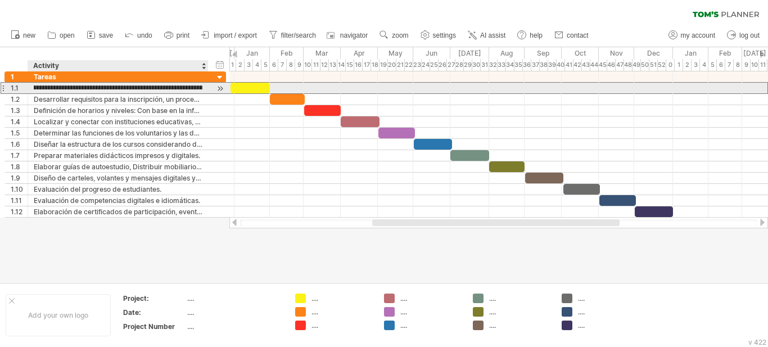
scroll to position [0, 309]
drag, startPoint x: 129, startPoint y: 85, endPoint x: 243, endPoint y: 91, distance: 114.3
click at [243, 91] on div "Trying to reach [DOMAIN_NAME] Connected again... 0% clear filter new 1" at bounding box center [384, 173] width 768 height 347
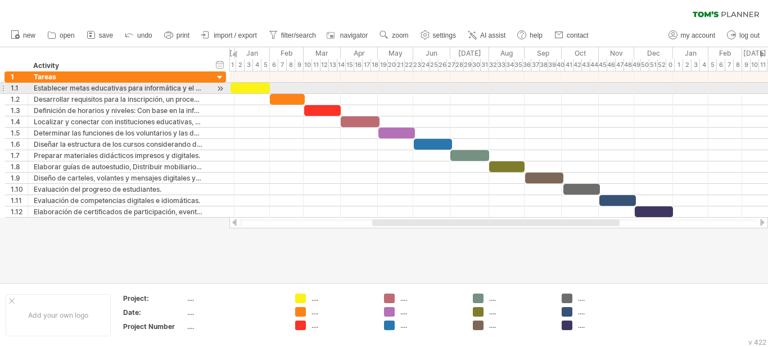
scroll to position [0, 0]
click at [131, 88] on div "Establecer metas educativas para informática y el idioma inglés, diseñar planes…" at bounding box center [118, 88] width 169 height 11
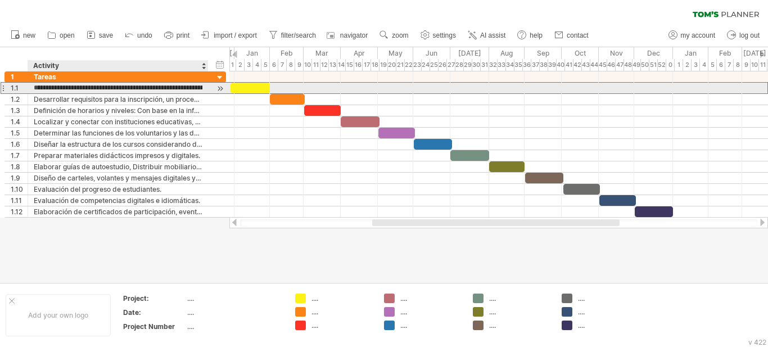
click at [186, 88] on input "**********" at bounding box center [118, 88] width 169 height 11
click at [183, 88] on input "**********" at bounding box center [118, 88] width 169 height 11
drag, startPoint x: 185, startPoint y: 89, endPoint x: 201, endPoint y: 88, distance: 15.8
click at [201, 88] on input "**********" at bounding box center [118, 88] width 169 height 11
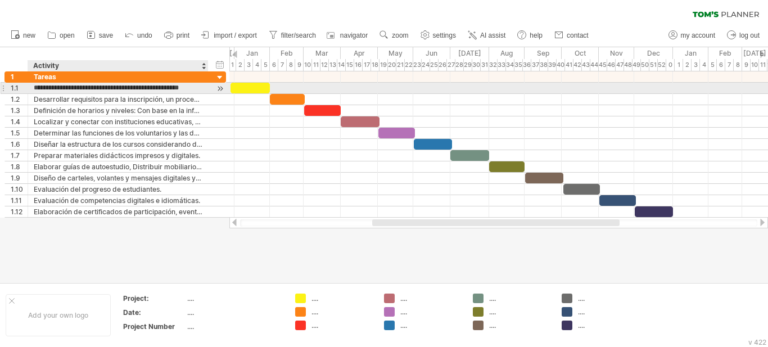
scroll to position [0, 0]
type input "**********"
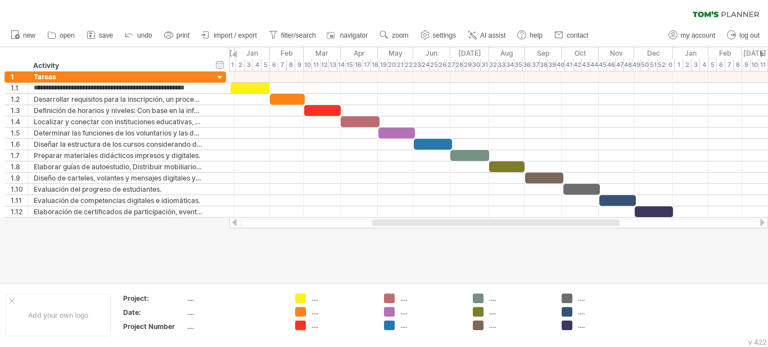
click at [268, 249] on div at bounding box center [384, 164] width 768 height 235
drag, startPoint x: 226, startPoint y: 56, endPoint x: 261, endPoint y: 57, distance: 35.4
click at [261, 57] on div "Trying to reach [DOMAIN_NAME] Connected again... 0% clear filter new 1" at bounding box center [384, 173] width 768 height 347
drag, startPoint x: 219, startPoint y: 54, endPoint x: 257, endPoint y: 56, distance: 38.8
click at [257, 56] on div "Trying to reach [DOMAIN_NAME] Connected again... 0% clear filter new 1" at bounding box center [384, 173] width 768 height 347
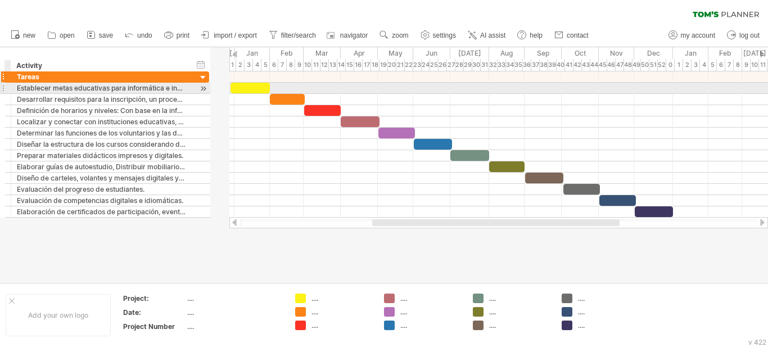
drag, startPoint x: 25, startPoint y: 88, endPoint x: 2, endPoint y: 80, distance: 24.5
click at [4, 80] on div "**********" at bounding box center [106, 144] width 205 height 146
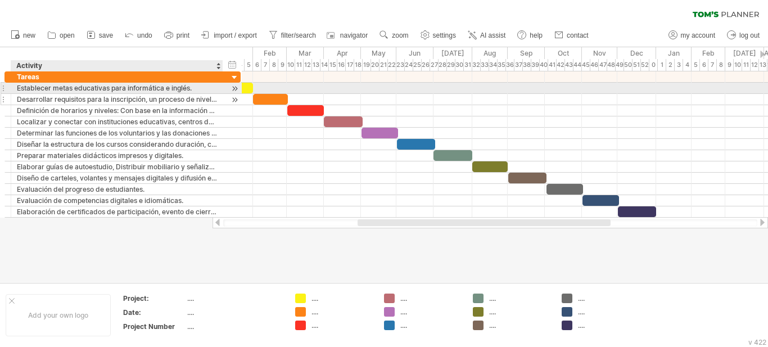
drag, startPoint x: 188, startPoint y: 91, endPoint x: 220, endPoint y: 98, distance: 32.5
click at [220, 98] on div "**********" at bounding box center [122, 144] width 236 height 146
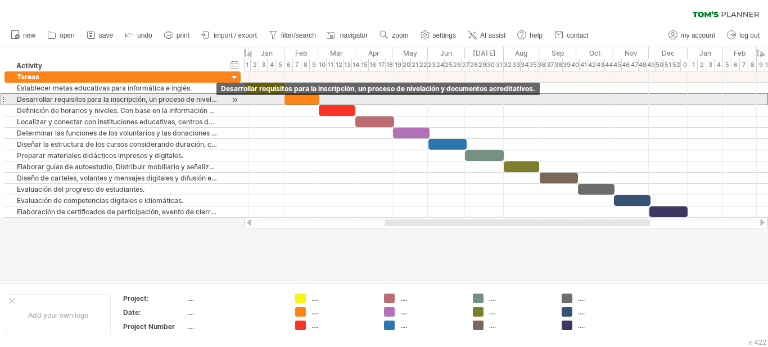
click at [166, 101] on div "Desarrollar requisitos para la inscripción, un proceso de nivelación y document…" at bounding box center [117, 99] width 200 height 11
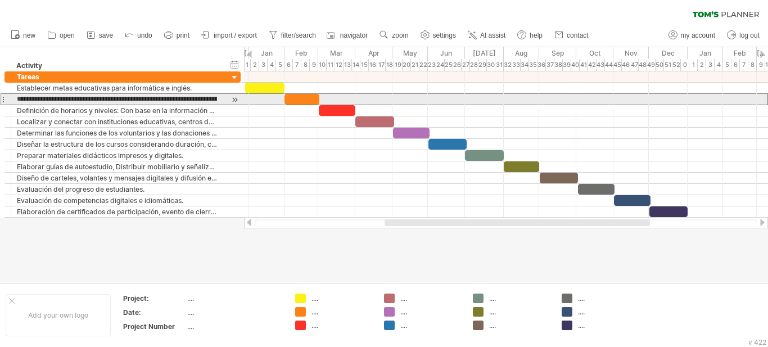
drag, startPoint x: 149, startPoint y: 100, endPoint x: 192, endPoint y: 101, distance: 42.8
click at [192, 101] on input "**********" at bounding box center [117, 99] width 200 height 11
click at [202, 96] on input "**********" at bounding box center [117, 99] width 200 height 11
type input "**********"
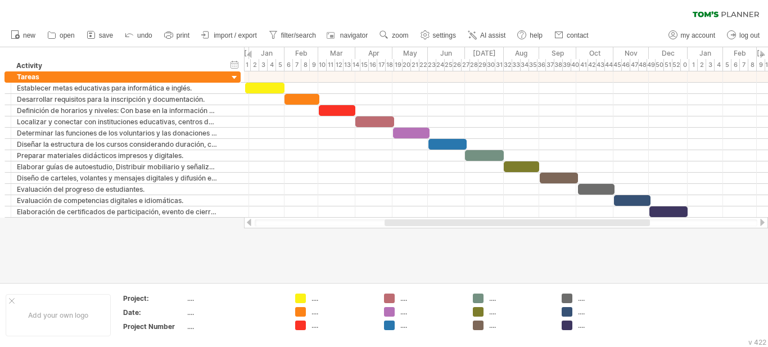
click at [213, 242] on div at bounding box center [384, 164] width 768 height 235
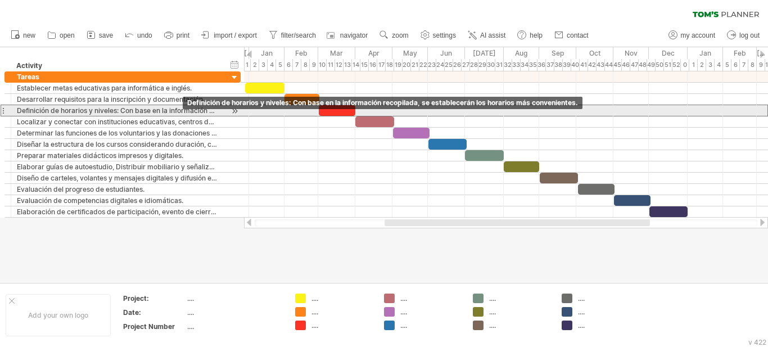
click at [174, 108] on div "Definición de horarios y niveles: Con base en la información recopilada, se est…" at bounding box center [117, 110] width 200 height 11
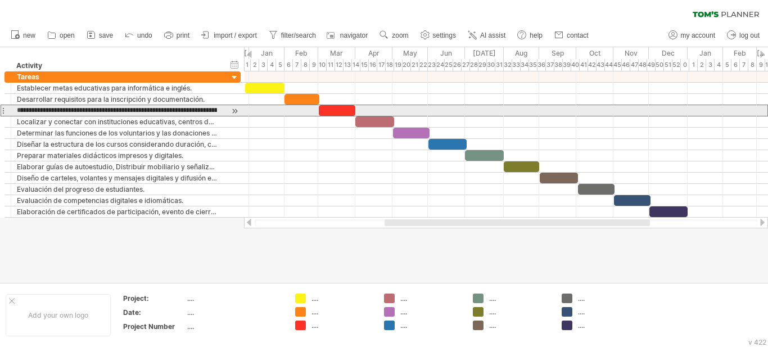
click at [188, 110] on input "**********" at bounding box center [117, 110] width 200 height 11
drag, startPoint x: 216, startPoint y: 112, endPoint x: 202, endPoint y: 112, distance: 14.6
click at [202, 112] on input "**********" at bounding box center [117, 110] width 200 height 11
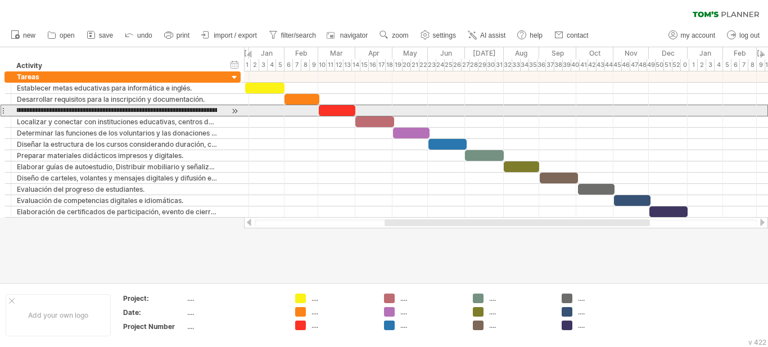
drag, startPoint x: 209, startPoint y: 112, endPoint x: 116, endPoint y: 113, distance: 93.3
click at [117, 112] on input "**********" at bounding box center [117, 110] width 200 height 11
drag, startPoint x: 216, startPoint y: 109, endPoint x: 133, endPoint y: 109, distance: 82.6
click at [133, 109] on input "**********" at bounding box center [117, 110] width 200 height 11
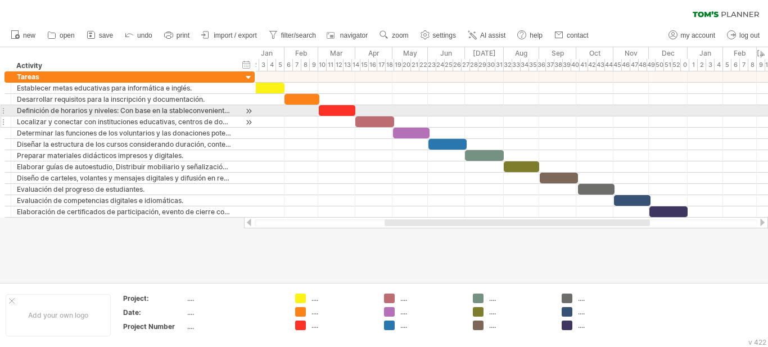
drag, startPoint x: 175, startPoint y: 112, endPoint x: 235, endPoint y: 117, distance: 59.8
click at [235, 117] on div "**********" at bounding box center [129, 144] width 250 height 146
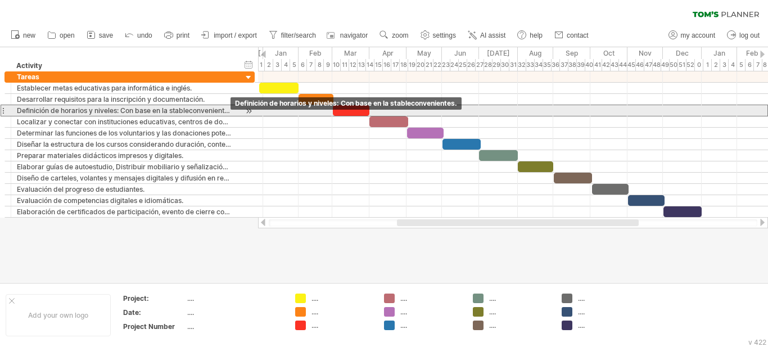
click at [219, 114] on div "Definición de horarios y niveles: Con base en la stableconvenientes." at bounding box center [124, 110] width 214 height 11
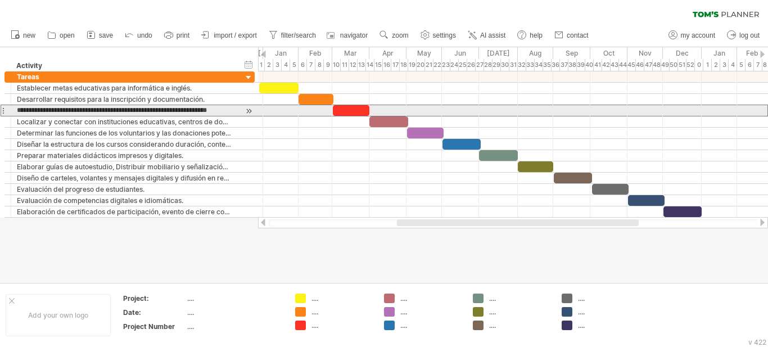
scroll to position [0, 4]
drag, startPoint x: 225, startPoint y: 111, endPoint x: 169, endPoint y: 110, distance: 56.8
click at [169, 110] on input "**********" at bounding box center [124, 110] width 214 height 11
drag, startPoint x: 187, startPoint y: 110, endPoint x: 134, endPoint y: 112, distance: 52.3
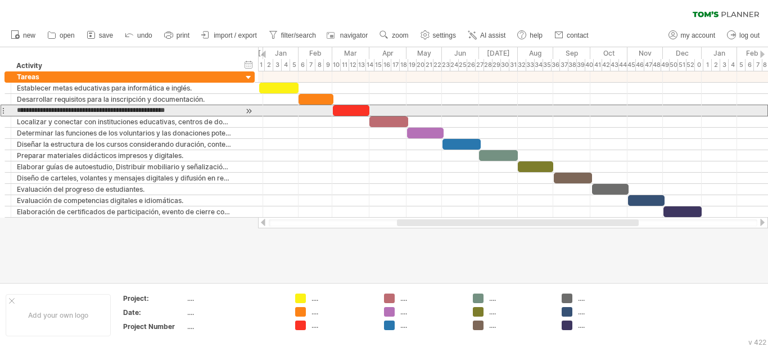
click at [119, 111] on input "**********" at bounding box center [124, 110] width 214 height 11
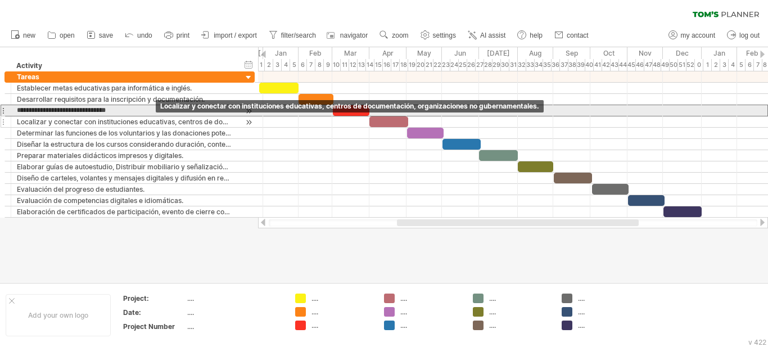
type input "**********"
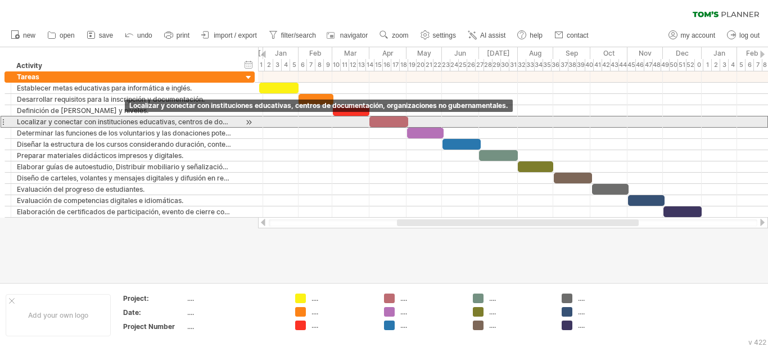
click at [122, 121] on div "Localizar y conectar con instituciones educativas, centros de documentación, or…" at bounding box center [124, 121] width 214 height 11
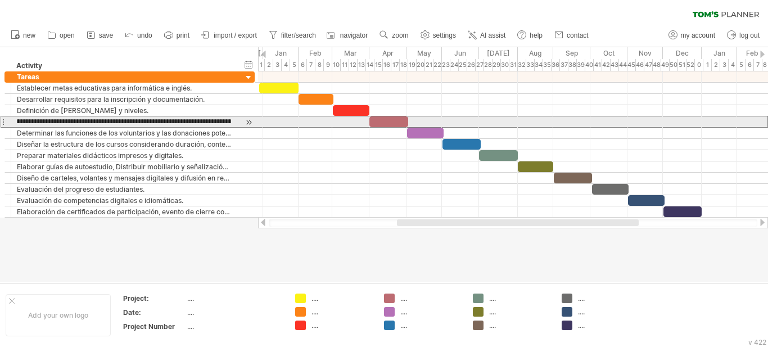
scroll to position [0, 157]
drag, startPoint x: 180, startPoint y: 122, endPoint x: 111, endPoint y: 123, distance: 68.6
click at [111, 123] on input "**********" at bounding box center [124, 121] width 214 height 11
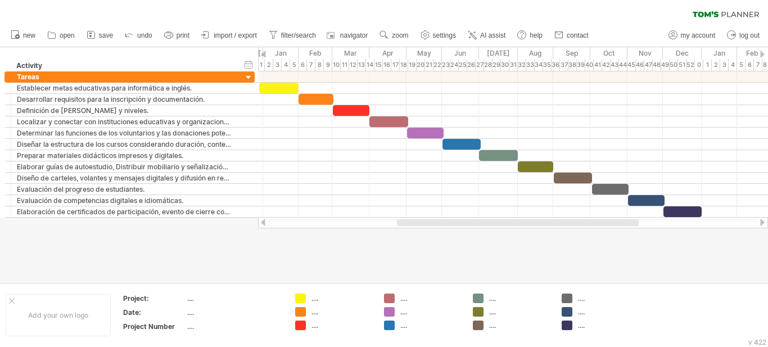
click at [155, 242] on div at bounding box center [384, 164] width 768 height 235
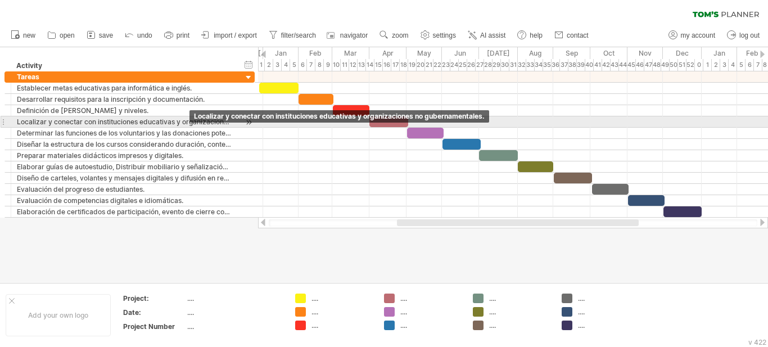
click at [61, 125] on div "Localizar y conectar con instituciones educativas y organizaciones no gubername…" at bounding box center [124, 121] width 214 height 11
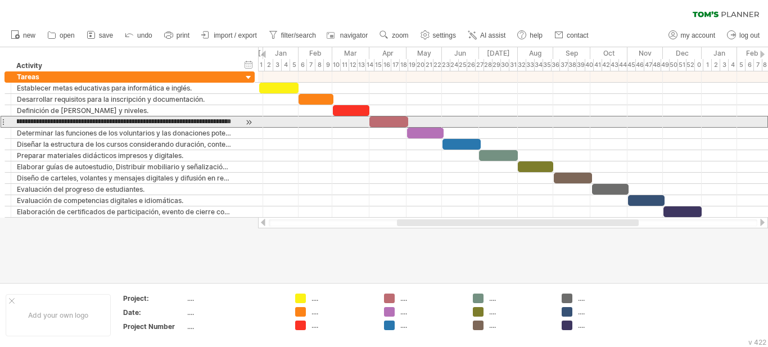
scroll to position [0, 0]
click at [67, 123] on input "**********" at bounding box center [124, 121] width 214 height 11
type input "**********"
click at [262, 119] on div at bounding box center [513, 121] width 510 height 11
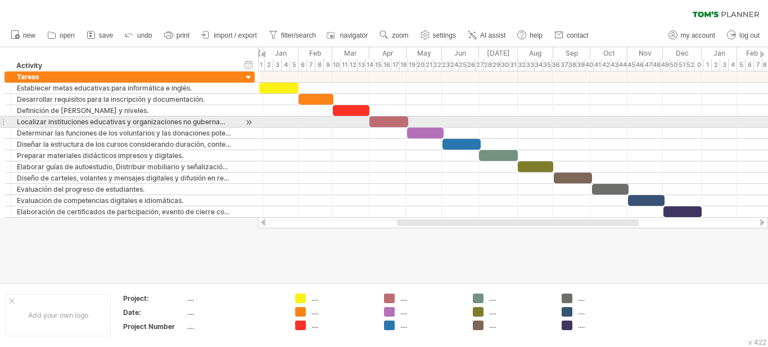
drag, startPoint x: 247, startPoint y: 124, endPoint x: 254, endPoint y: 124, distance: 6.2
click at [254, 124] on div "**********" at bounding box center [129, 121] width 250 height 11
drag, startPoint x: 224, startPoint y: 121, endPoint x: 231, endPoint y: 121, distance: 6.7
click at [231, 121] on div "**********" at bounding box center [124, 121] width 226 height 11
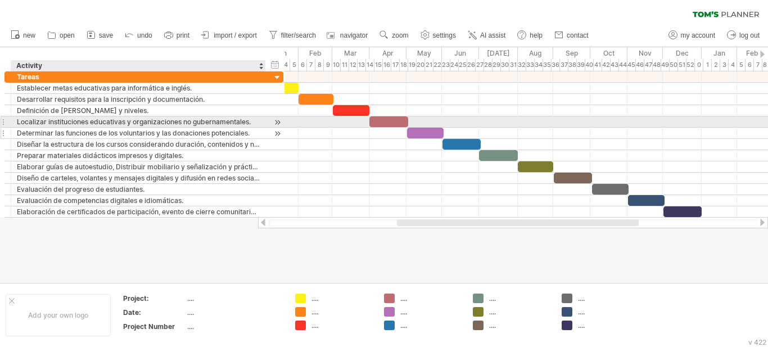
drag, startPoint x: 233, startPoint y: 125, endPoint x: 259, endPoint y: 129, distance: 26.2
click at [260, 129] on div "**********" at bounding box center [143, 144] width 279 height 146
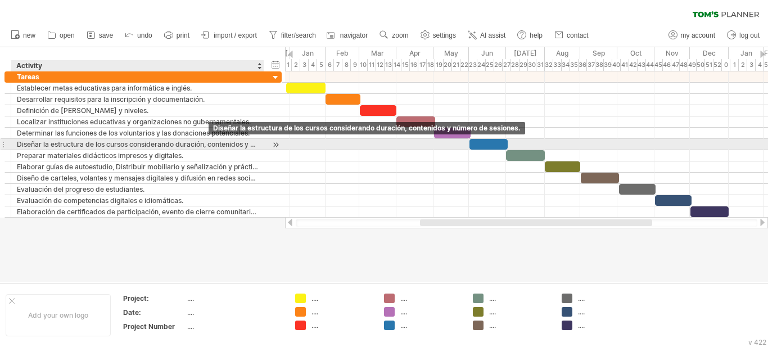
click at [209, 143] on div "Diseñar la estructura de los cursos considerando duración, contenidos y número …" at bounding box center [137, 144] width 241 height 11
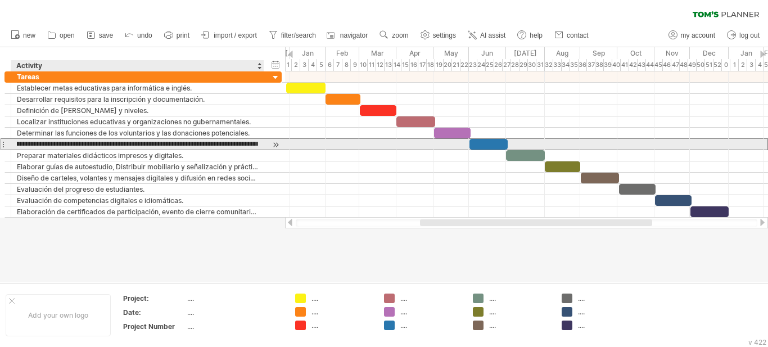
drag, startPoint x: 207, startPoint y: 144, endPoint x: 248, endPoint y: 147, distance: 40.5
click at [247, 146] on input "**********" at bounding box center [137, 144] width 241 height 11
type input "**********"
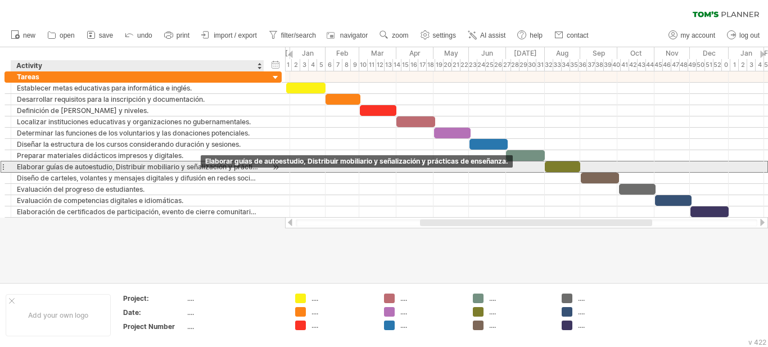
click at [201, 170] on div "Elaborar guías de autoestudio, Distribuir mobiliario y señalización y prácticas…" at bounding box center [137, 166] width 241 height 11
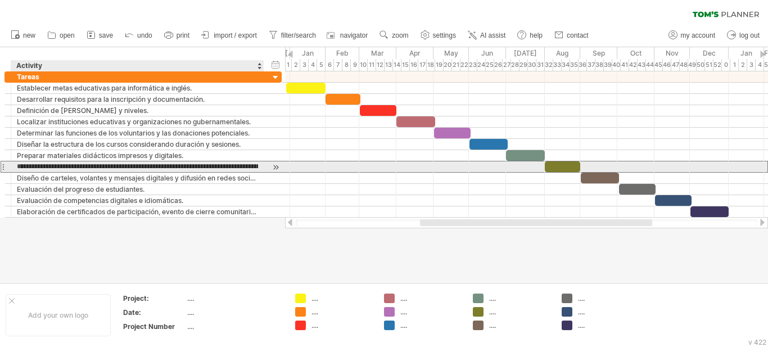
drag, startPoint x: 230, startPoint y: 168, endPoint x: 130, endPoint y: 168, distance: 99.5
click at [129, 167] on input "**********" at bounding box center [137, 166] width 241 height 11
click at [175, 171] on input "**********" at bounding box center [137, 166] width 241 height 11
click at [231, 168] on input "**********" at bounding box center [137, 166] width 241 height 11
drag, startPoint x: 233, startPoint y: 168, endPoint x: 214, endPoint y: 168, distance: 18.6
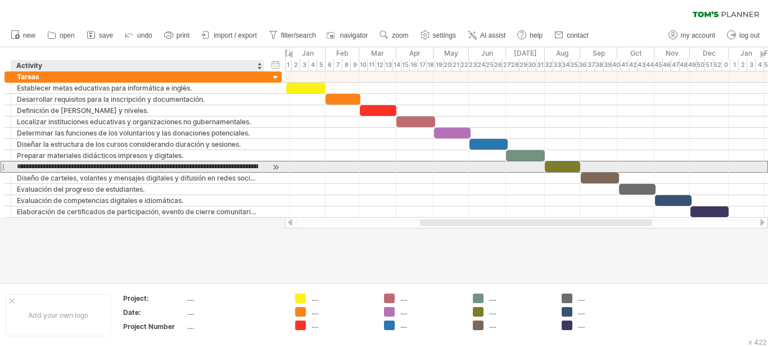
click at [214, 168] on input "**********" at bounding box center [137, 166] width 241 height 11
click at [224, 169] on input "**********" at bounding box center [137, 166] width 241 height 11
click at [228, 169] on input "**********" at bounding box center [137, 166] width 241 height 11
drag, startPoint x: 228, startPoint y: 168, endPoint x: 183, endPoint y: 168, distance: 45.0
click at [183, 168] on input "**********" at bounding box center [137, 166] width 241 height 11
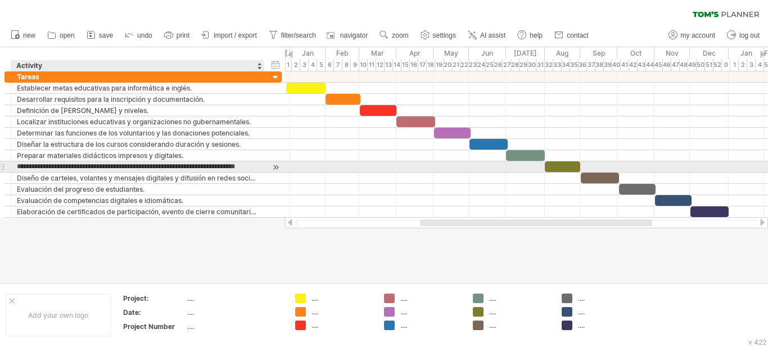
click at [124, 165] on input "**********" at bounding box center [137, 166] width 241 height 11
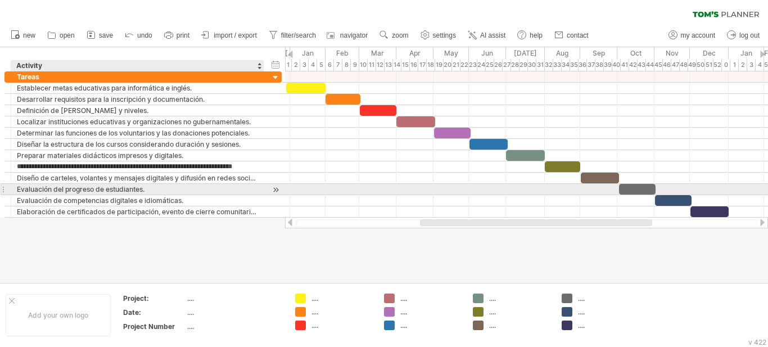
type input "**********"
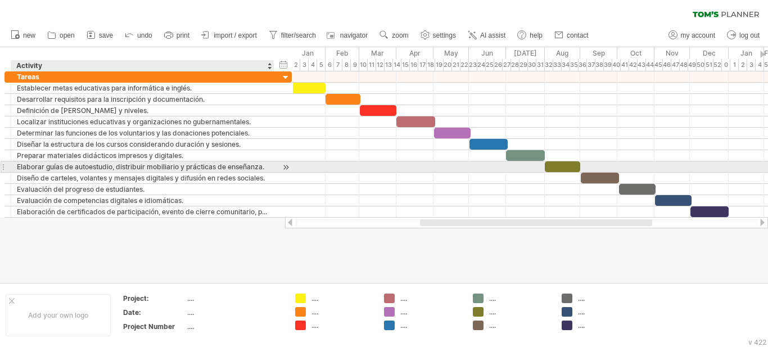
drag, startPoint x: 260, startPoint y: 169, endPoint x: 269, endPoint y: 170, distance: 9.1
click at [270, 169] on div at bounding box center [273, 166] width 6 height 11
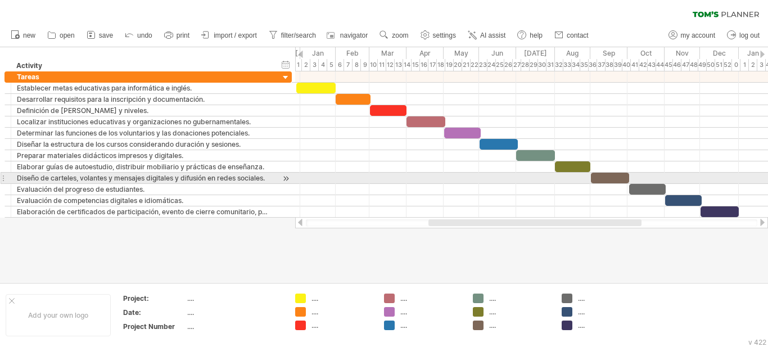
click at [186, 180] on div "Diseño de carteles, volantes y mensajes digitales y difusión en redes sociales." at bounding box center [142, 178] width 251 height 11
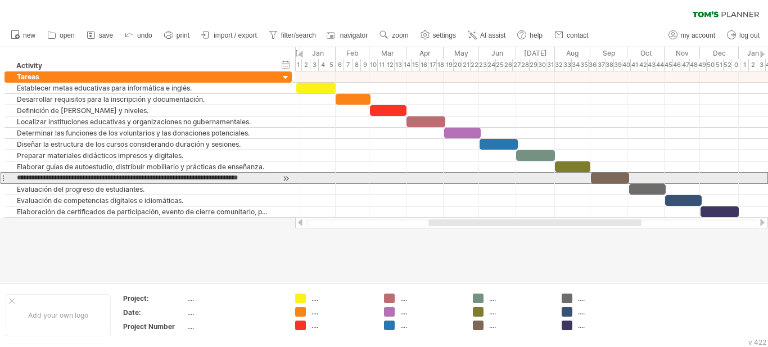
click at [181, 181] on input "**********" at bounding box center [142, 178] width 251 height 11
drag, startPoint x: 177, startPoint y: 178, endPoint x: 108, endPoint y: 179, distance: 68.6
click at [108, 179] on input "**********" at bounding box center [142, 178] width 251 height 11
click at [112, 177] on input "**********" at bounding box center [142, 178] width 251 height 11
click at [80, 176] on input "**********" at bounding box center [142, 178] width 251 height 11
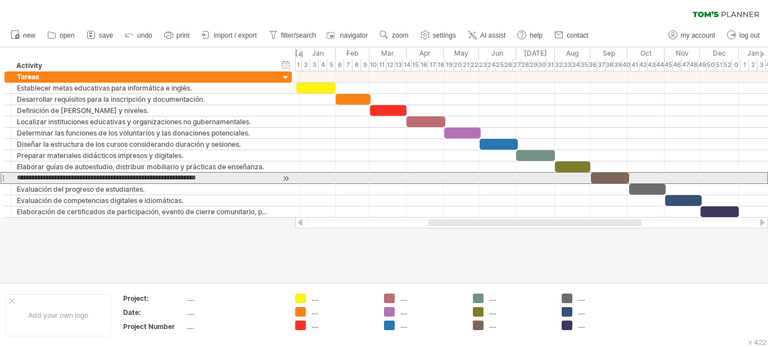
click at [79, 177] on input "**********" at bounding box center [142, 178] width 251 height 11
click at [111, 179] on input "**********" at bounding box center [142, 178] width 251 height 11
drag, startPoint x: 161, startPoint y: 177, endPoint x: 148, endPoint y: 177, distance: 13.5
click at [148, 177] on input "**********" at bounding box center [142, 178] width 251 height 11
type input "**********"
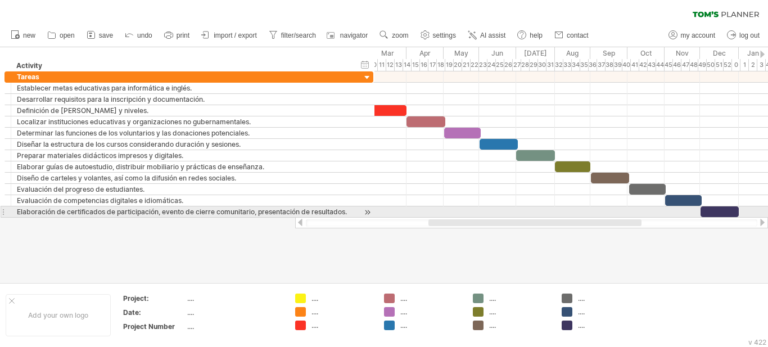
drag, startPoint x: 272, startPoint y: 214, endPoint x: 353, endPoint y: 218, distance: 81.6
click at [353, 218] on div "Trying to reach [DOMAIN_NAME] Connected again... 0% clear filter new 1" at bounding box center [384, 173] width 768 height 347
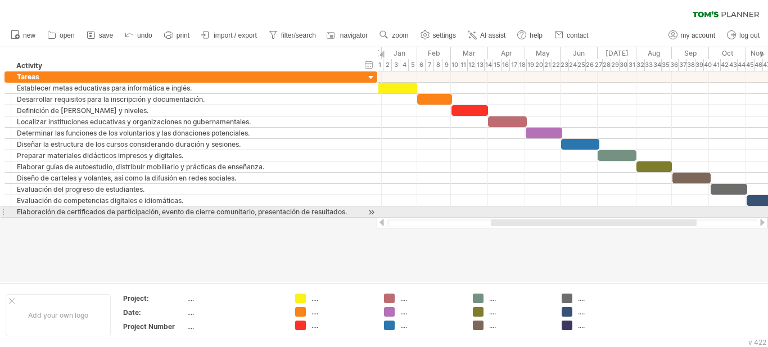
click at [358, 212] on div at bounding box center [358, 211] width 6 height 11
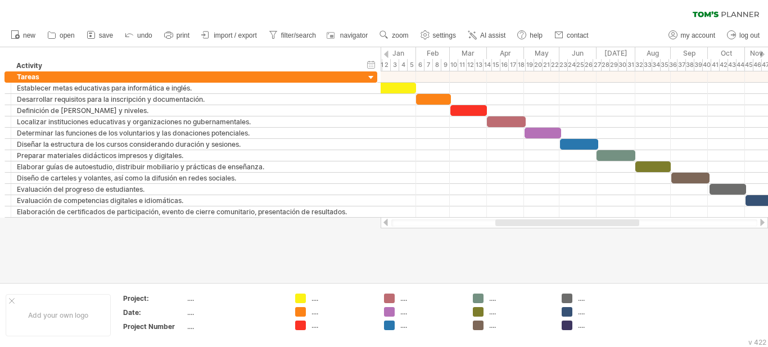
click at [512, 224] on div at bounding box center [567, 222] width 144 height 7
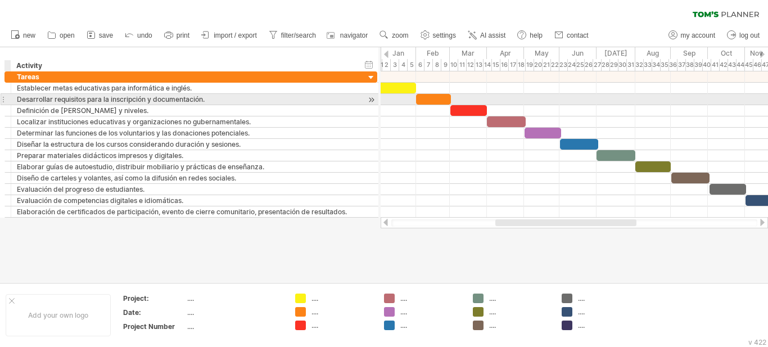
drag, startPoint x: 10, startPoint y: 100, endPoint x: 0, endPoint y: 100, distance: 10.1
click at [0, 100] on div "**********" at bounding box center [189, 144] width 378 height 146
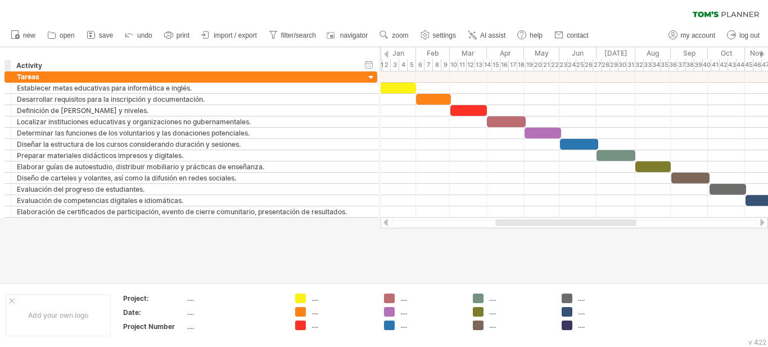
click at [246, 232] on div at bounding box center [384, 164] width 768 height 235
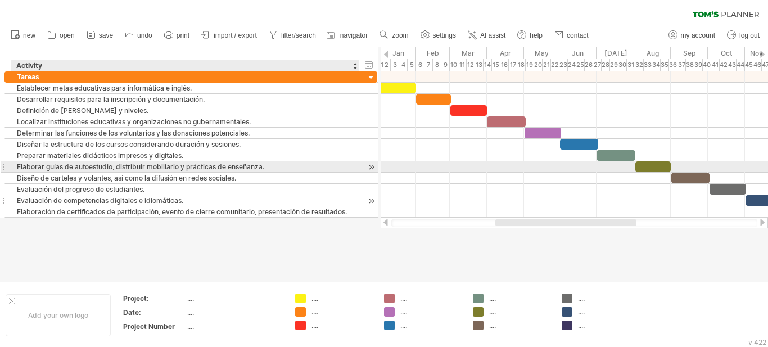
drag, startPoint x: 379, startPoint y: 59, endPoint x: 356, endPoint y: 198, distance: 140.8
click at [358, 196] on div "Trying to reach [DOMAIN_NAME] Connected again... 0% clear filter new 1" at bounding box center [384, 173] width 768 height 347
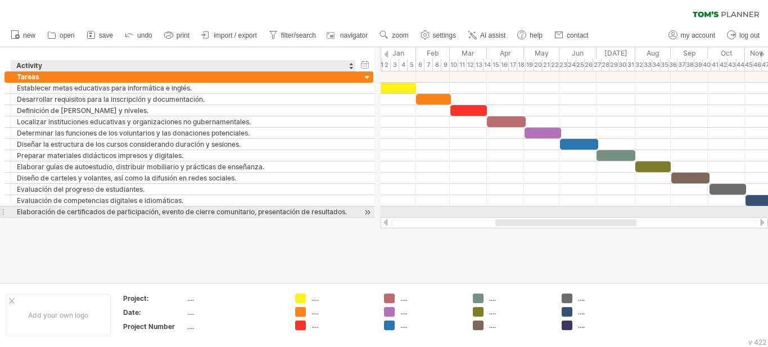
click at [353, 208] on div at bounding box center [354, 211] width 6 height 11
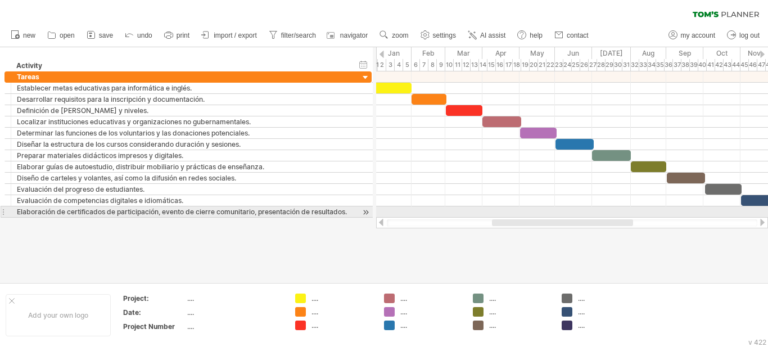
click at [352, 207] on div at bounding box center [353, 211] width 6 height 11
click at [266, 211] on div "Elaboración de certificados de participación, evento de cierre comunitario, pre…" at bounding box center [182, 211] width 331 height 11
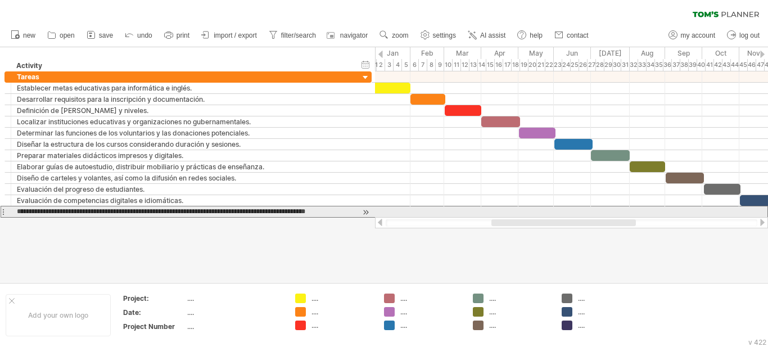
click at [242, 207] on input "**********" at bounding box center [182, 211] width 331 height 11
click at [241, 211] on input "**********" at bounding box center [182, 211] width 331 height 11
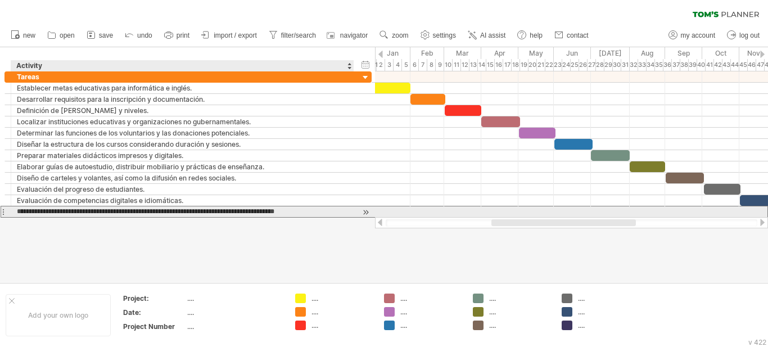
click at [319, 213] on input "**********" at bounding box center [182, 211] width 331 height 11
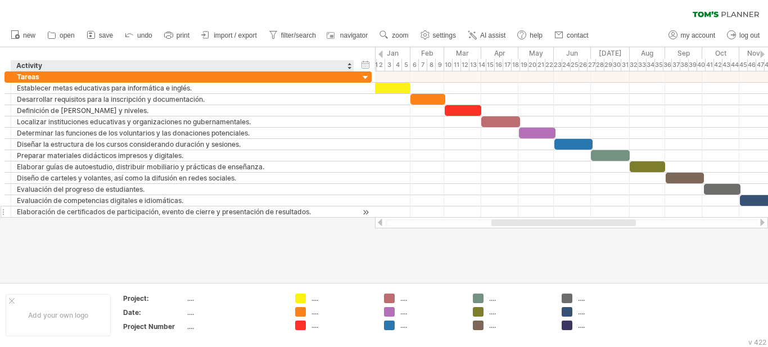
drag, startPoint x: 326, startPoint y: 255, endPoint x: 318, endPoint y: 209, distance: 46.9
click at [326, 255] on div at bounding box center [384, 164] width 768 height 235
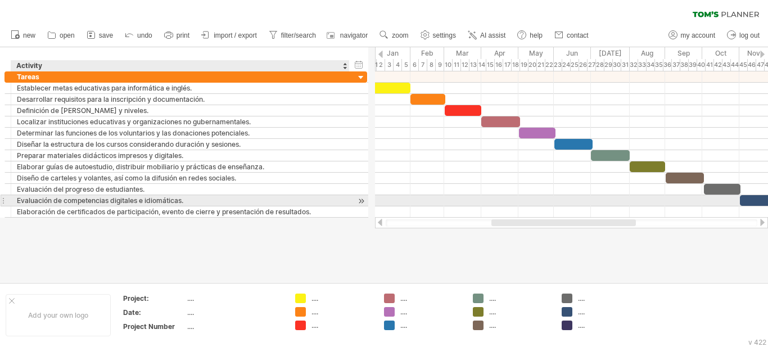
click at [348, 198] on div at bounding box center [348, 200] width 6 height 11
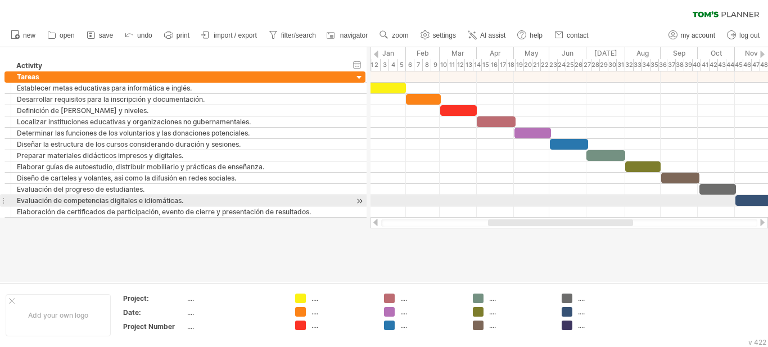
click at [346, 198] on div at bounding box center [347, 200] width 6 height 11
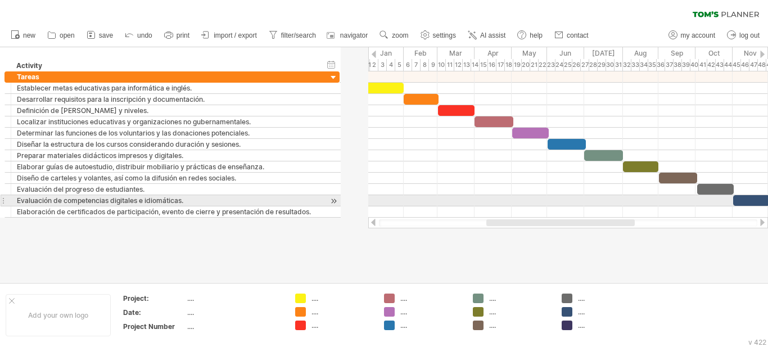
drag, startPoint x: 346, startPoint y: 198, endPoint x: 320, endPoint y: 195, distance: 26.1
click at [320, 195] on div at bounding box center [321, 200] width 6 height 11
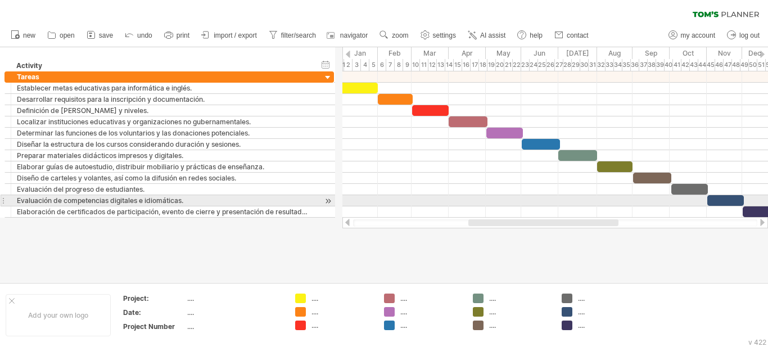
click at [314, 195] on div at bounding box center [315, 200] width 6 height 11
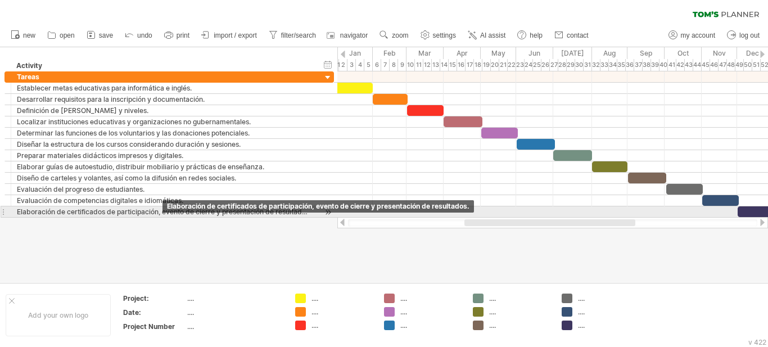
click at [140, 213] on div "Elaboración de certificados de participación, evento de cierre y presentación d…" at bounding box center [163, 211] width 293 height 11
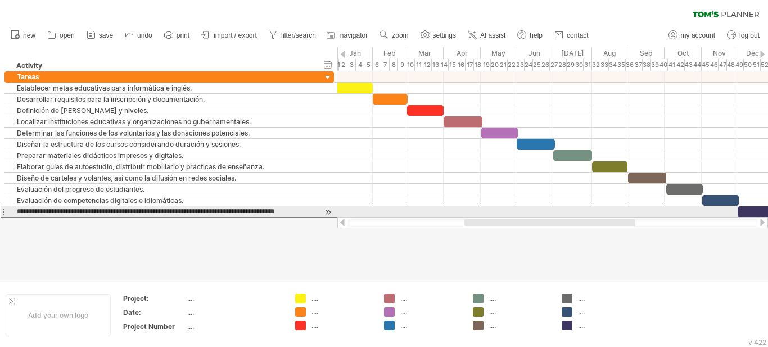
click at [140, 213] on input "**********" at bounding box center [163, 211] width 293 height 11
type input "**********"
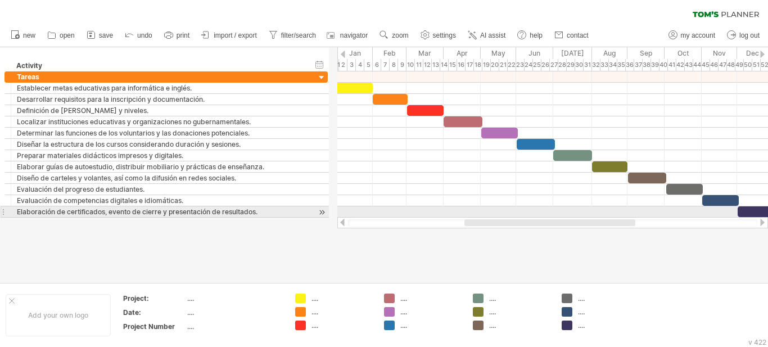
drag, startPoint x: 312, startPoint y: 213, endPoint x: 306, endPoint y: 212, distance: 6.2
click at [306, 212] on div at bounding box center [309, 211] width 6 height 11
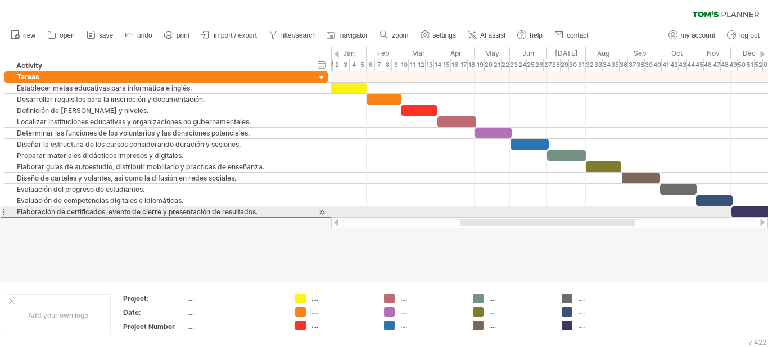
drag, startPoint x: 304, startPoint y: 213, endPoint x: 293, endPoint y: 211, distance: 10.3
click at [293, 211] on div "Elaboración de certificados, evento de cierre y presentación de resultados." at bounding box center [160, 211] width 287 height 11
drag, startPoint x: 308, startPoint y: 213, endPoint x: 299, endPoint y: 211, distance: 9.2
click at [299, 211] on div at bounding box center [300, 211] width 6 height 11
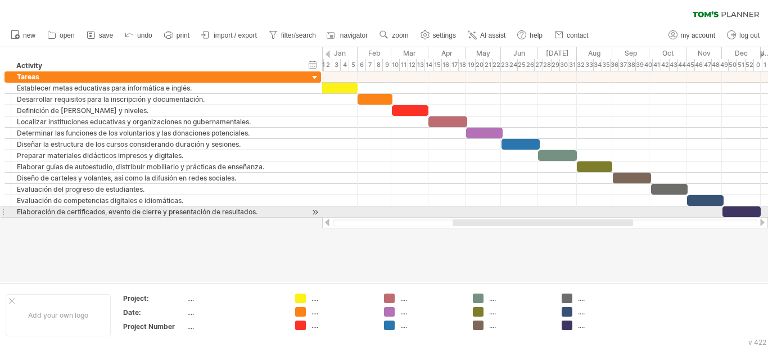
click at [302, 211] on div at bounding box center [302, 211] width 6 height 11
drag, startPoint x: 302, startPoint y: 211, endPoint x: 296, endPoint y: 210, distance: 6.3
click at [296, 210] on div at bounding box center [296, 211] width 6 height 11
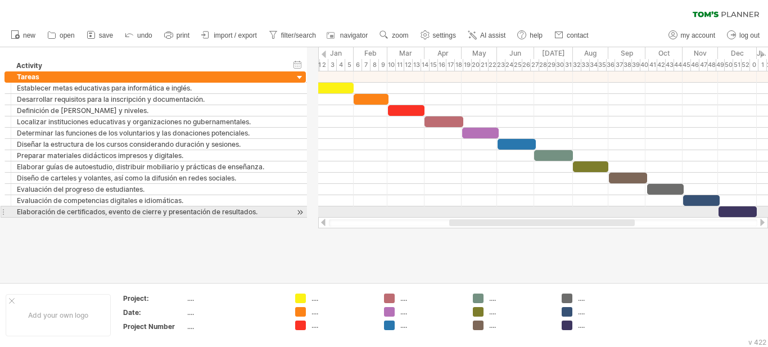
drag, startPoint x: 296, startPoint y: 210, endPoint x: 286, endPoint y: 209, distance: 9.6
click at [286, 209] on div at bounding box center [287, 211] width 6 height 11
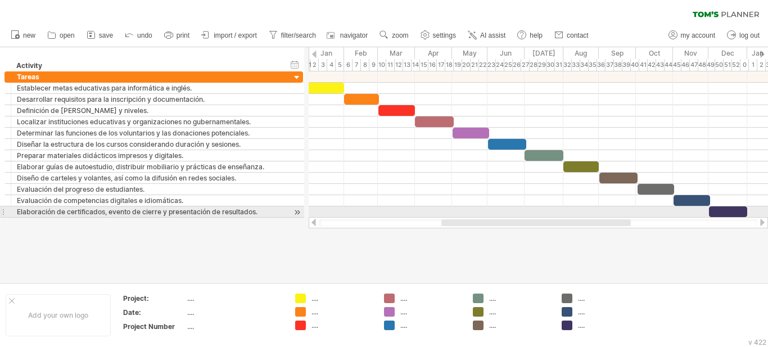
click at [284, 209] on div at bounding box center [284, 211] width 6 height 11
click at [281, 209] on div at bounding box center [281, 211] width 6 height 11
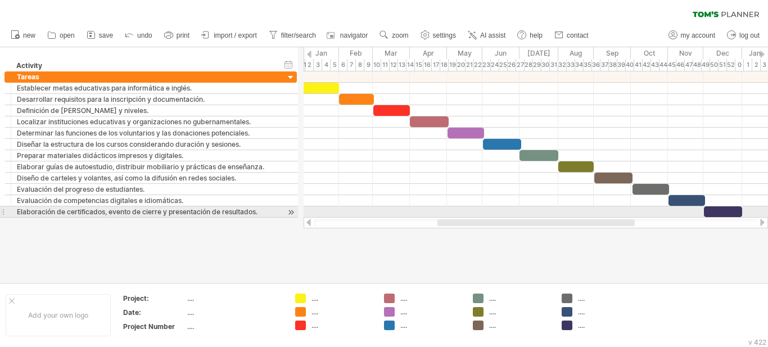
click at [278, 209] on div at bounding box center [278, 211] width 6 height 11
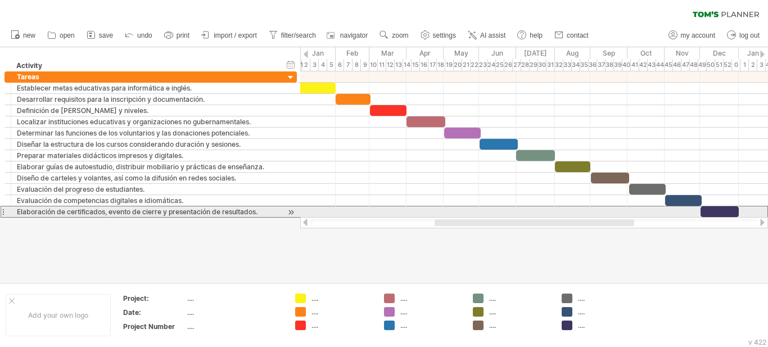
click at [277, 209] on div "**********" at bounding box center [150, 212] width 292 height 12
click at [279, 209] on div "**********" at bounding box center [150, 212] width 292 height 12
click at [274, 209] on div at bounding box center [276, 211] width 6 height 11
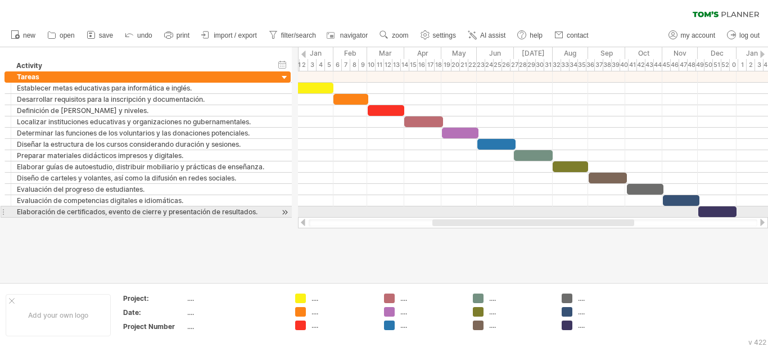
click at [271, 209] on div at bounding box center [272, 211] width 6 height 11
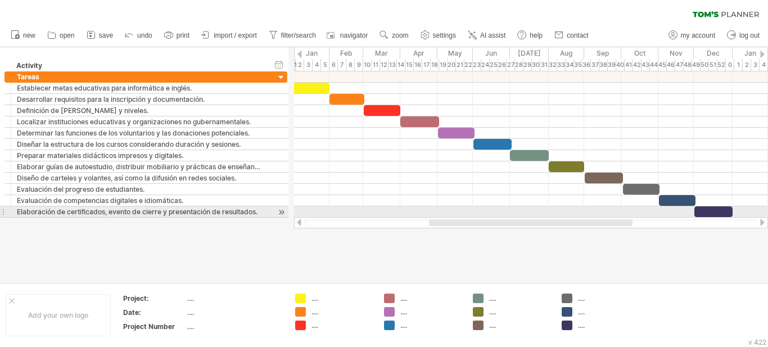
click at [268, 209] on div at bounding box center [268, 211] width 6 height 11
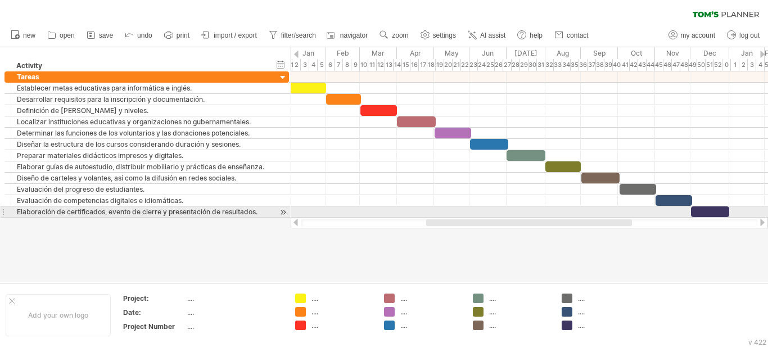
click at [270, 209] on div at bounding box center [270, 211] width 6 height 11
